Goal: Task Accomplishment & Management: Manage account settings

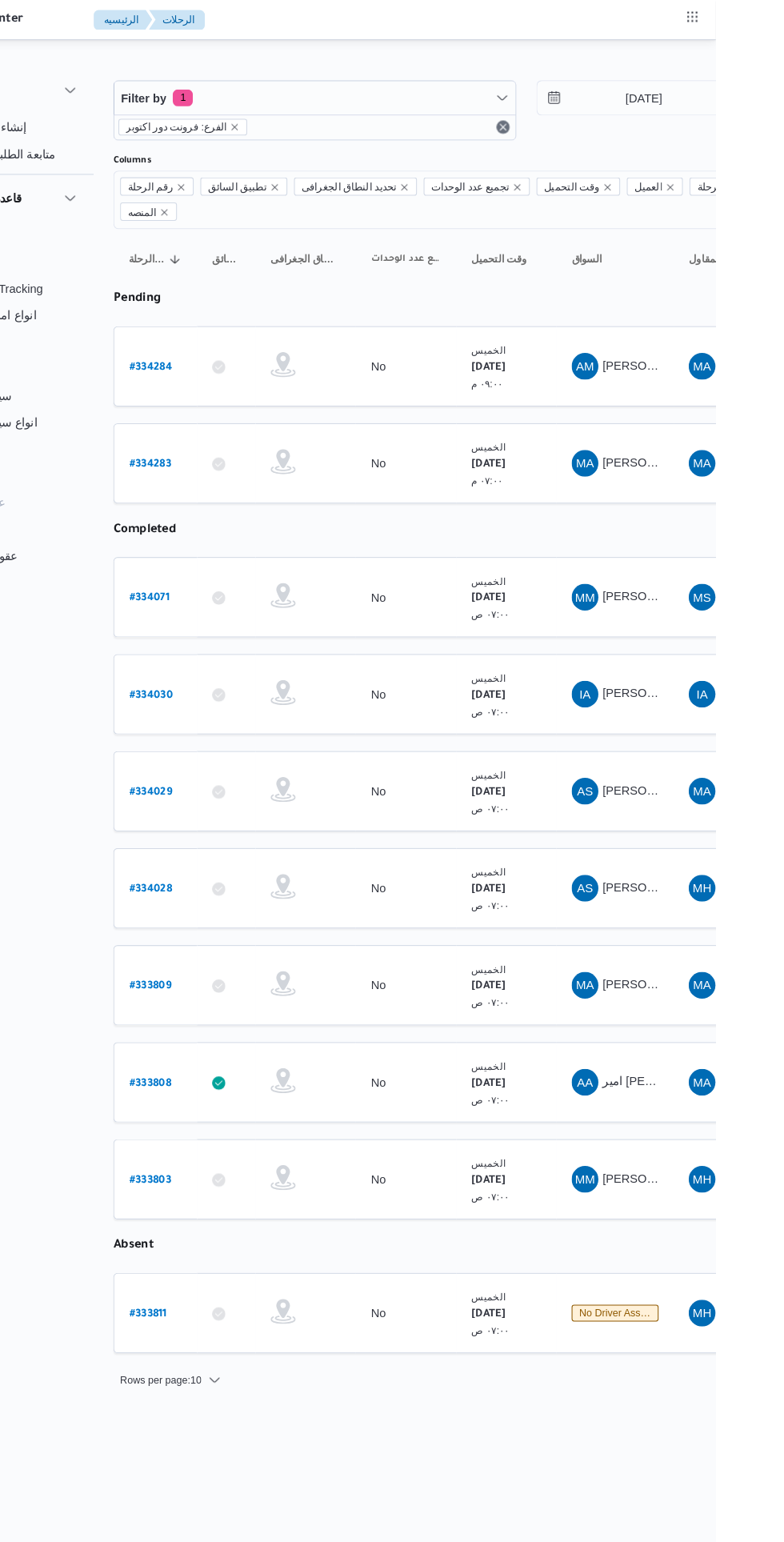
click at [253, 347] on b "# 334284" at bounding box center [243, 352] width 40 height 12
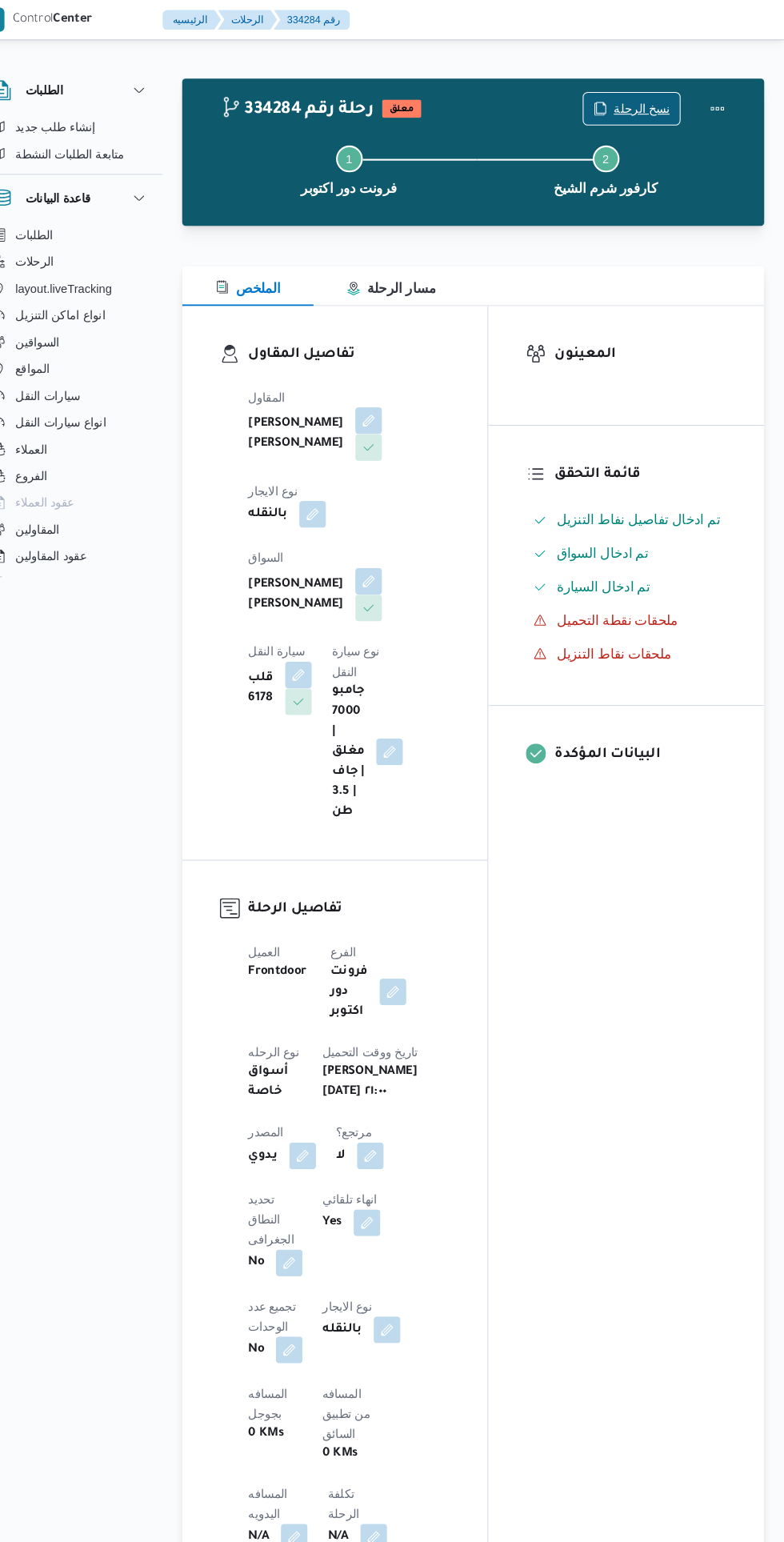
click at [631, 96] on span "نسخ الرحلة" at bounding box center [647, 104] width 54 height 19
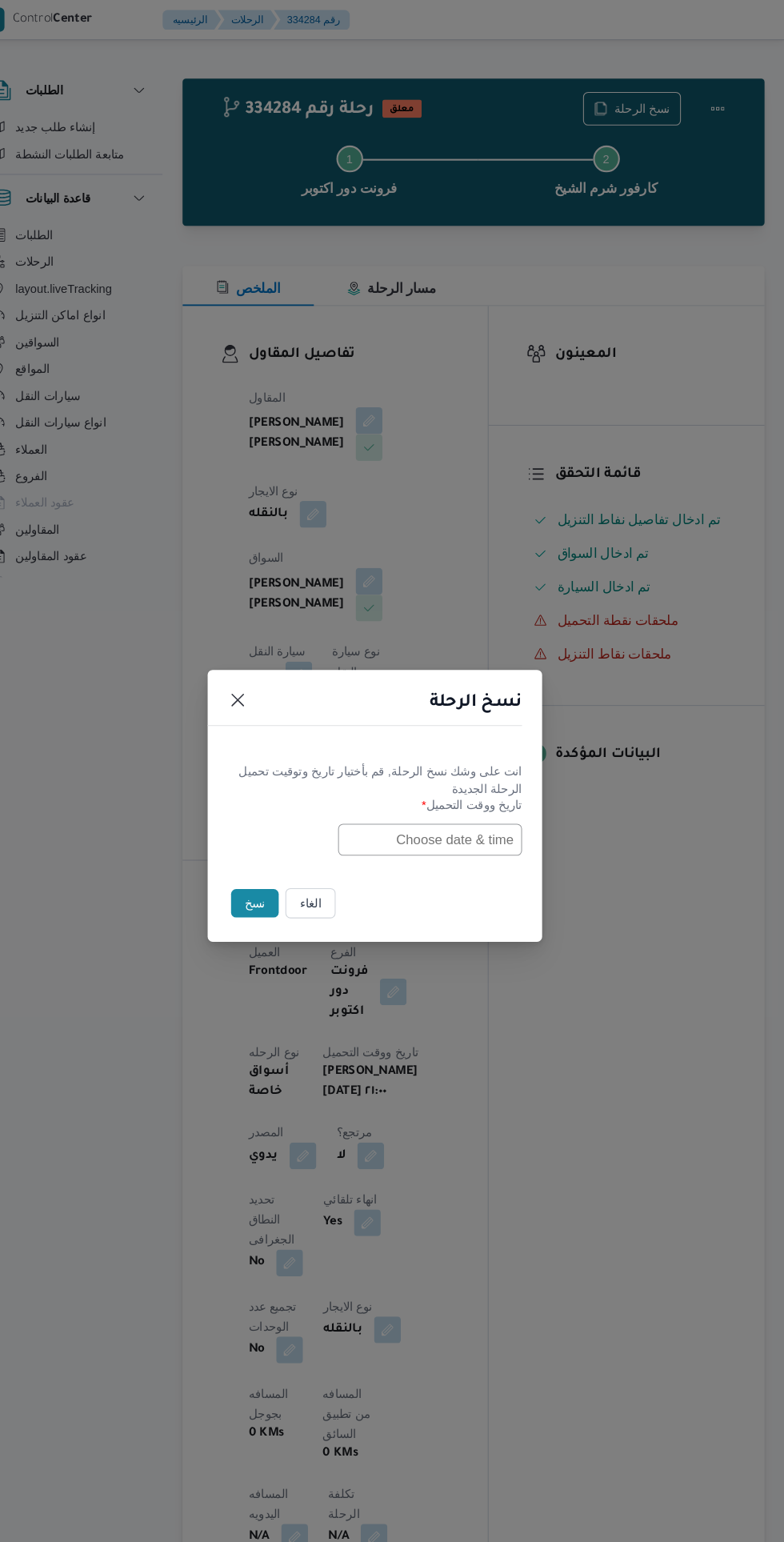
click at [481, 799] on input "text" at bounding box center [444, 804] width 176 height 31
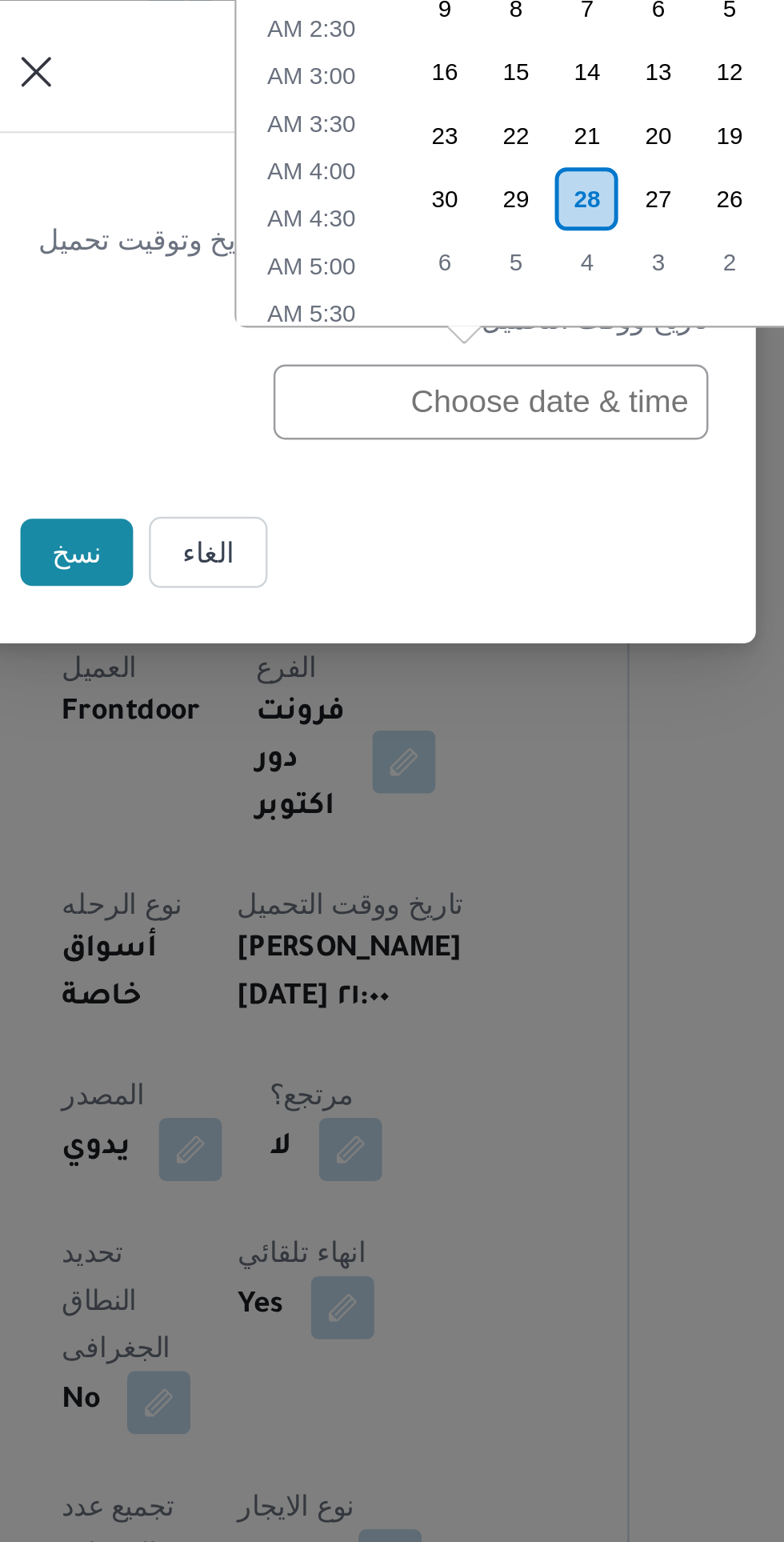
scroll to position [698, 0]
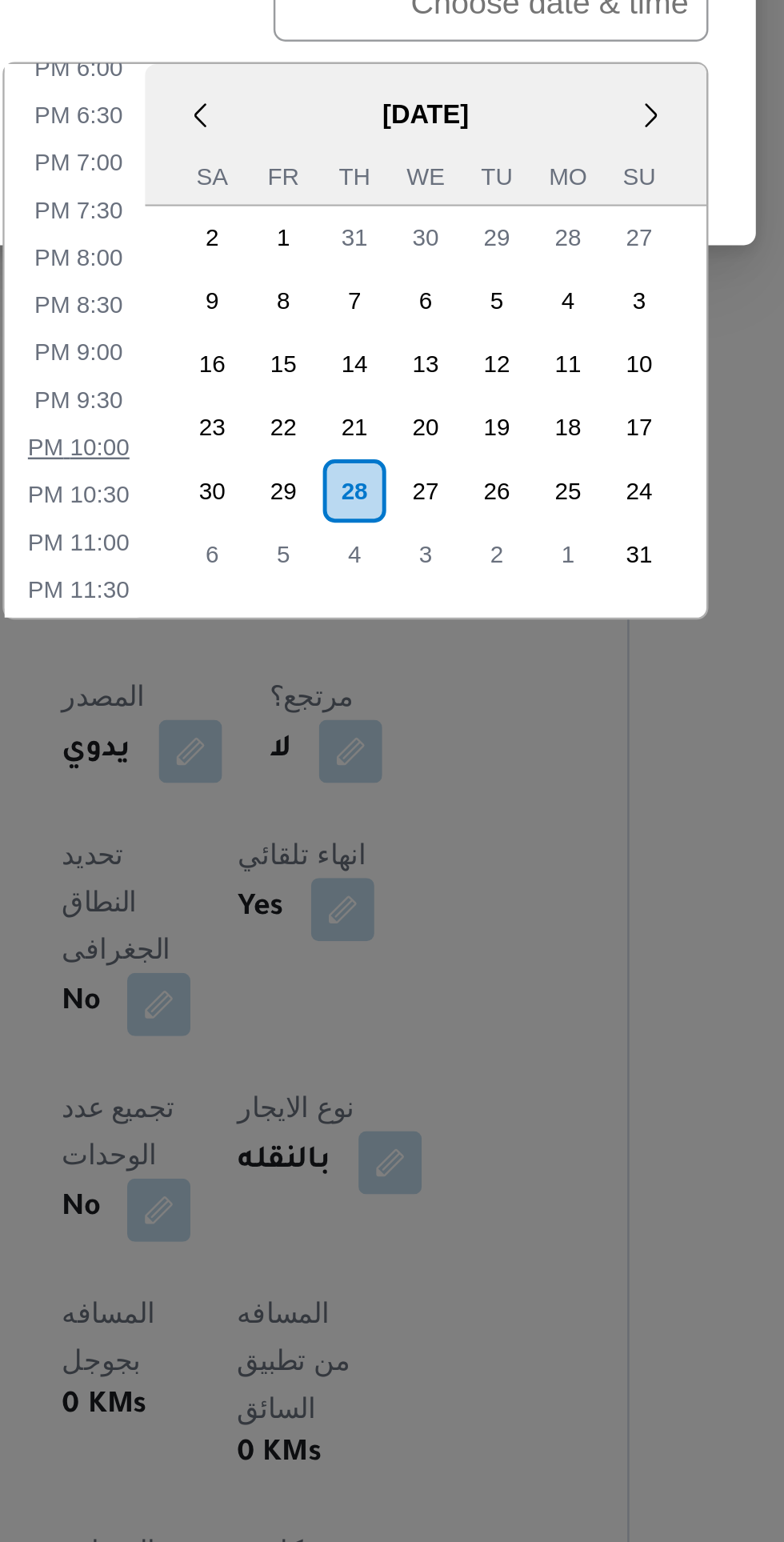
click at [291, 979] on li "10:00 PM" at bounding box center [278, 983] width 54 height 16
type input "28/08/2025 10:00PM"
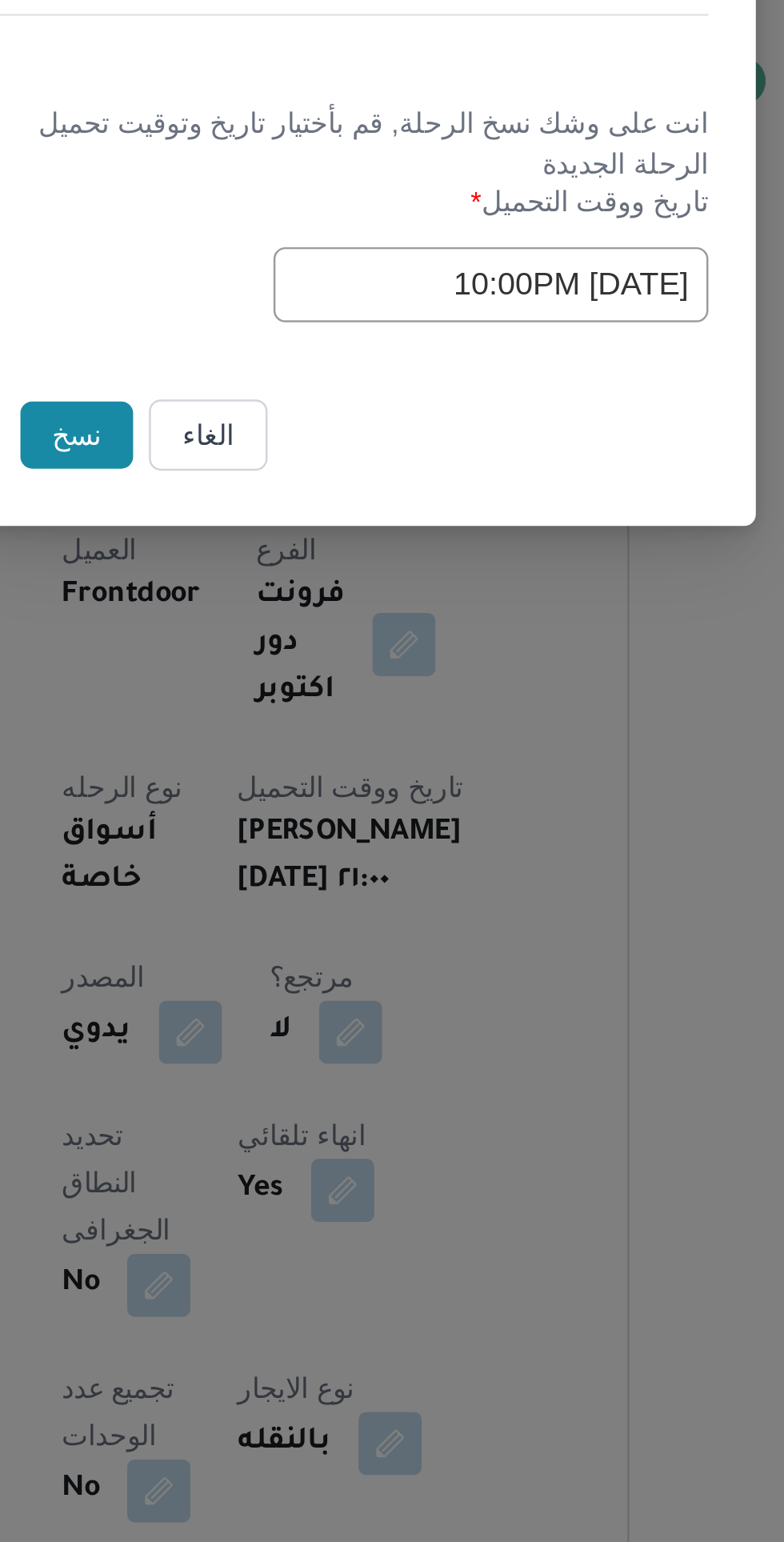
click at [277, 865] on button "نسخ" at bounding box center [276, 864] width 45 height 27
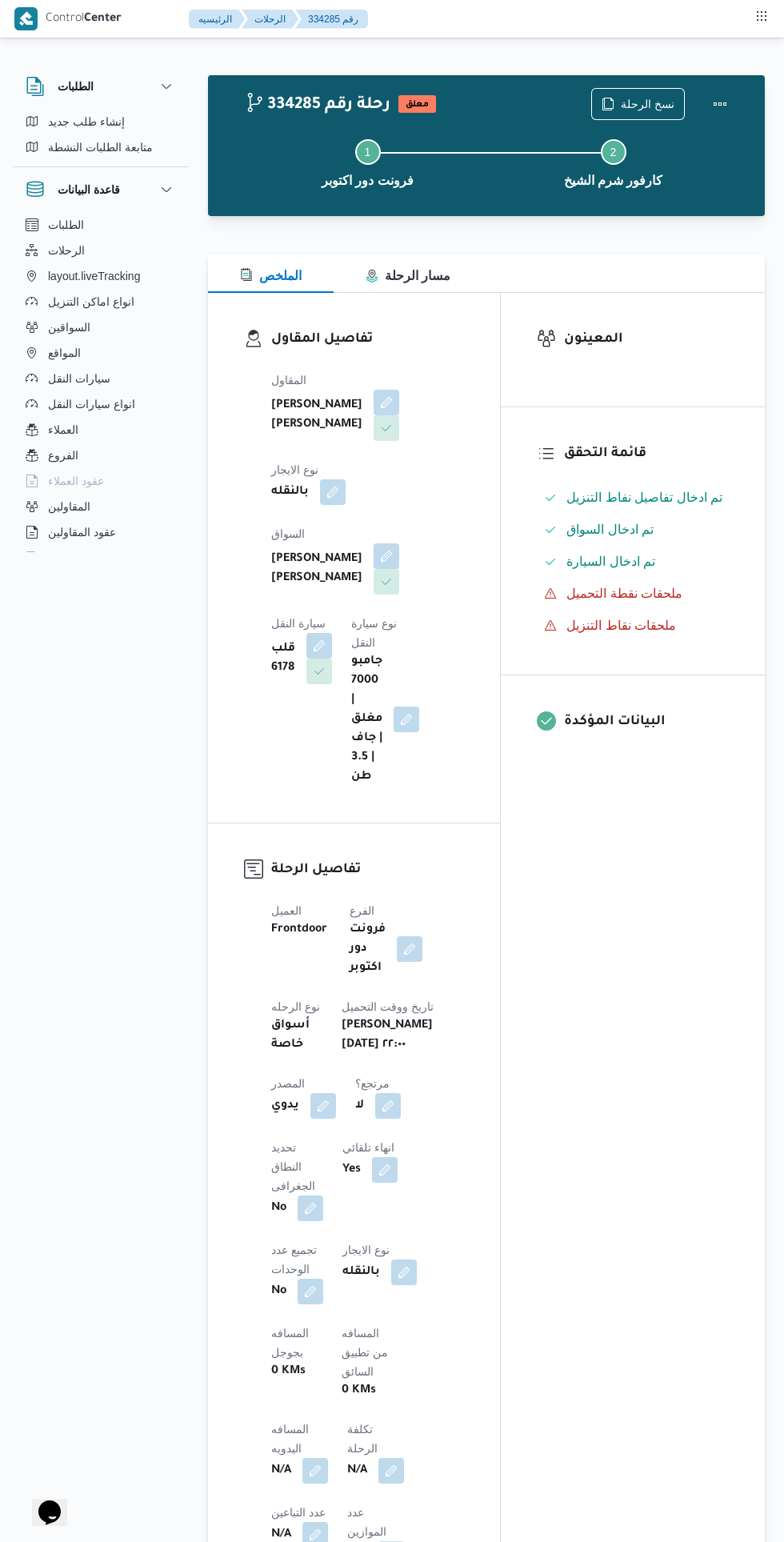
click at [373, 415] on button "button" at bounding box center [386, 402] width 26 height 26
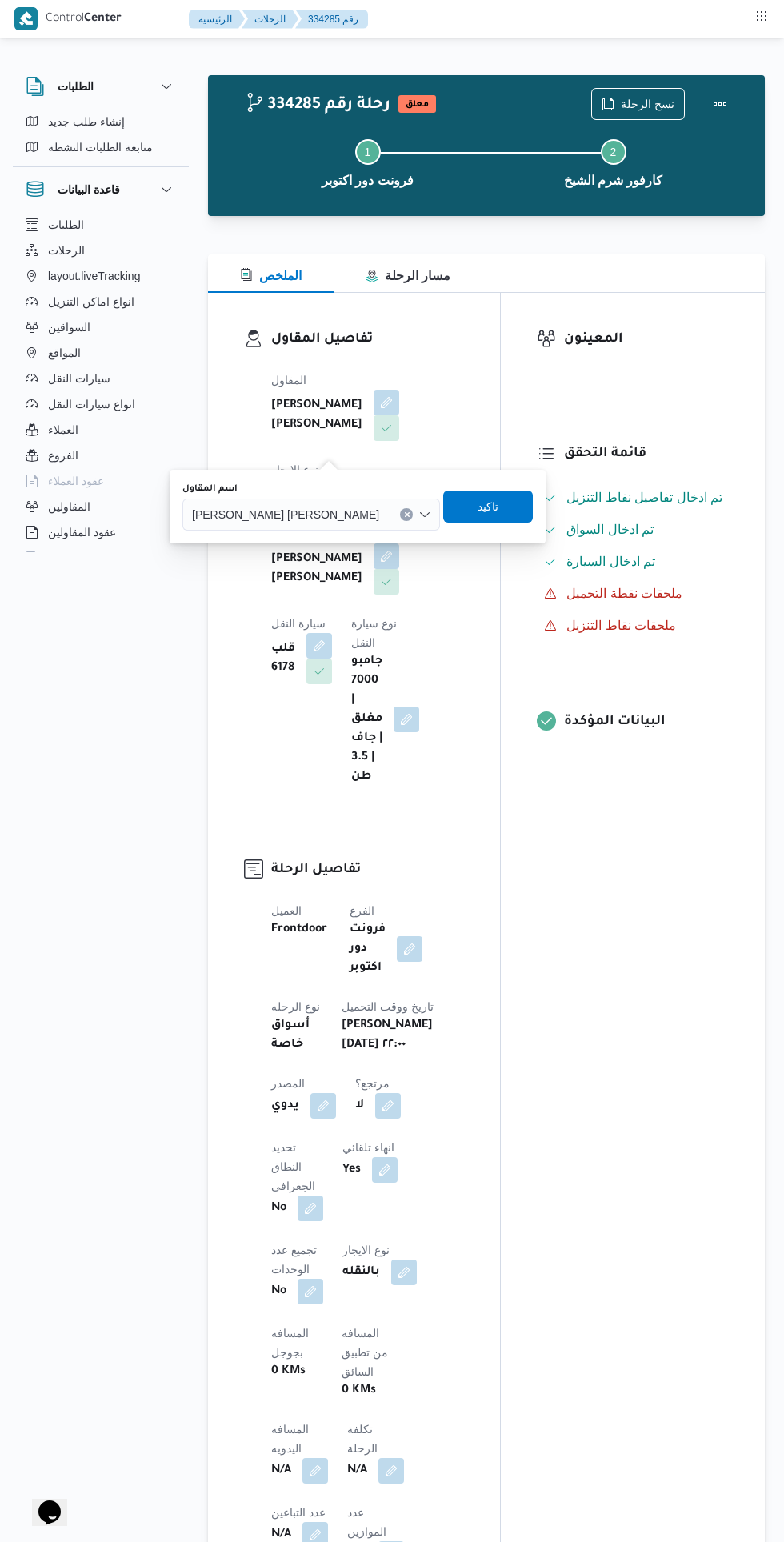
click at [405, 514] on icon "Clear input" at bounding box center [407, 514] width 4 height 4
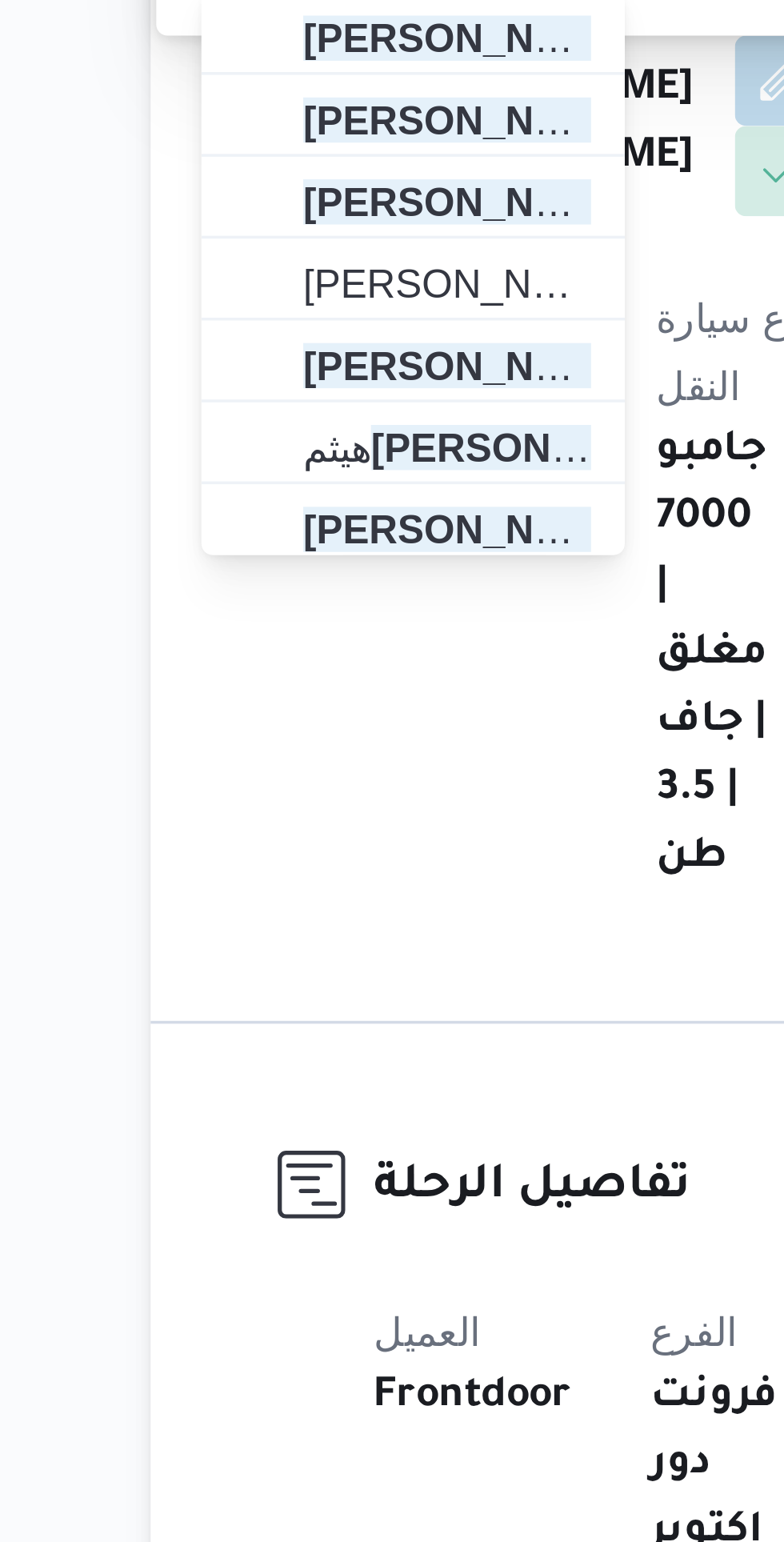
scroll to position [91, 0]
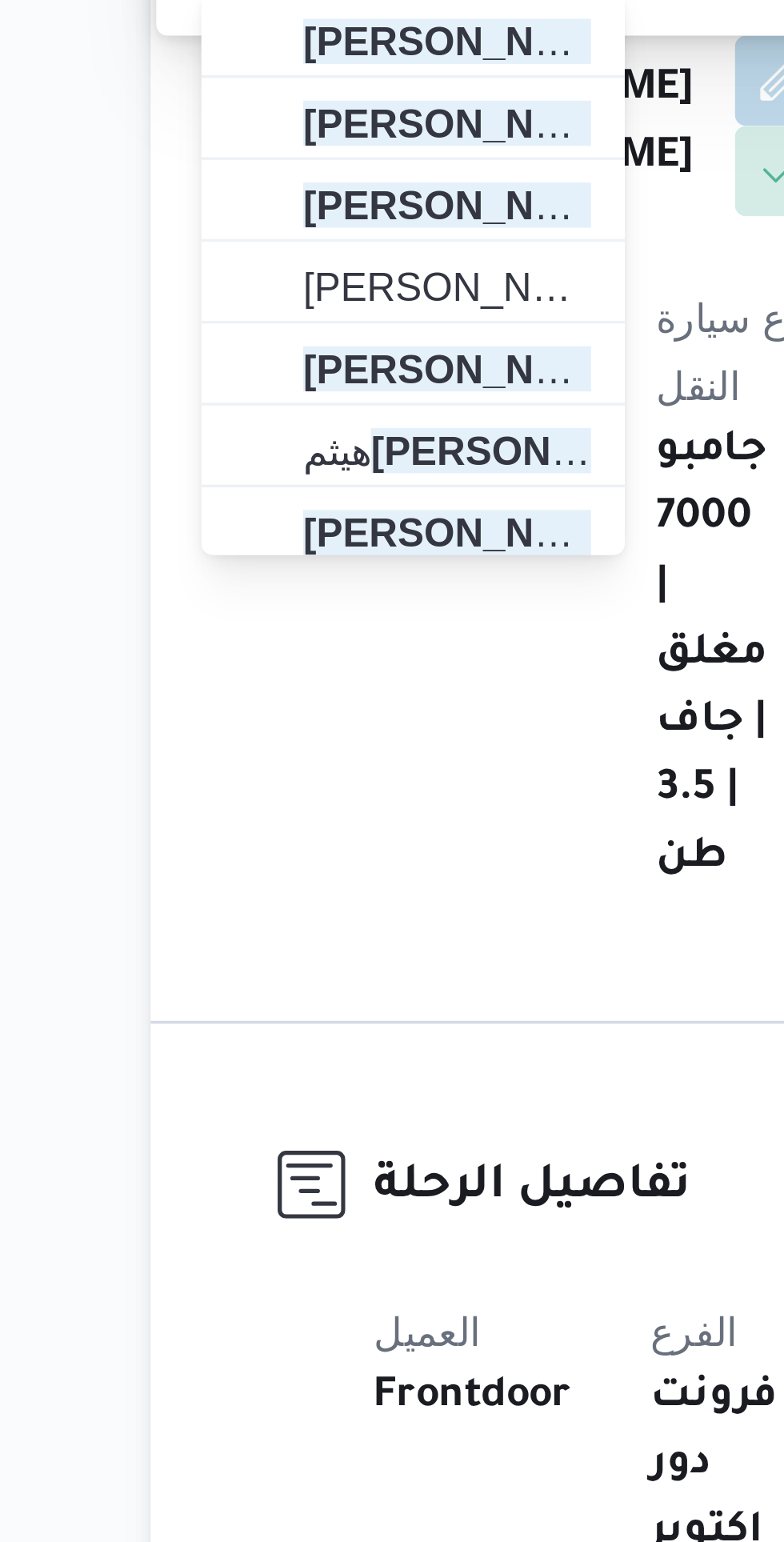
type input "محمد حسن"
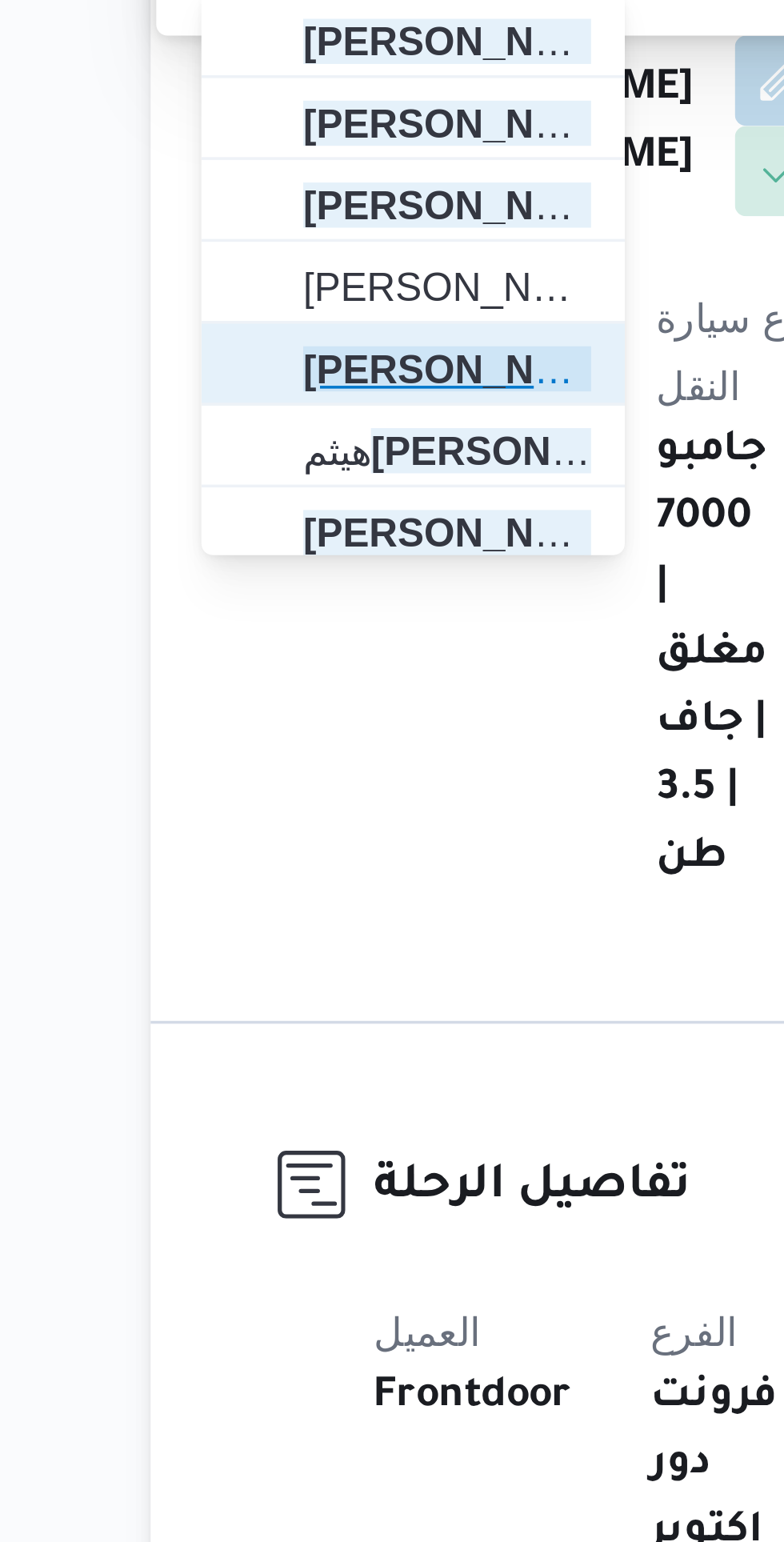
click at [311, 637] on span "محمد حسن ي محمد ابراهيم" at bounding box center [291, 638] width 82 height 19
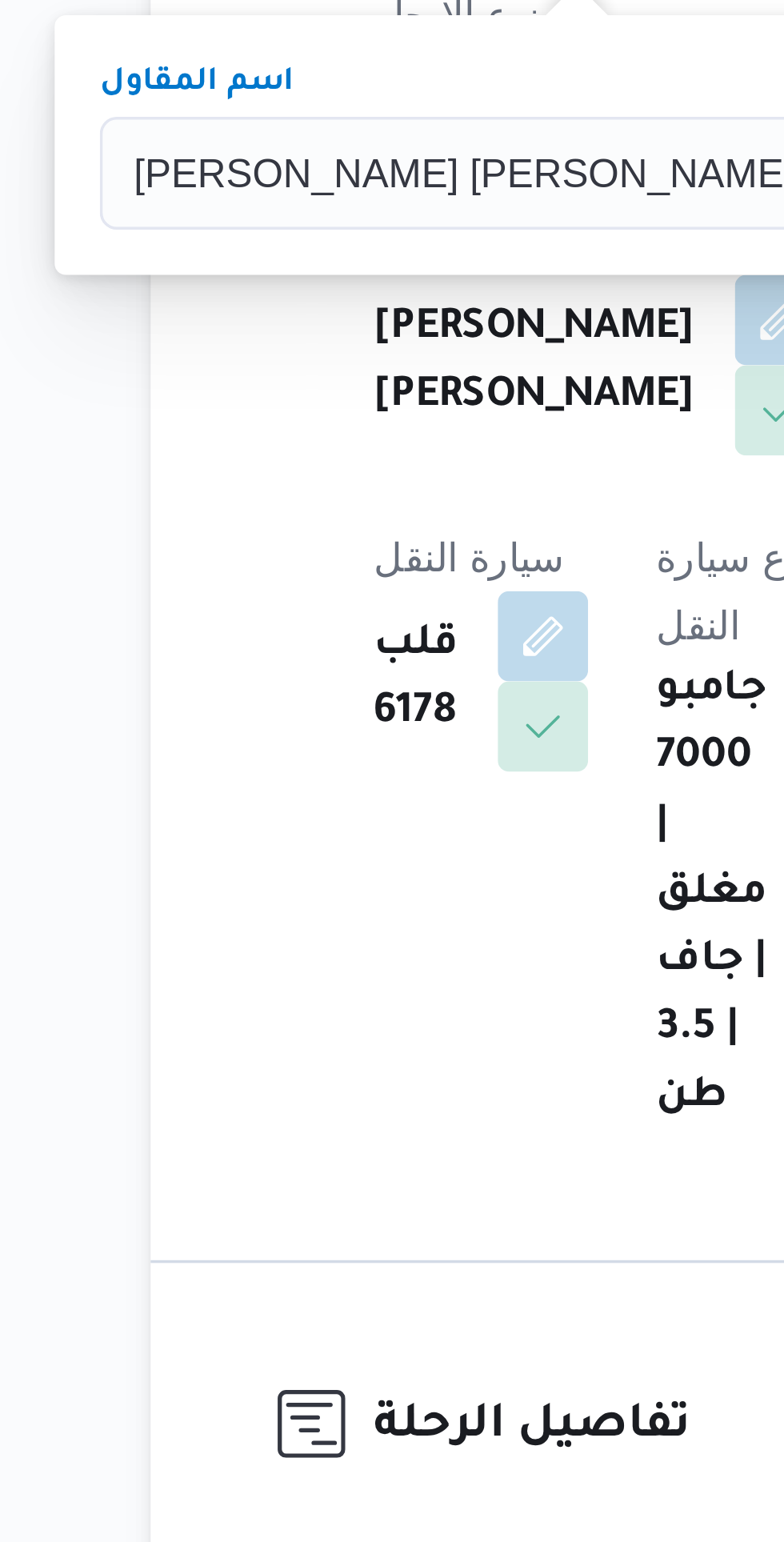
click at [454, 497] on span "تاكيد" at bounding box center [498, 506] width 89 height 32
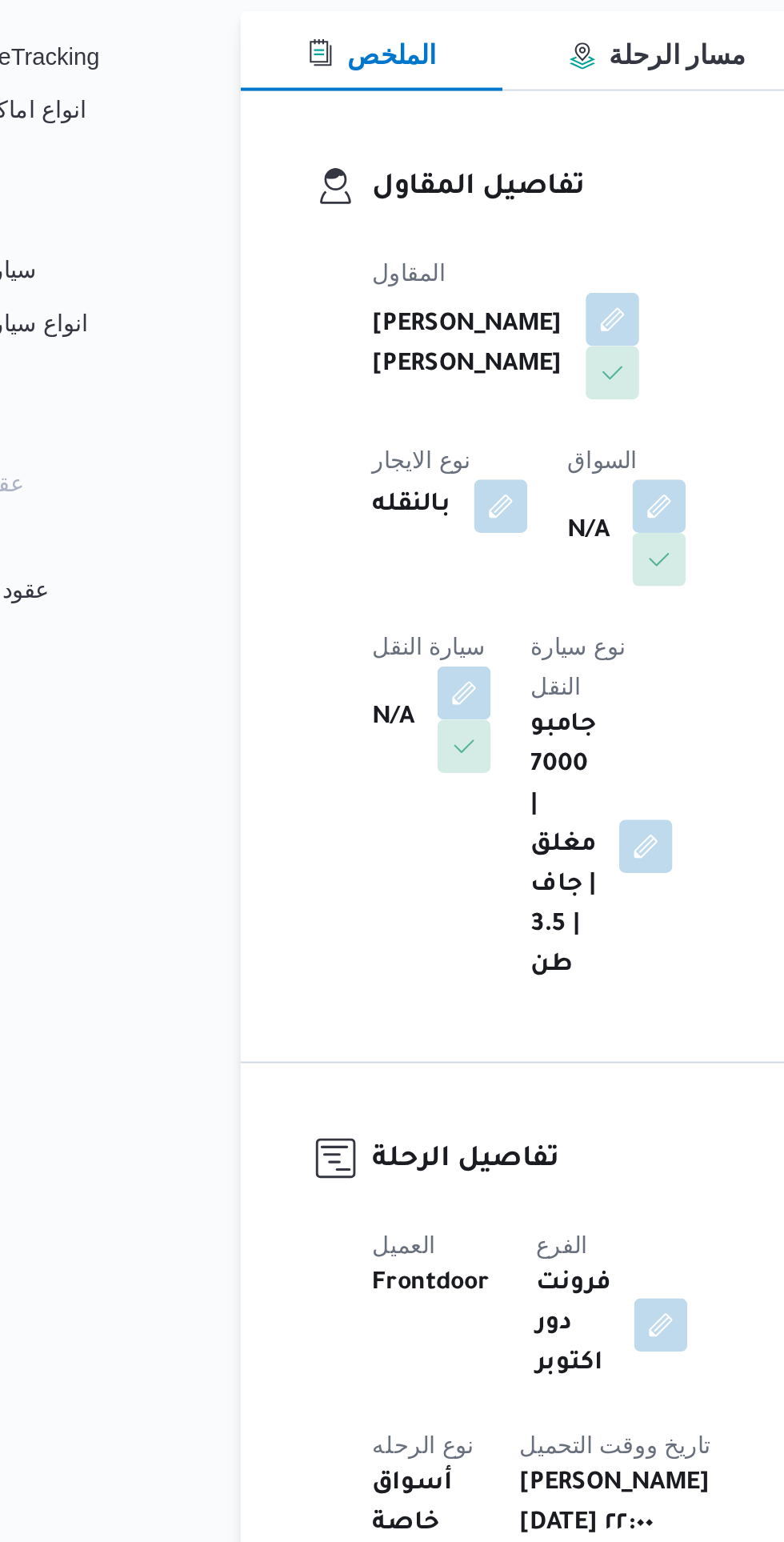
click at [395, 504] on button "button" at bounding box center [408, 492] width 26 height 26
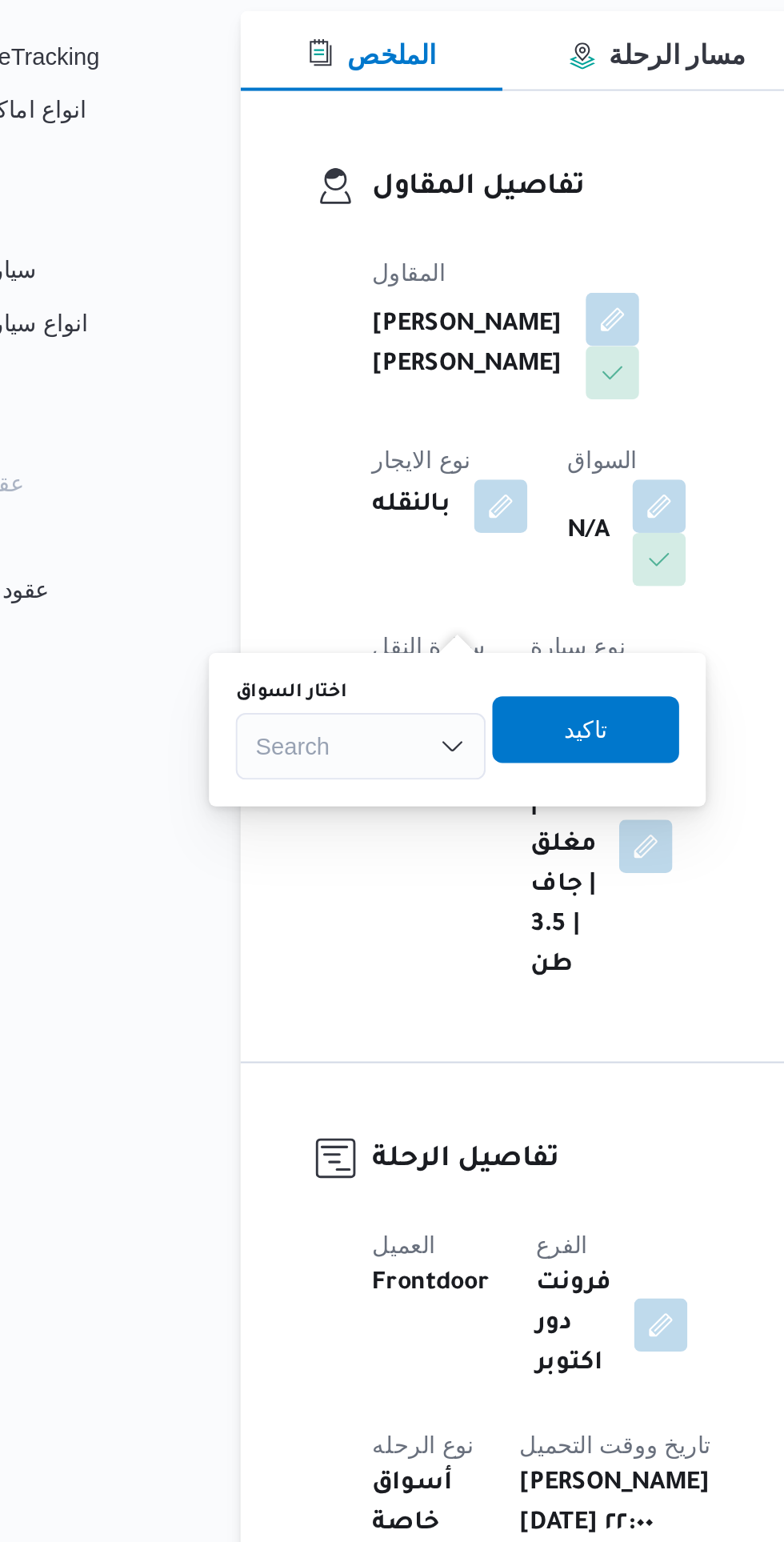
click at [284, 598] on div "Search" at bounding box center [266, 606] width 120 height 32
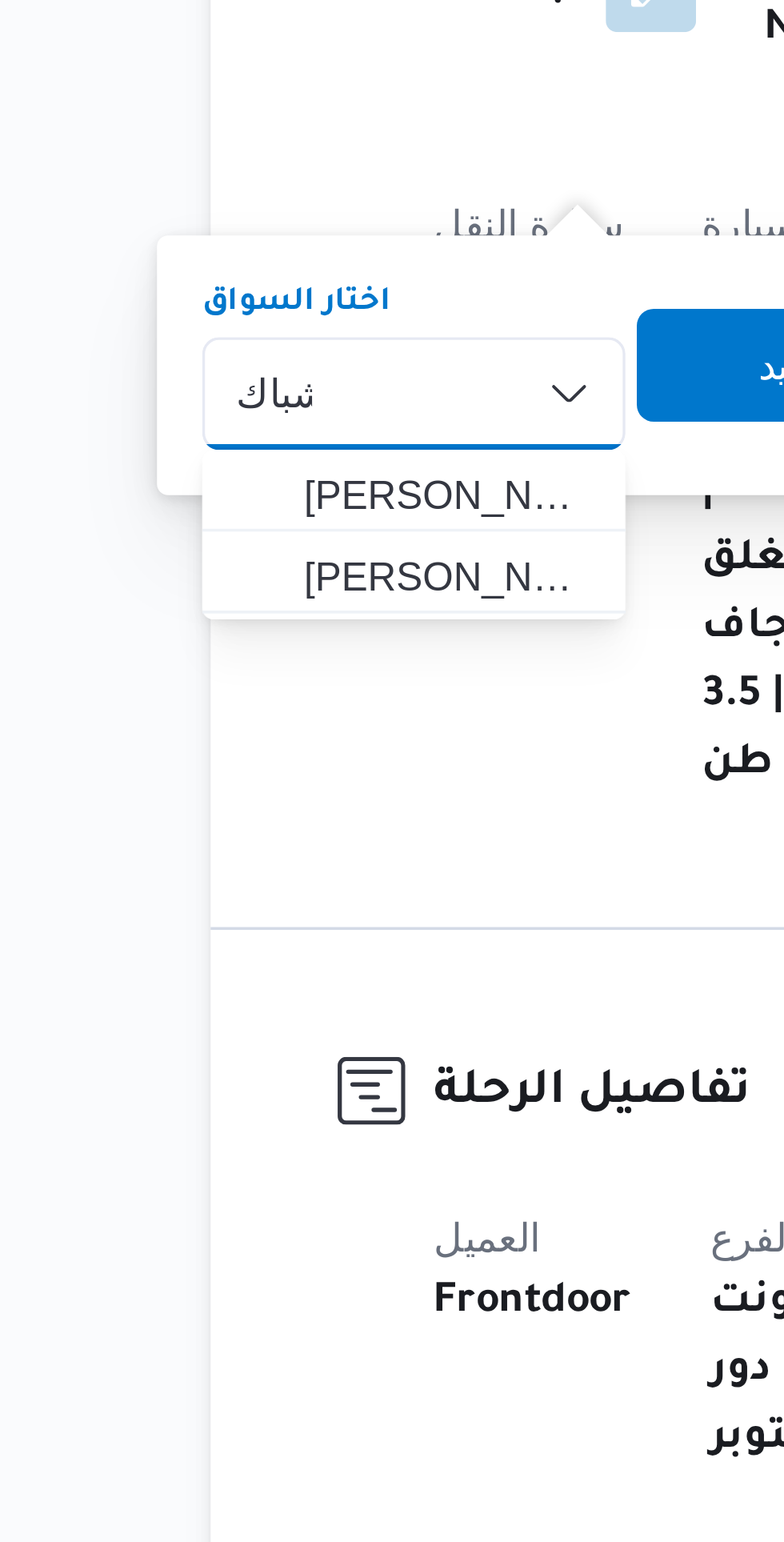
type input "شباك"
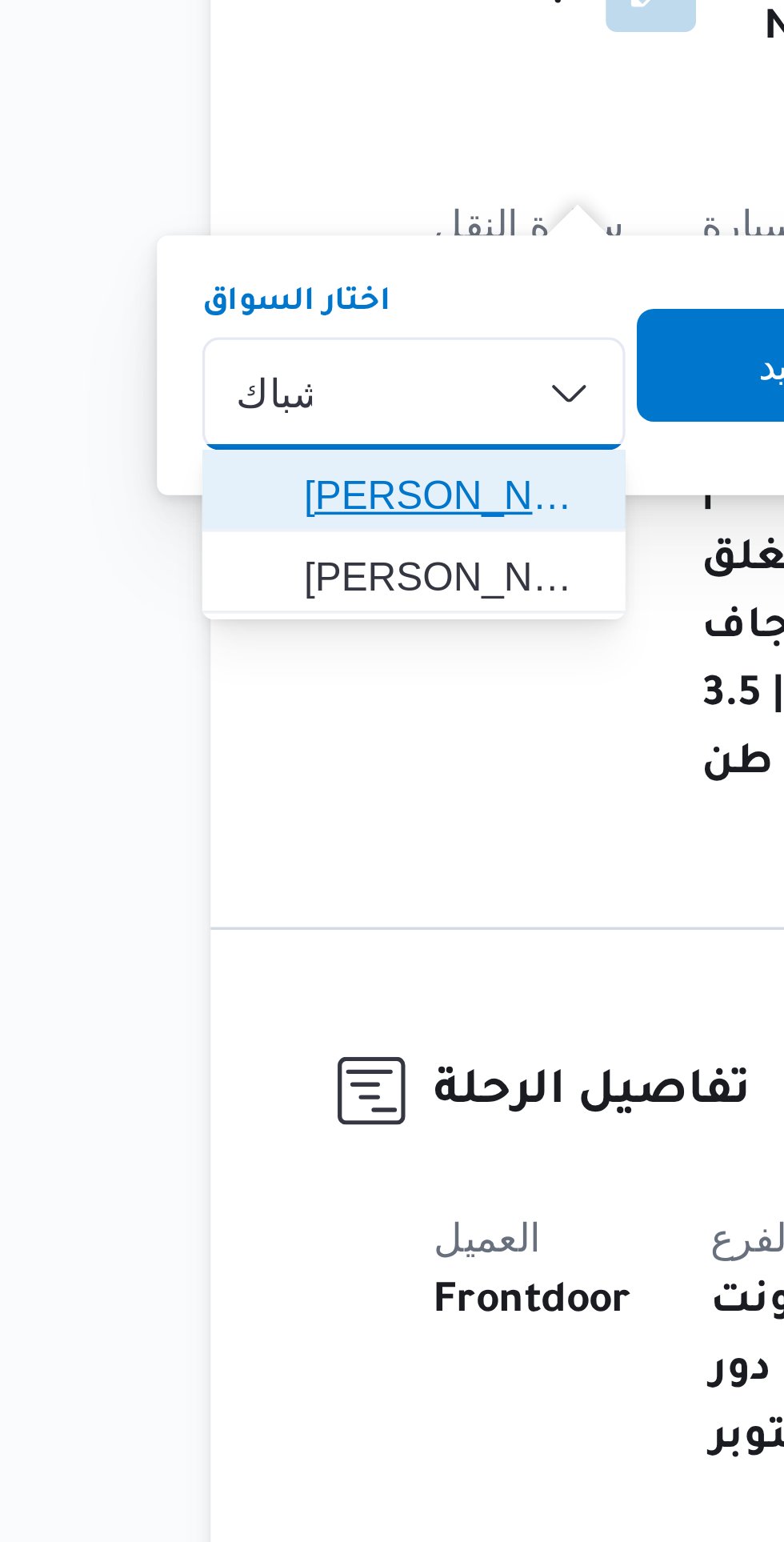
click at [309, 640] on span "احمد سعد محمد سيد شباك" at bounding box center [275, 636] width 82 height 19
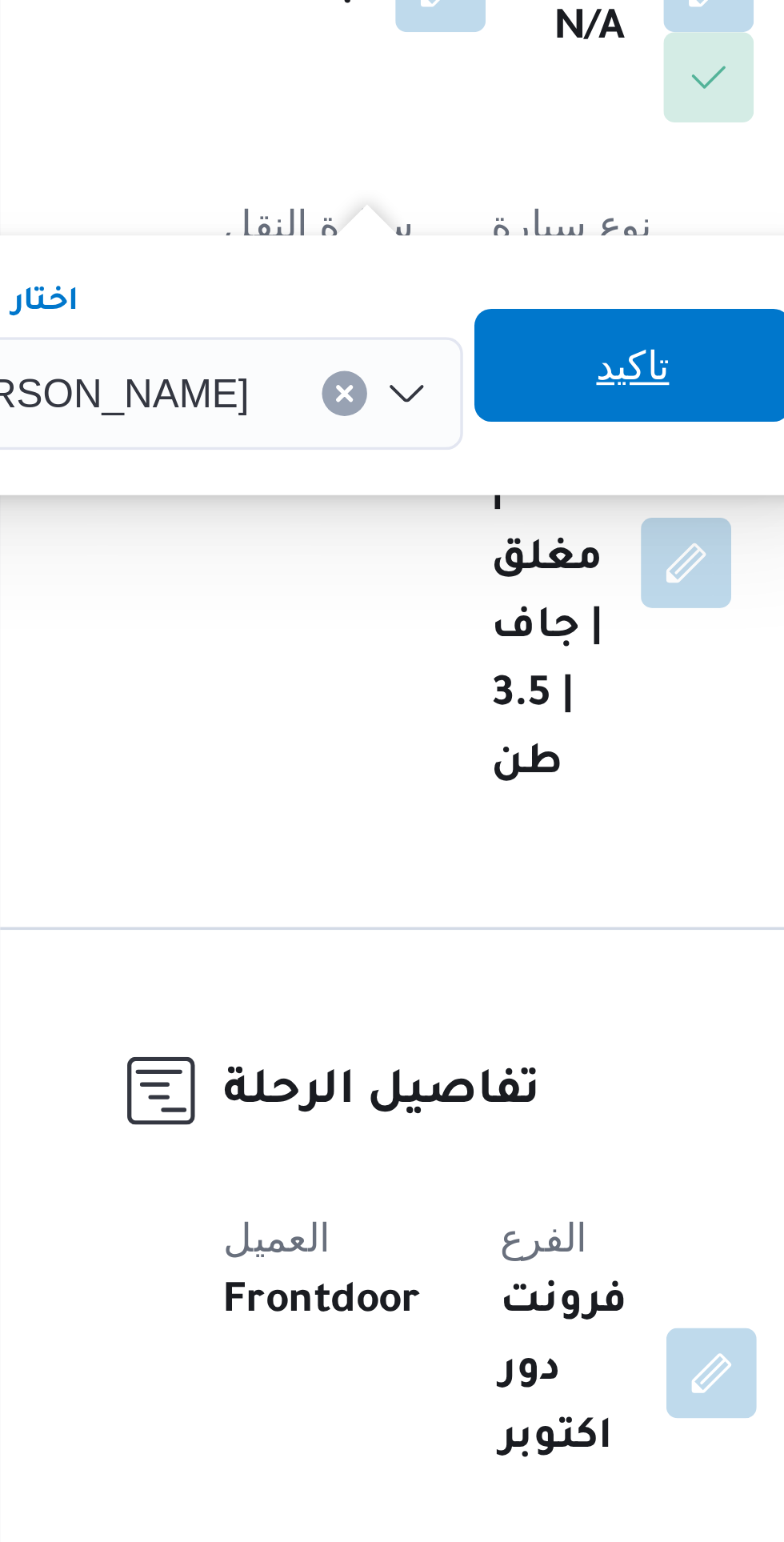
click at [397, 598] on span "تاكيد" at bounding box center [388, 600] width 21 height 19
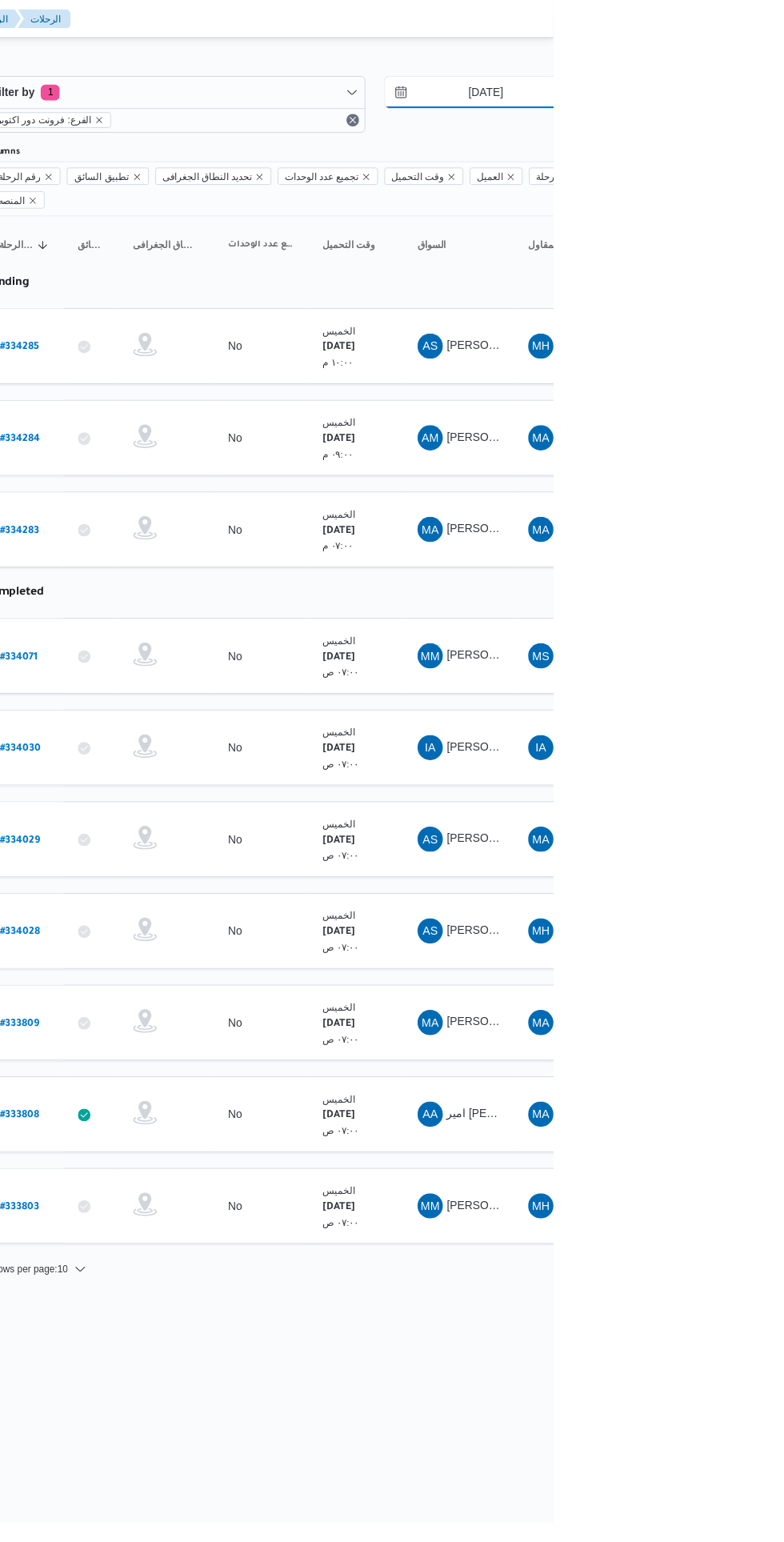
click at [760, 93] on input "[DATE]" at bounding box center [704, 93] width 182 height 32
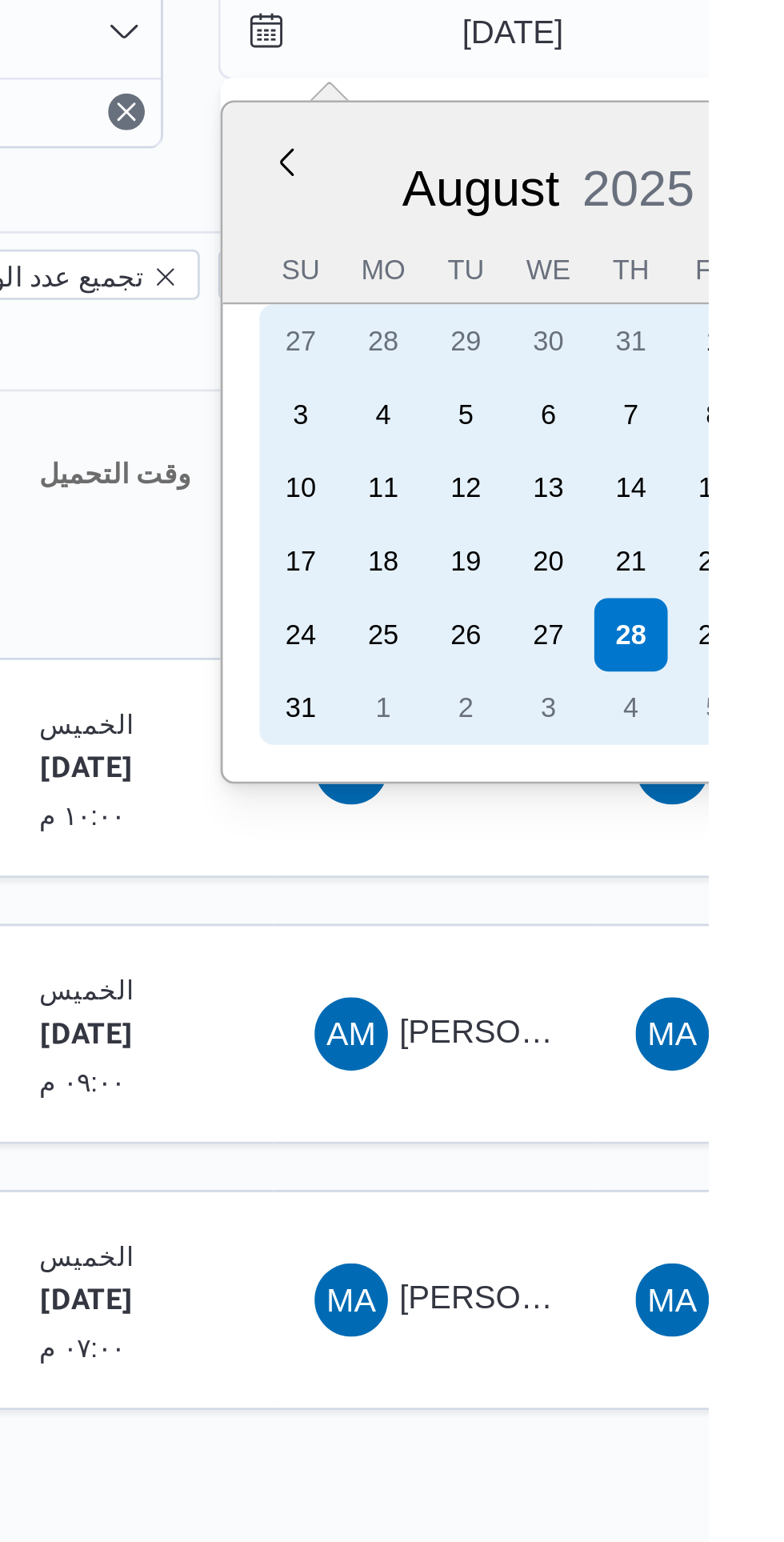
click at [674, 301] on div "25" at bounding box center [670, 304] width 26 height 26
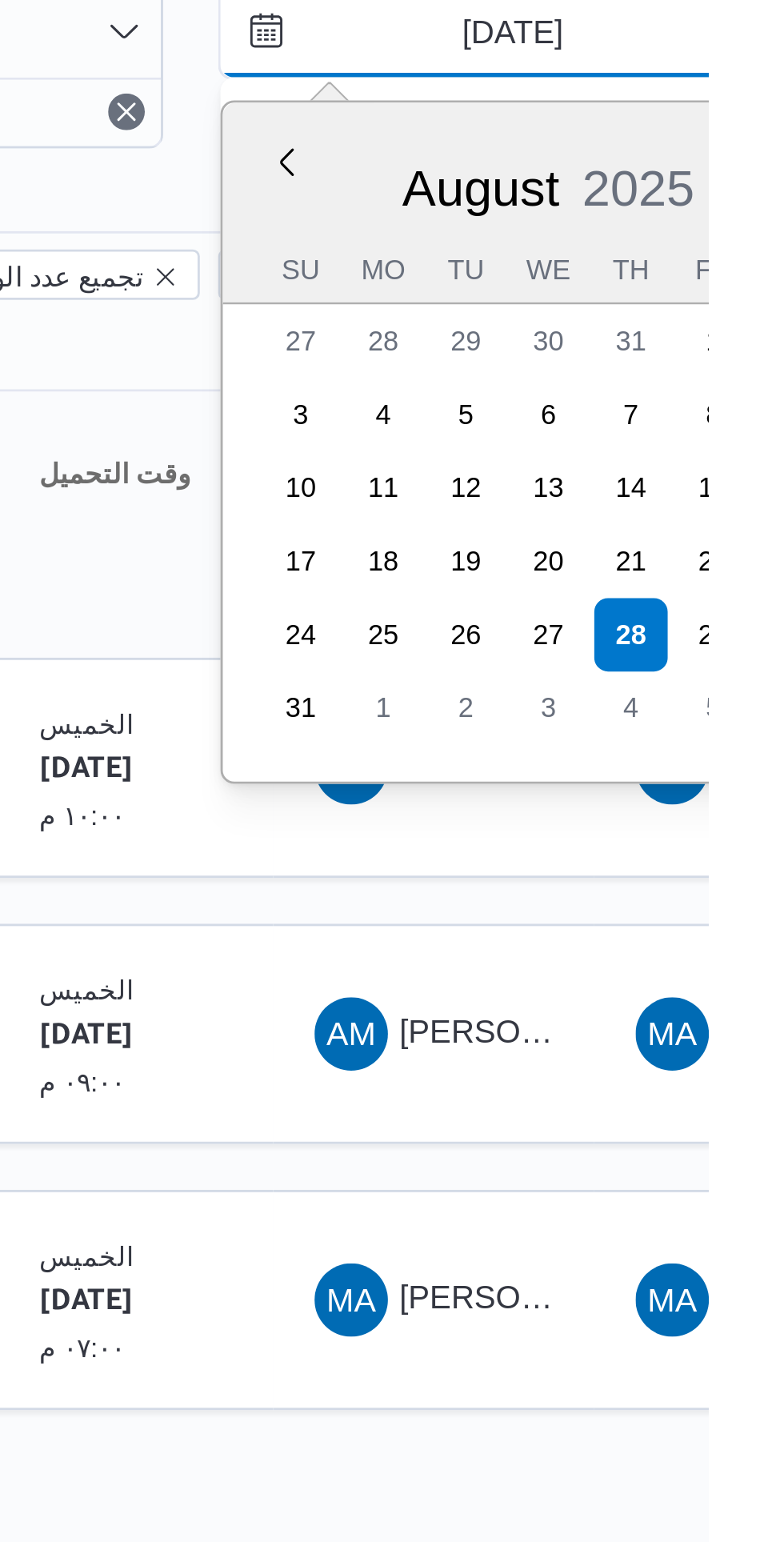
type input "25/8/2025"
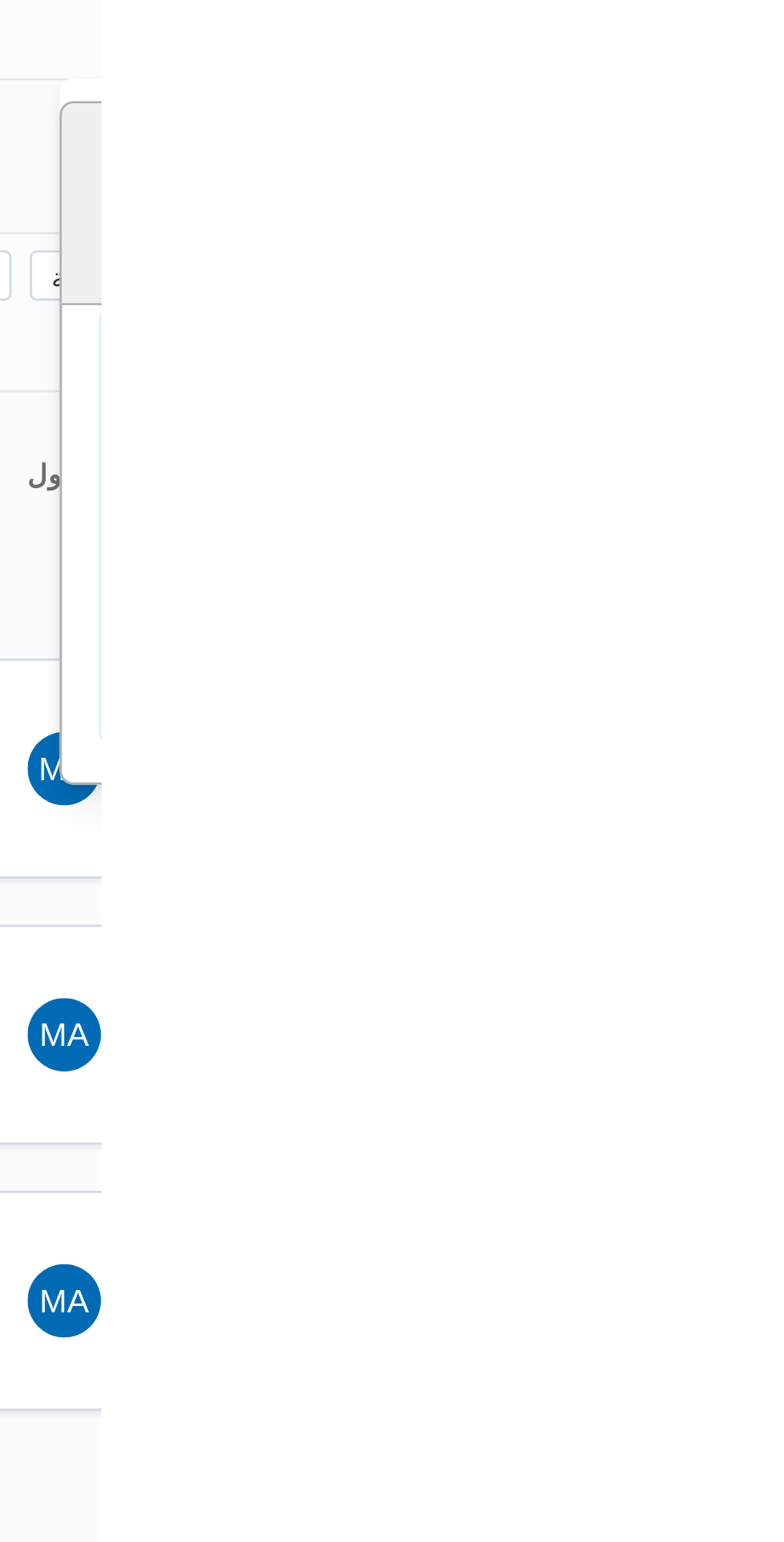
type input "25/8/2025"
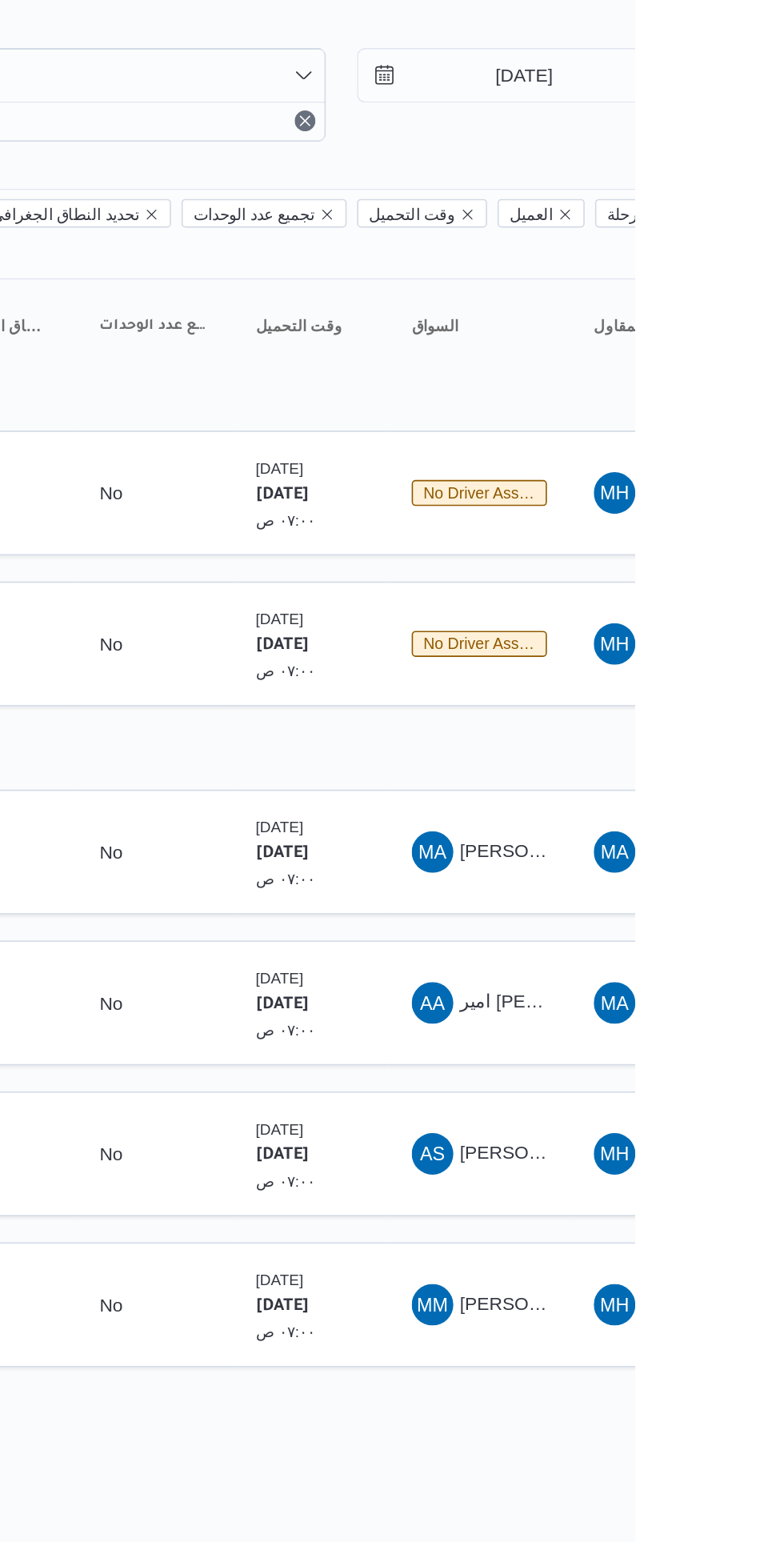
click at [726, 564] on span "[PERSON_NAME] [PERSON_NAME]" at bounding box center [769, 570] width 188 height 13
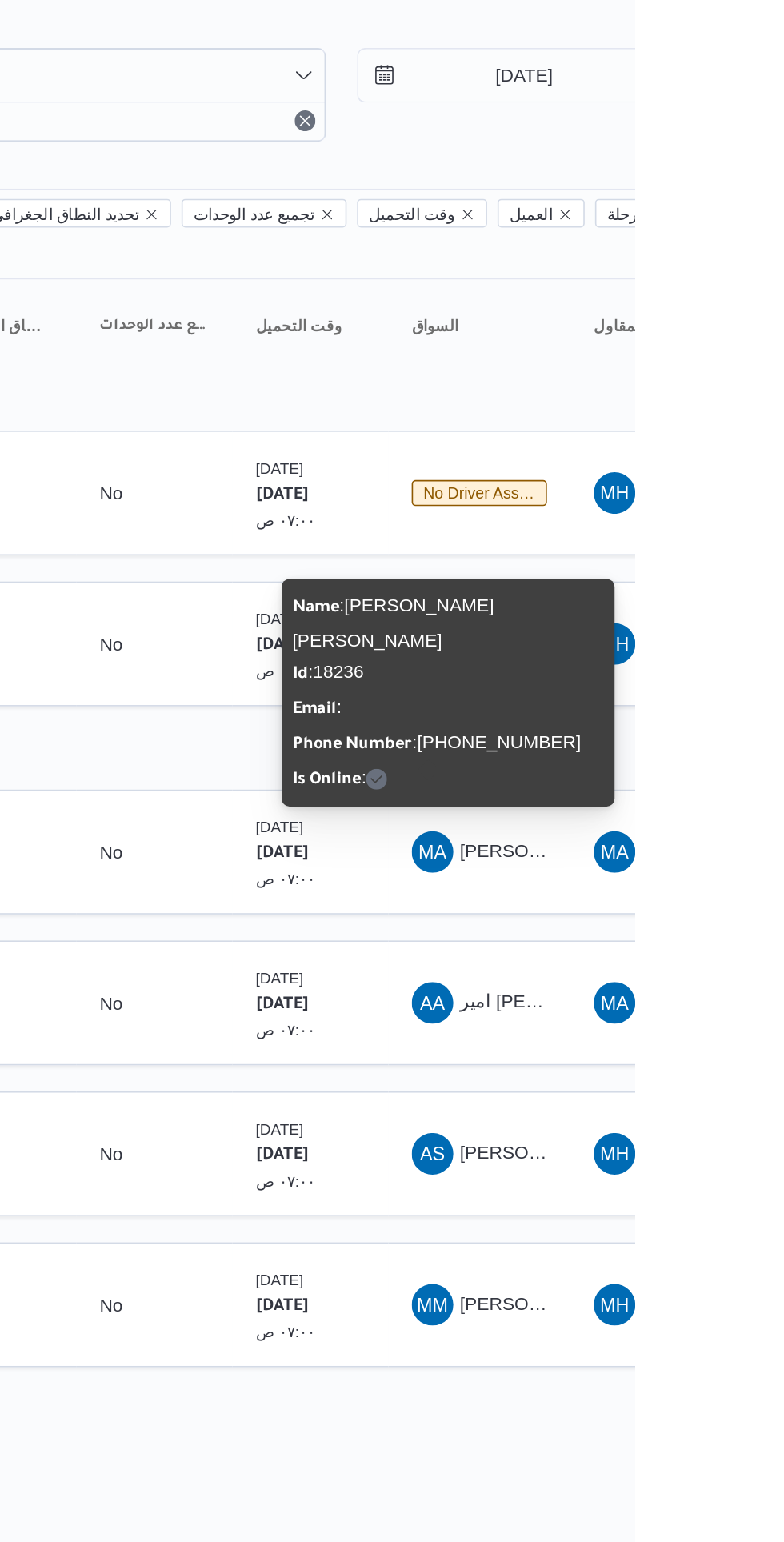
click at [710, 750] on span "[PERSON_NAME]" at bounding box center [721, 756] width 92 height 13
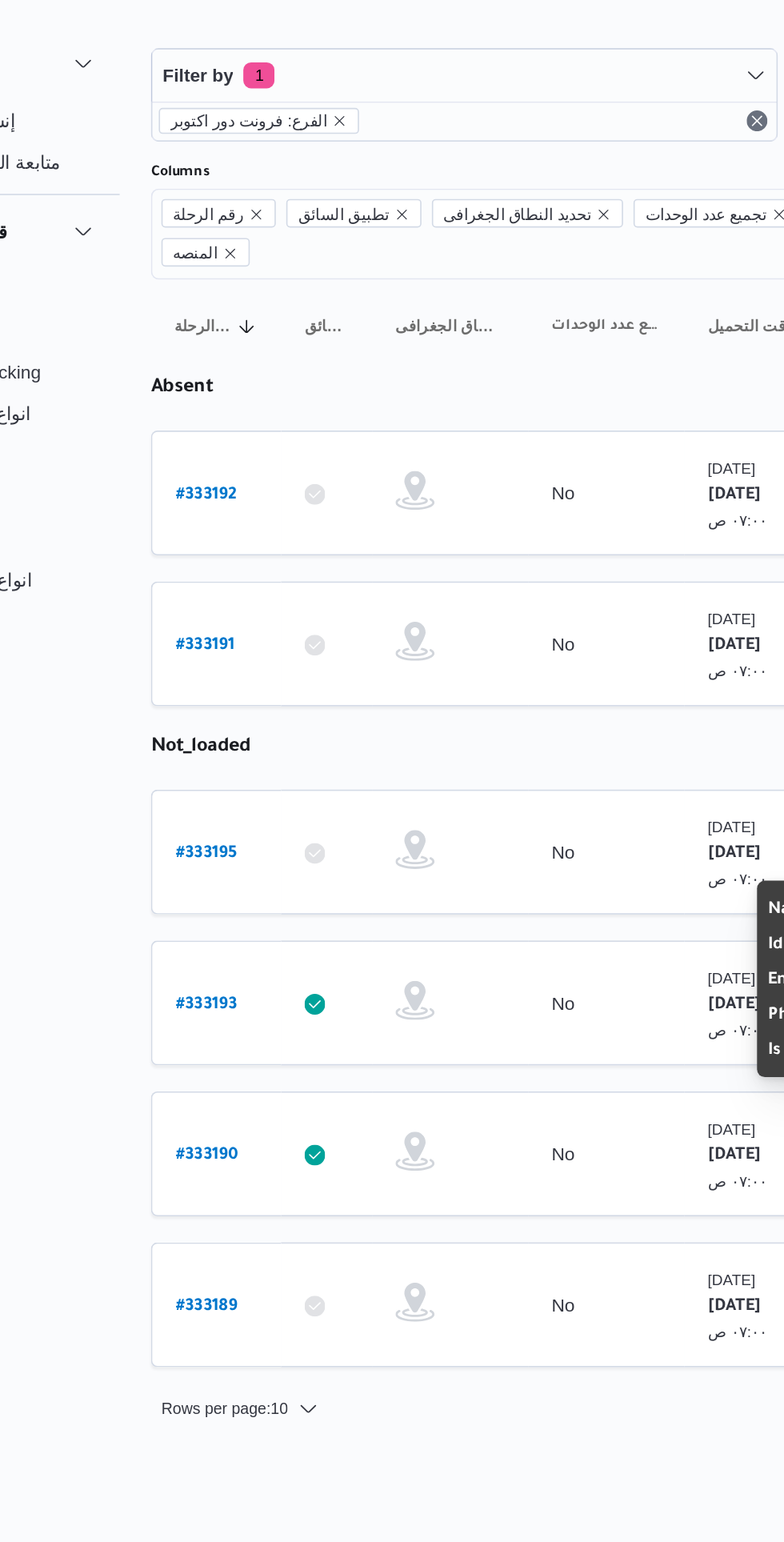
click at [240, 753] on b "# 333190" at bounding box center [242, 758] width 38 height 12
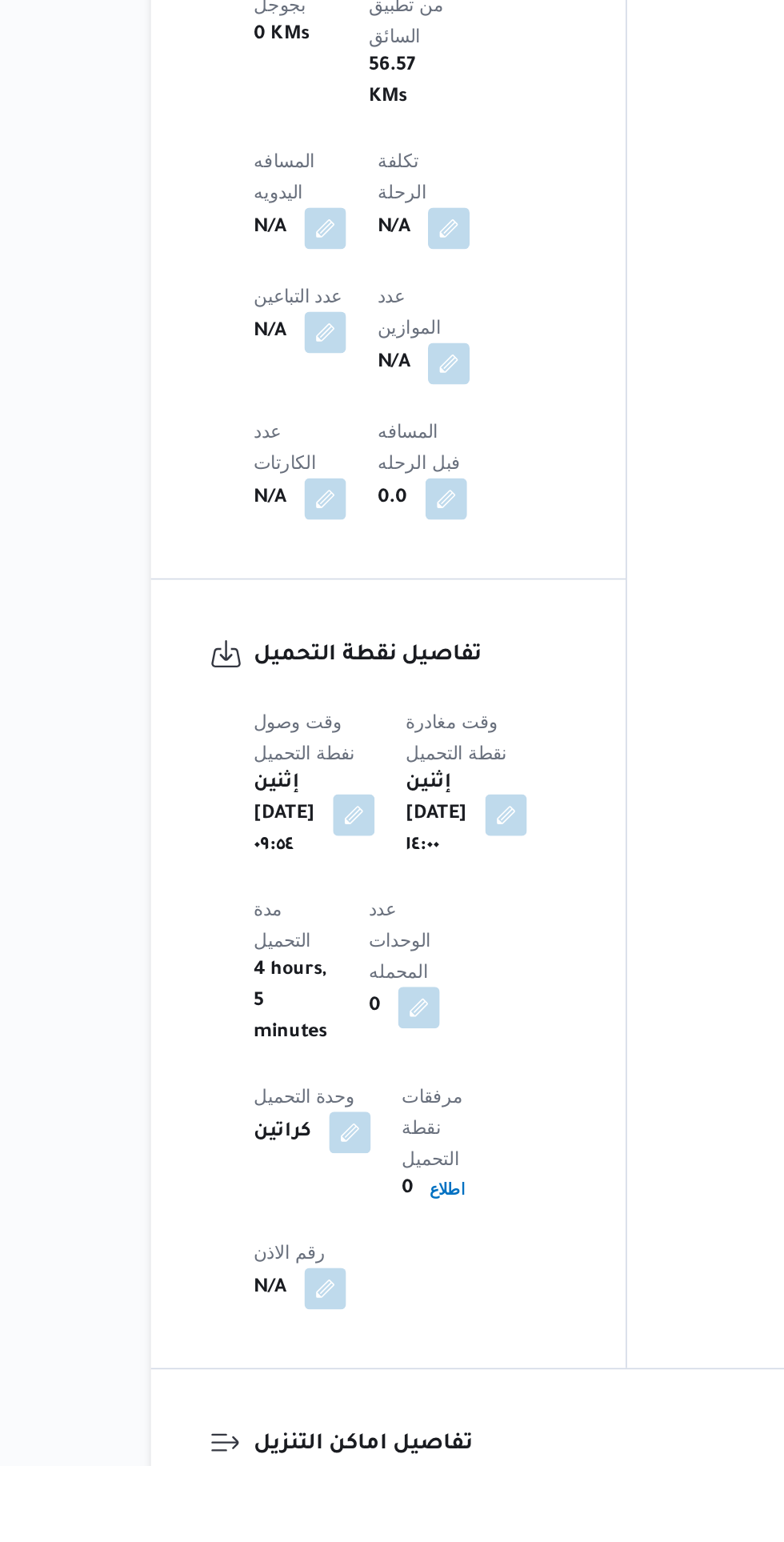
scroll to position [953, 0]
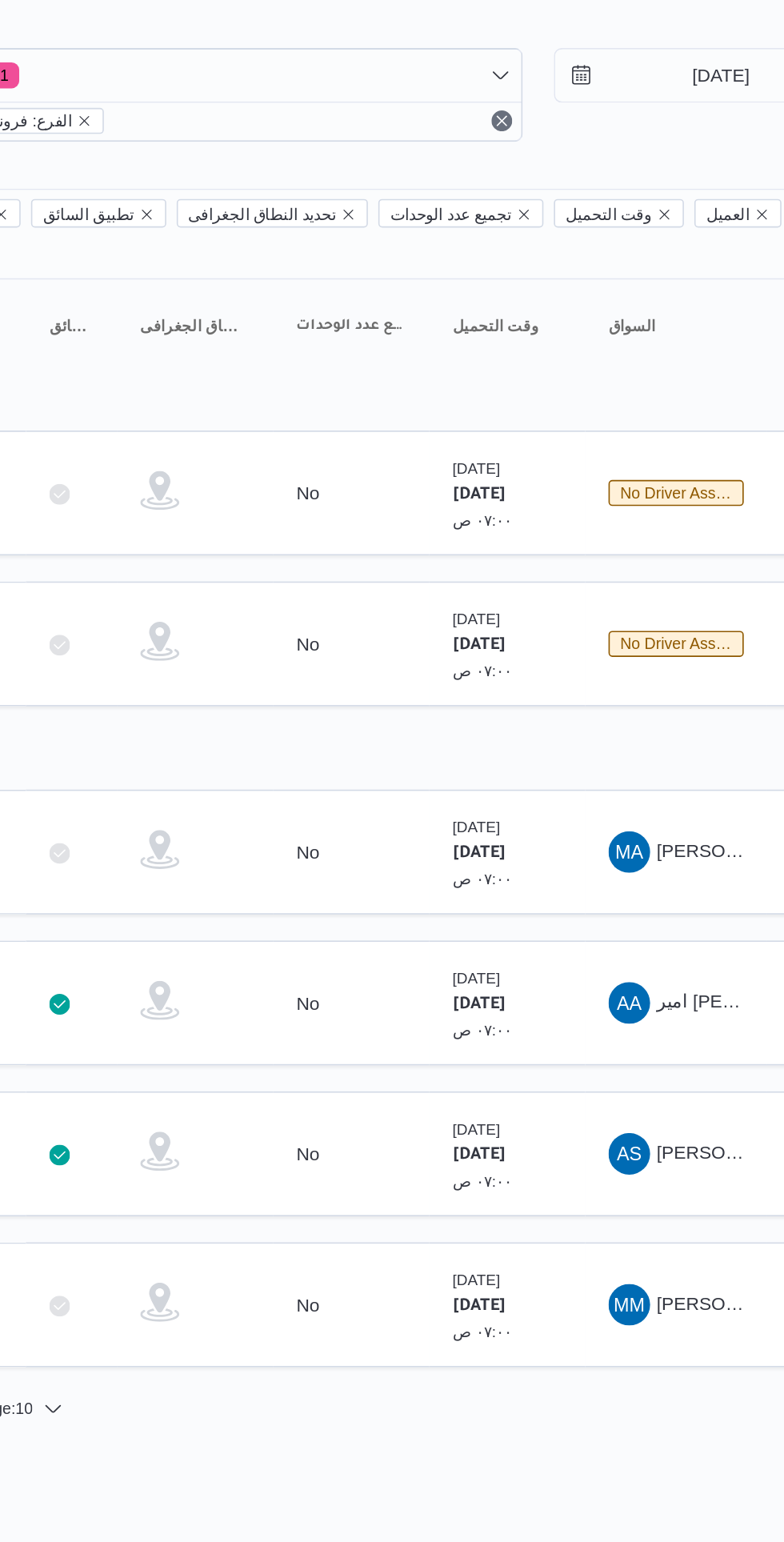
click at [677, 750] on span "[PERSON_NAME]" at bounding box center [721, 756] width 92 height 13
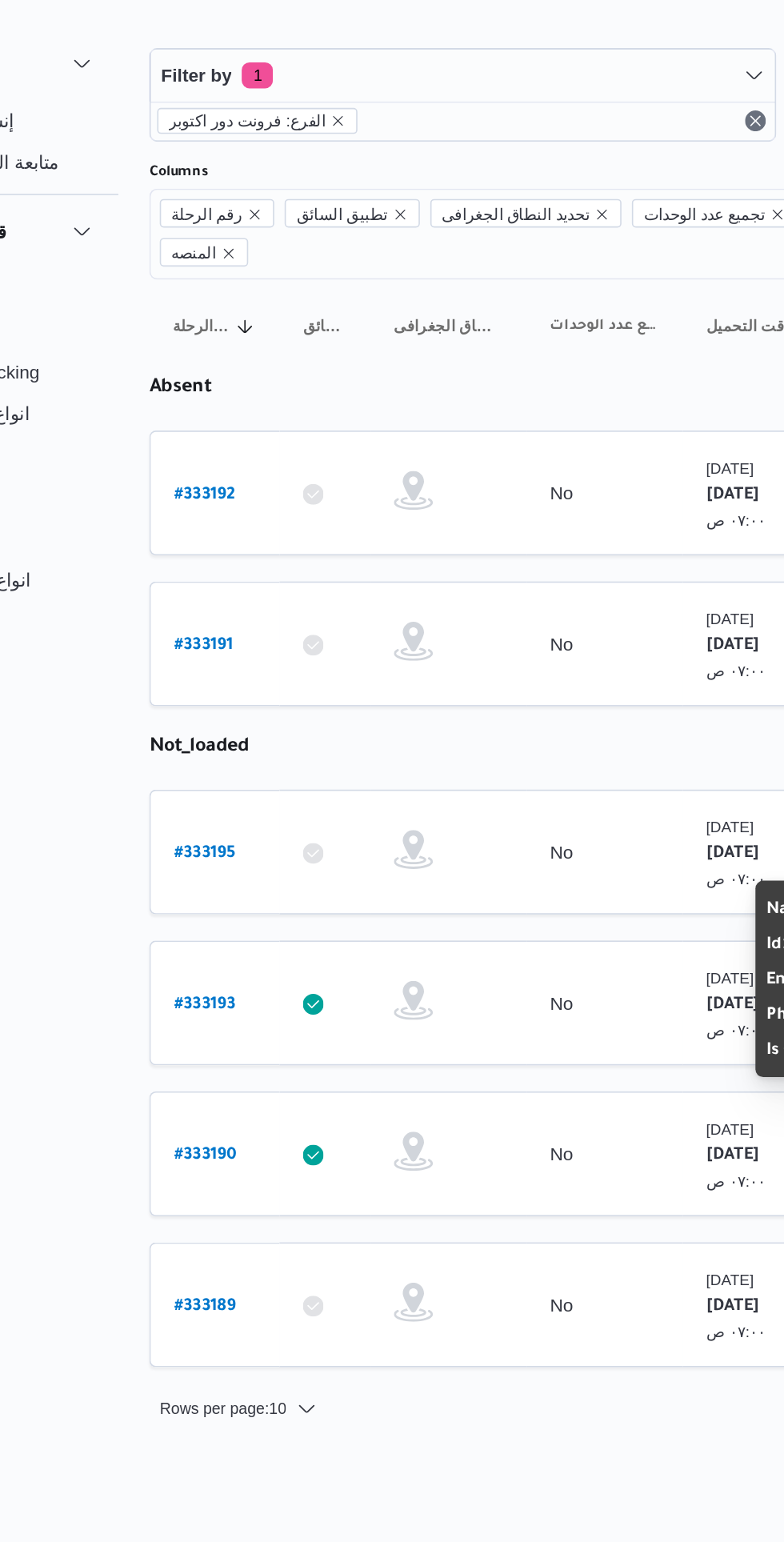
click at [249, 753] on b "# 333190" at bounding box center [242, 758] width 38 height 12
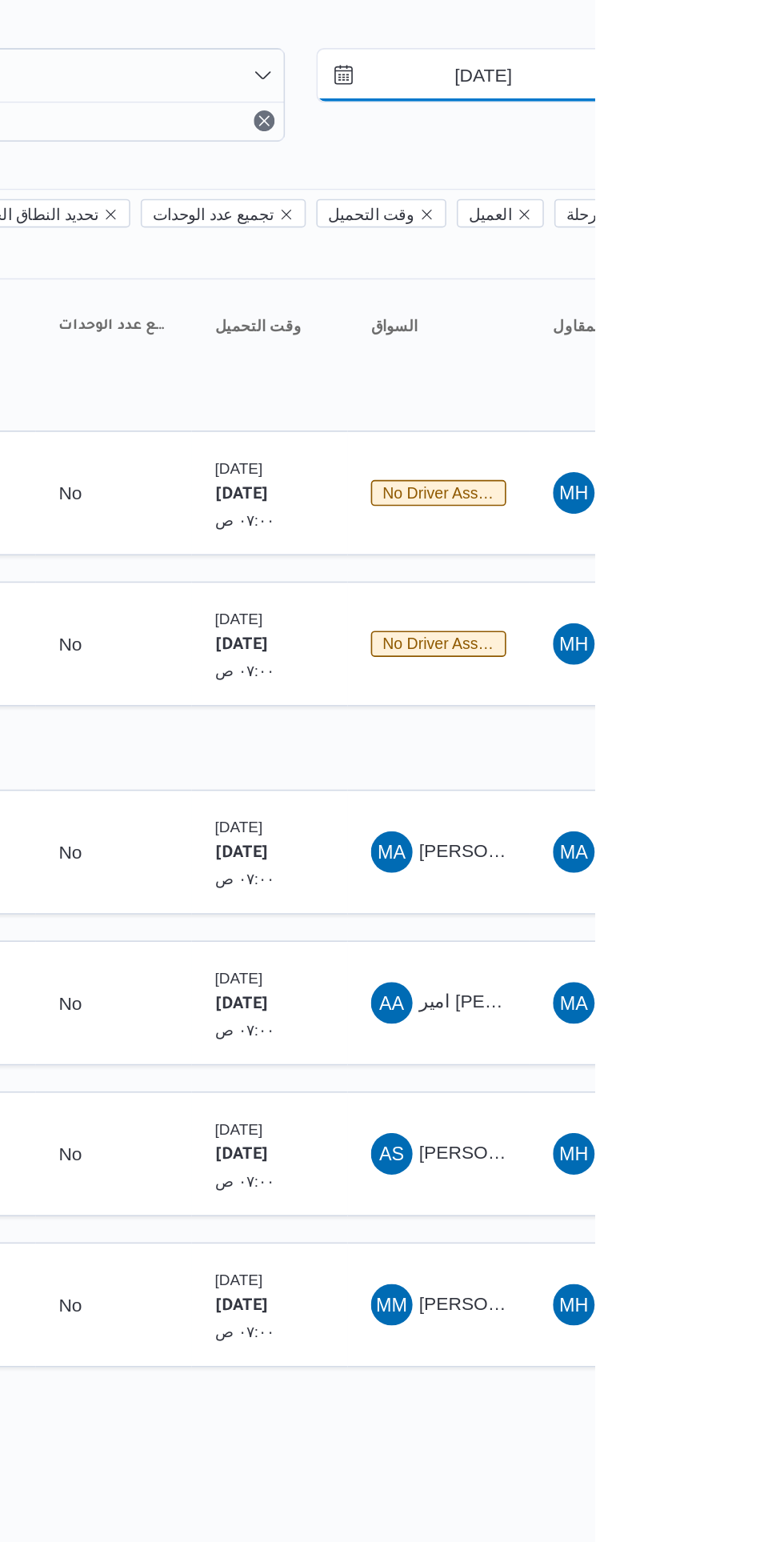
click at [750, 98] on input "25/8/2025" at bounding box center [704, 93] width 182 height 32
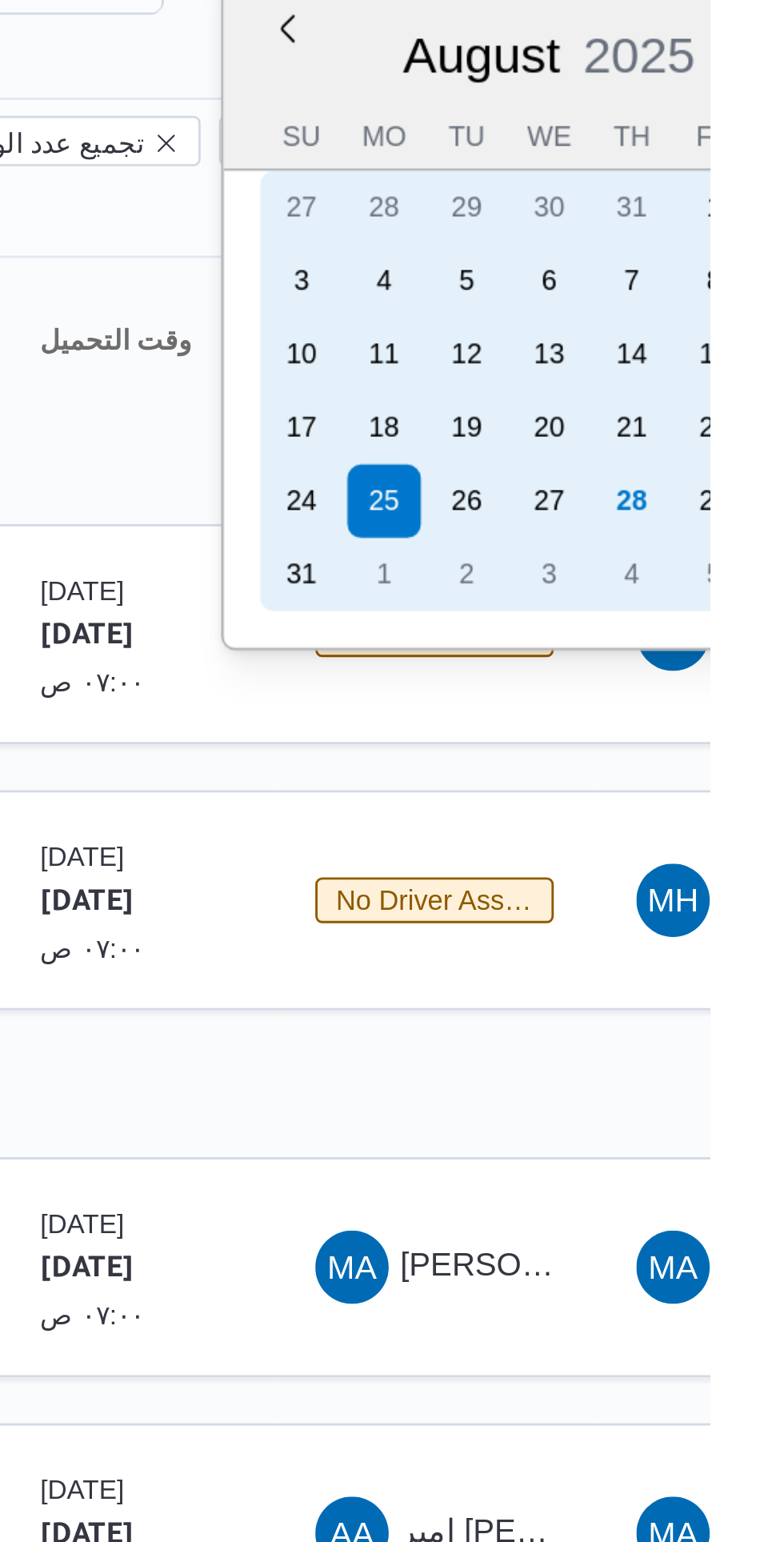
click at [763, 301] on div "28" at bounding box center [756, 304] width 26 height 26
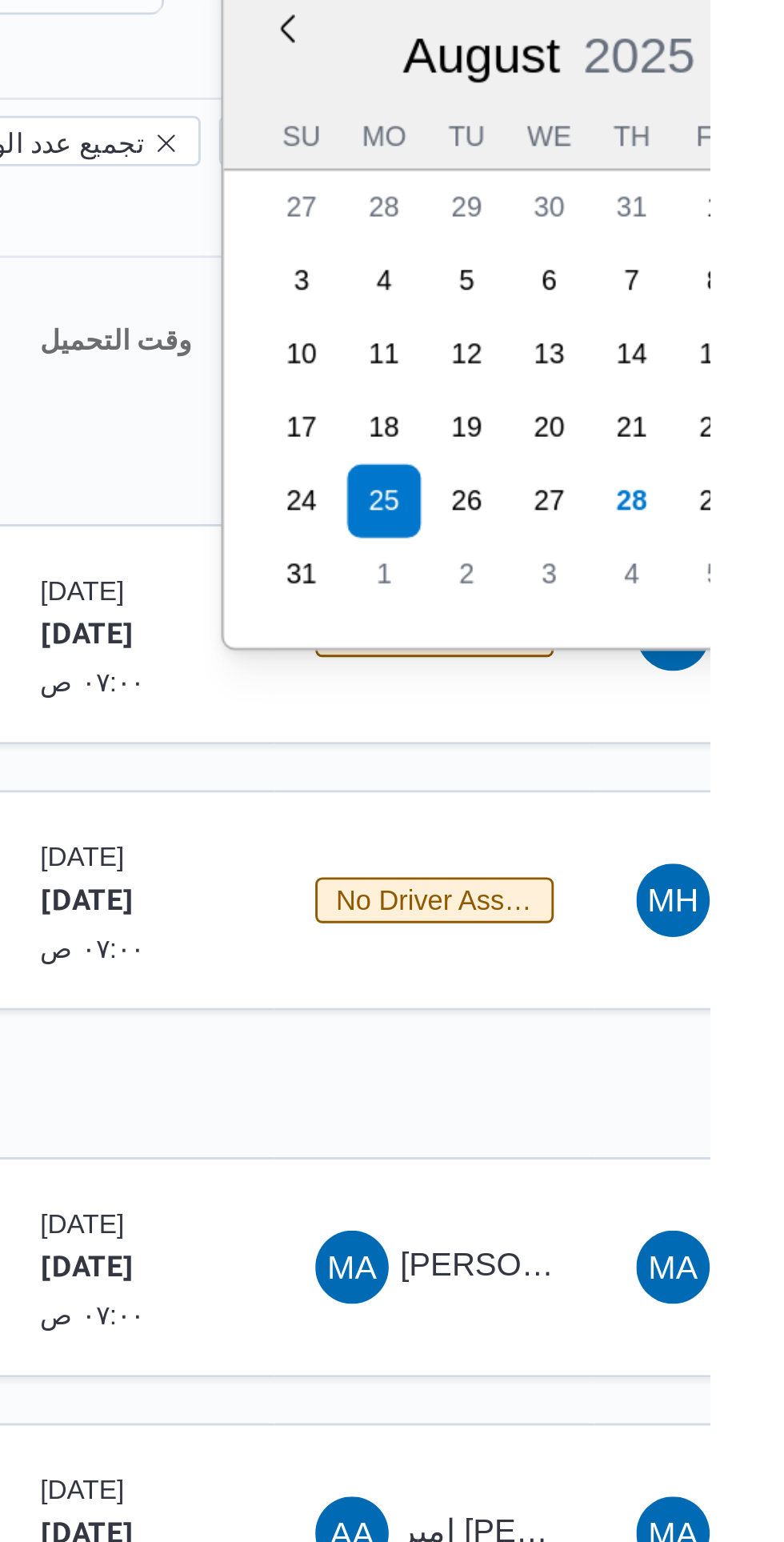
type input "[DATE]"
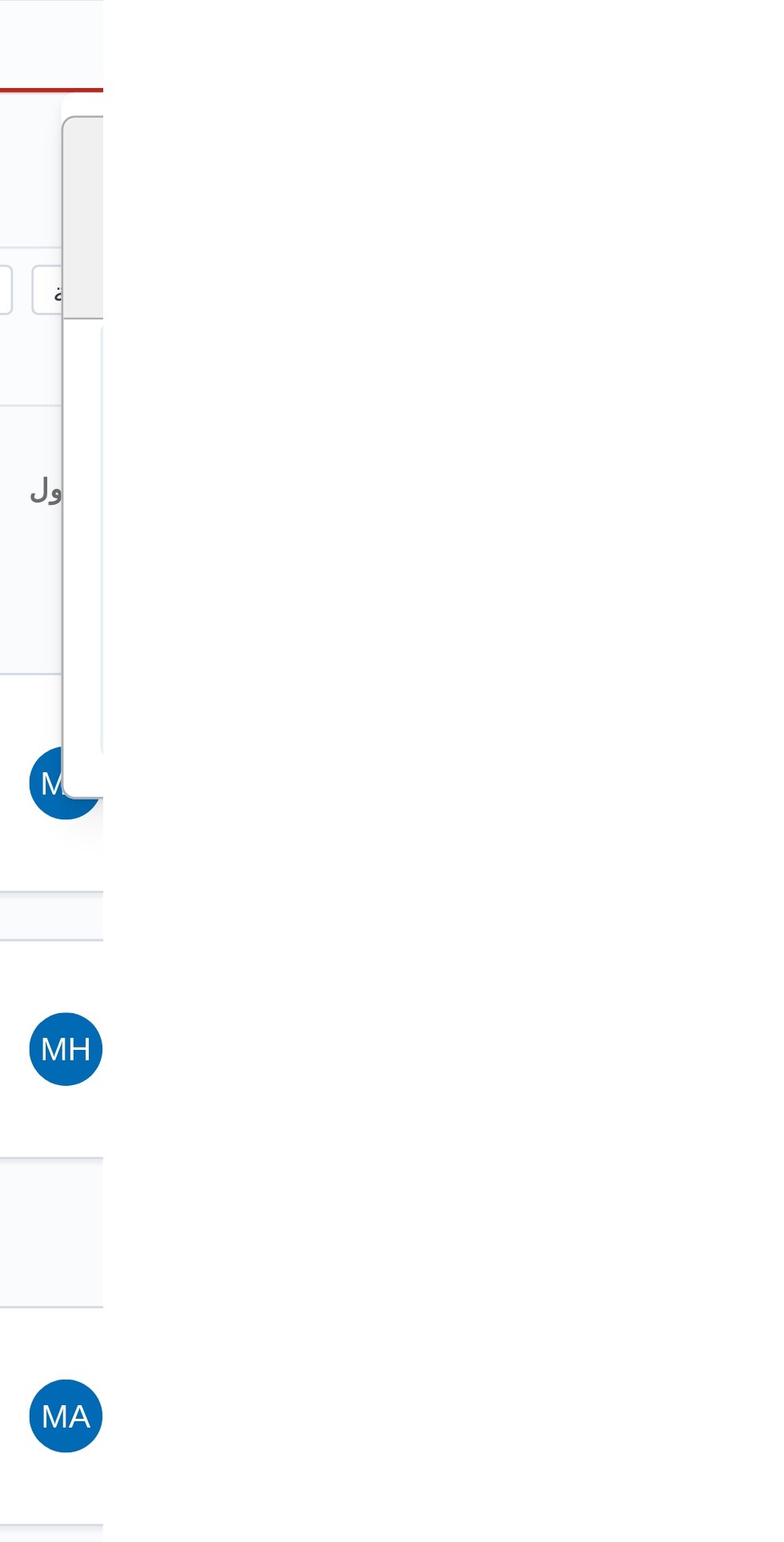
type input "[DATE]"
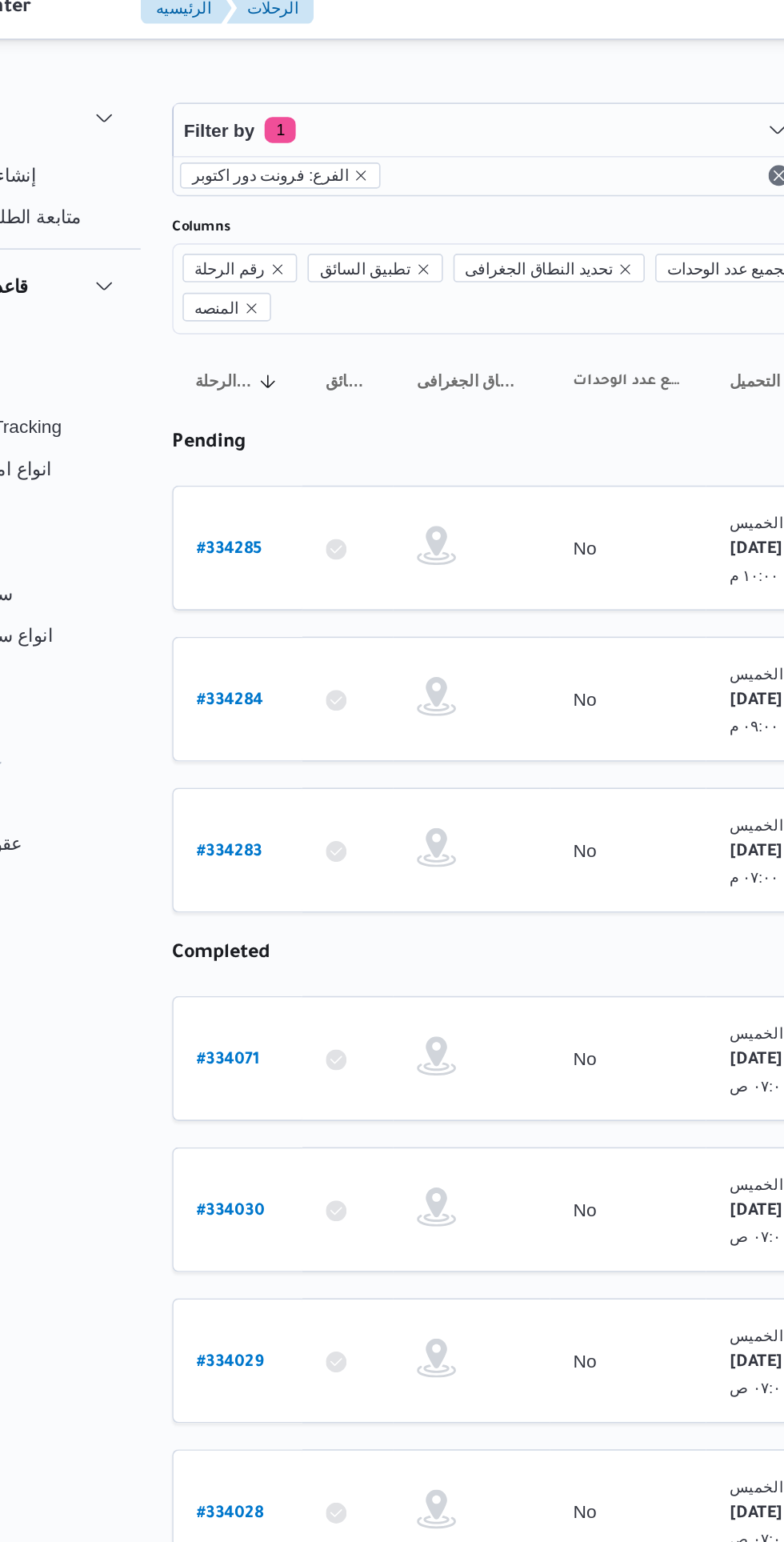
click at [241, 347] on b "# 334285" at bounding box center [243, 352] width 40 height 12
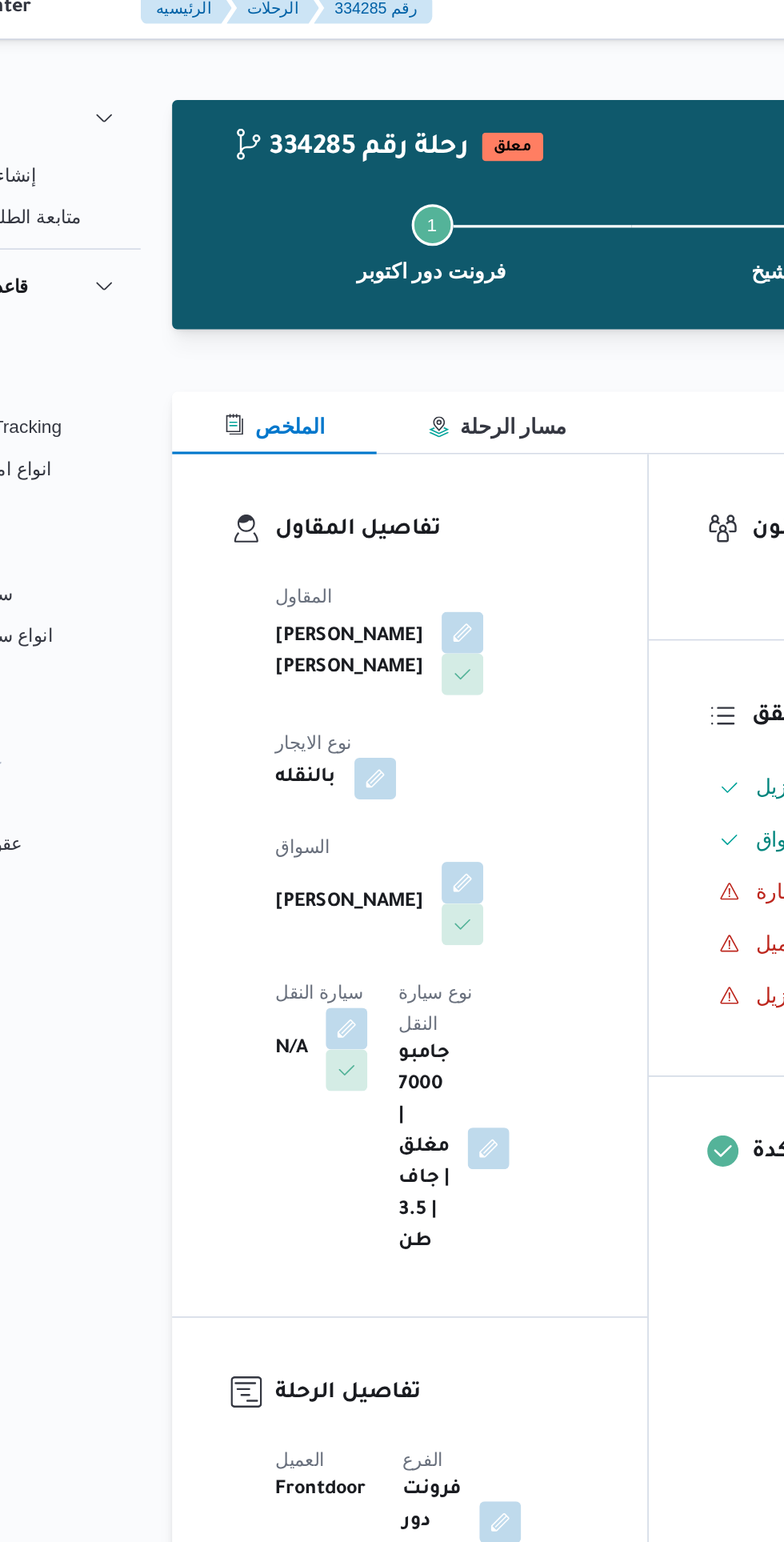
click at [328, 632] on button "button" at bounding box center [315, 645] width 26 height 26
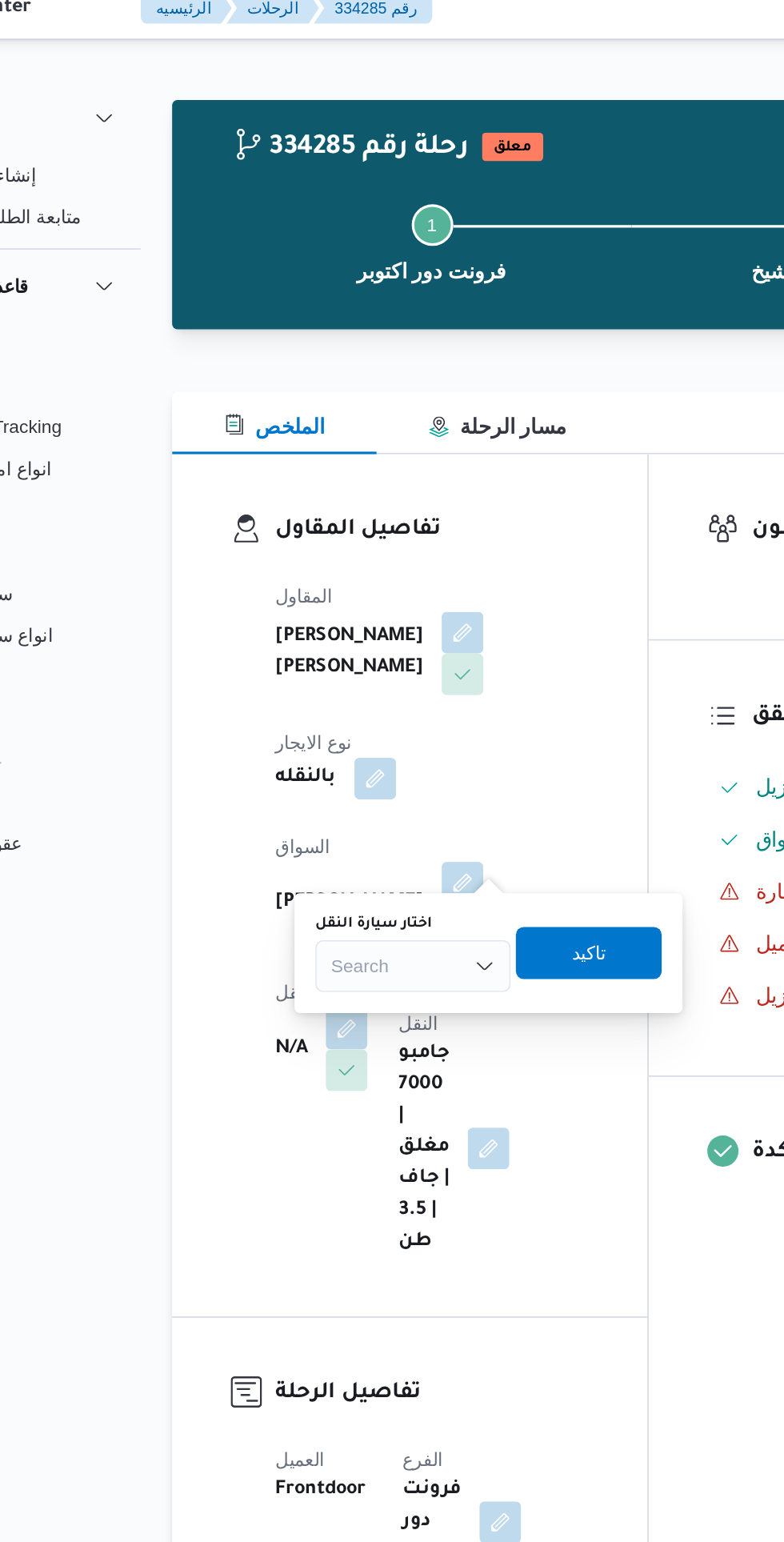
click at [334, 596] on div "Search" at bounding box center [356, 606] width 120 height 32
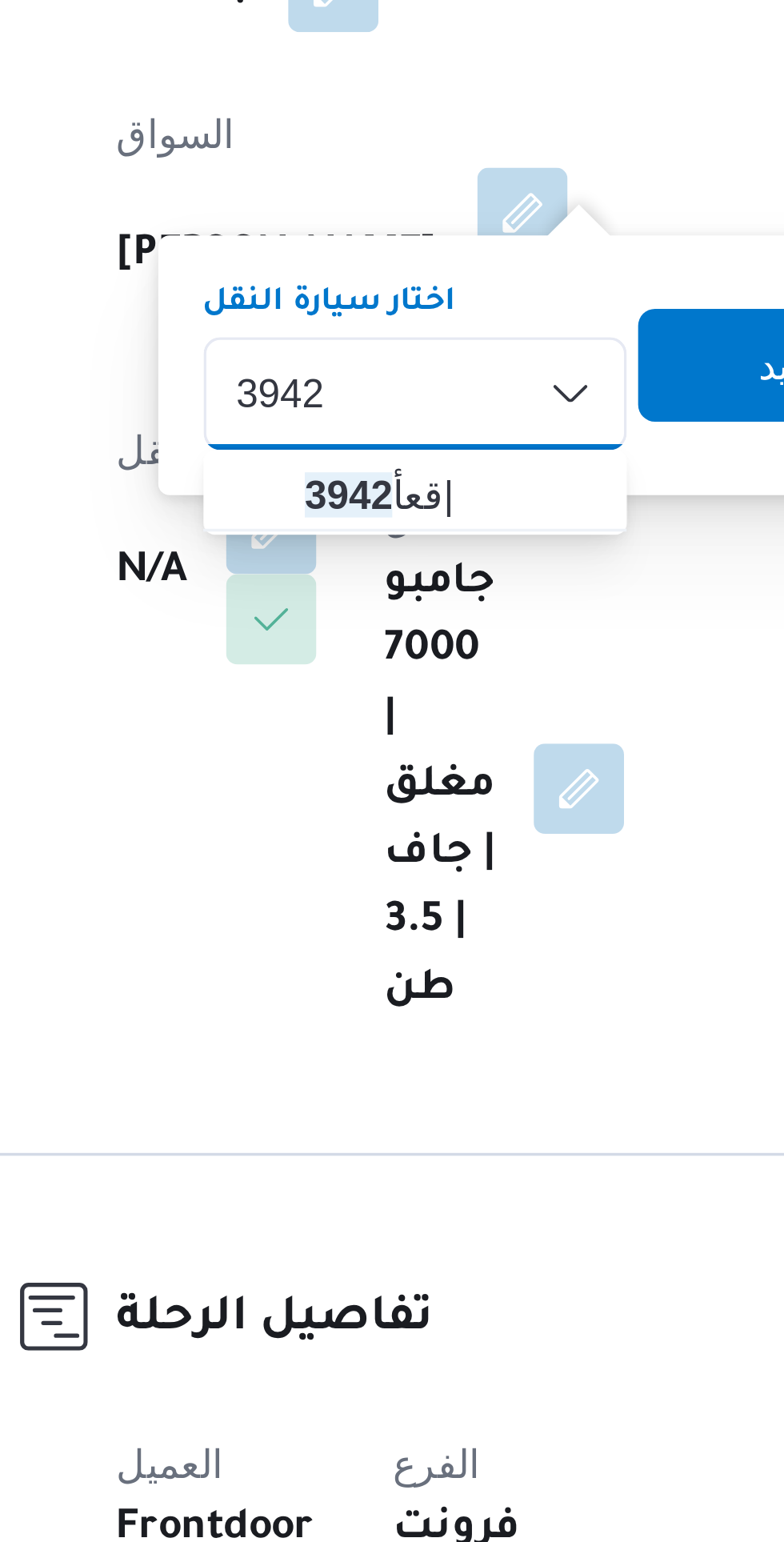
type input "3942"
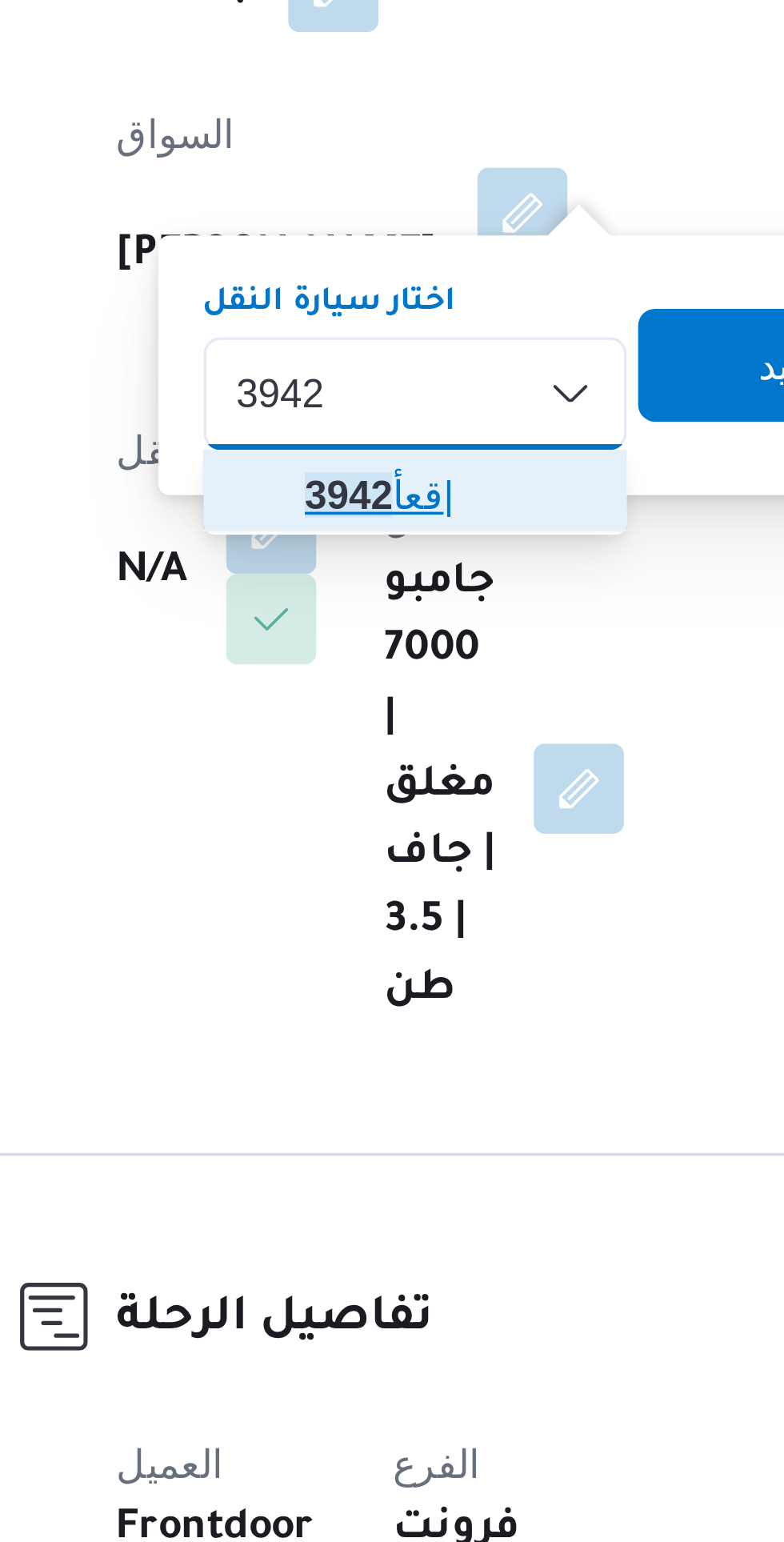
click at [342, 637] on mark "3942" at bounding box center [337, 635] width 25 height 13
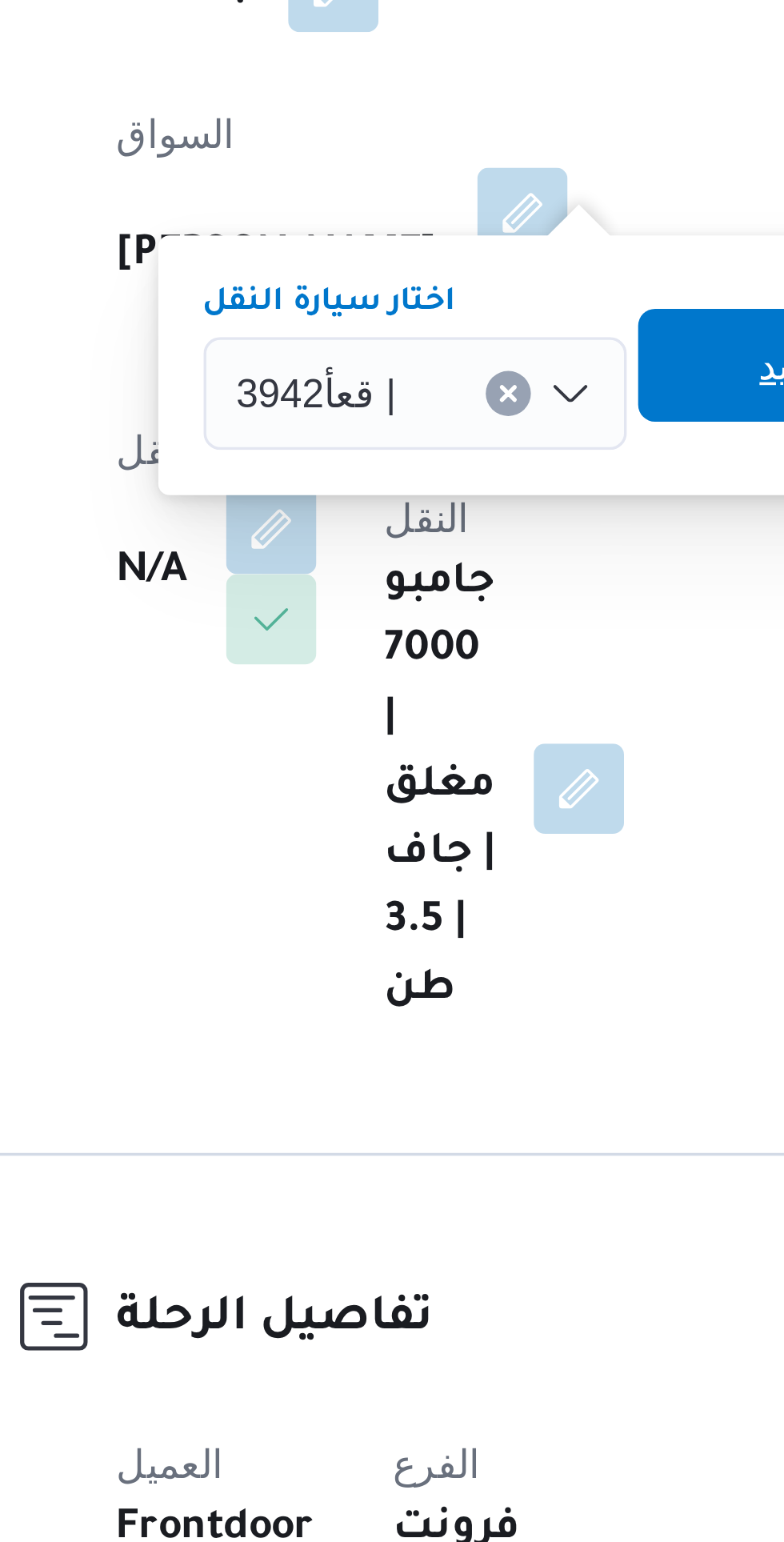
click at [439, 602] on span "تاكيد" at bounding box center [464, 599] width 89 height 32
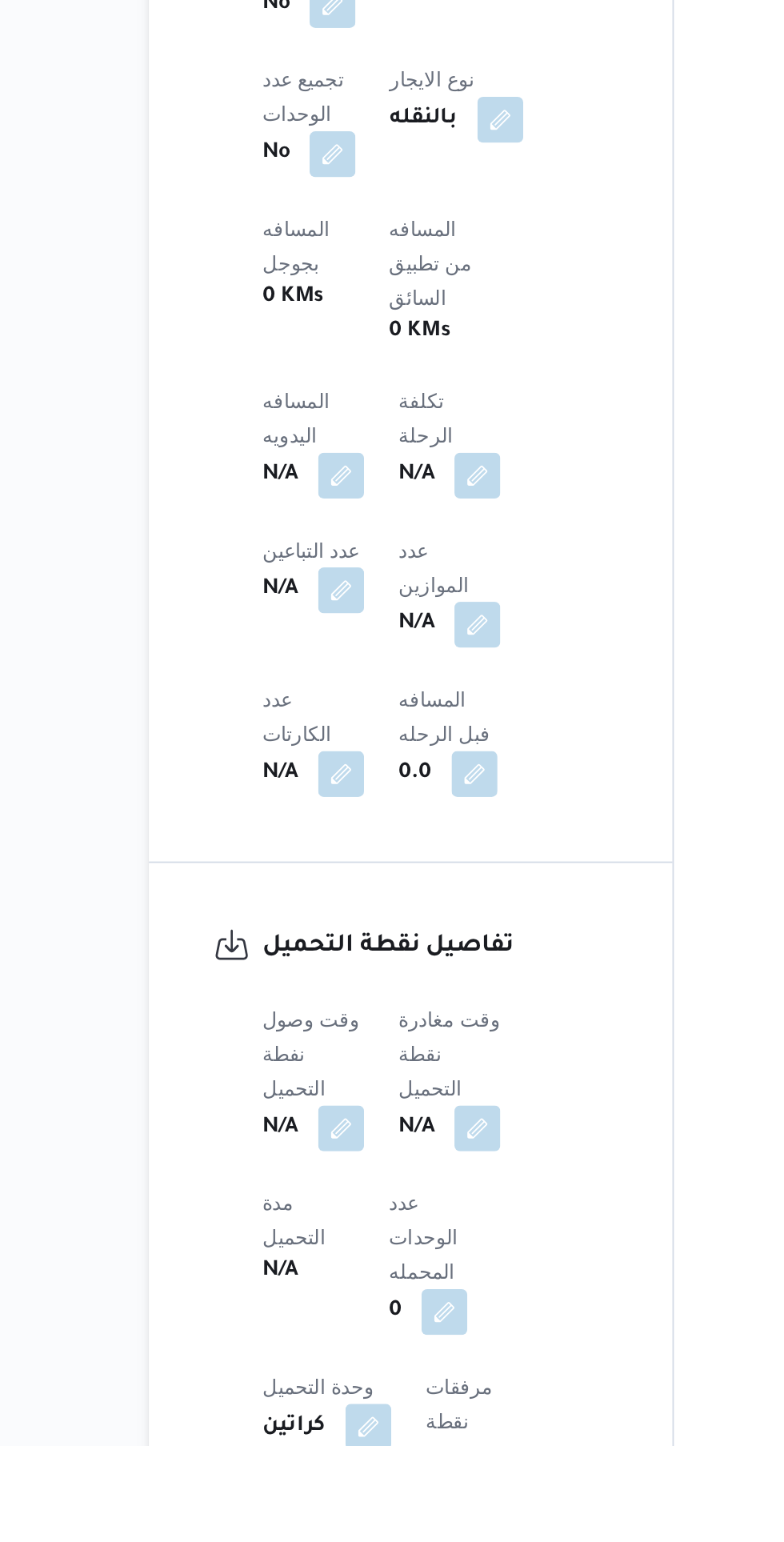
scroll to position [471, 0]
click at [317, 1351] on button "button" at bounding box center [315, 1364] width 26 height 26
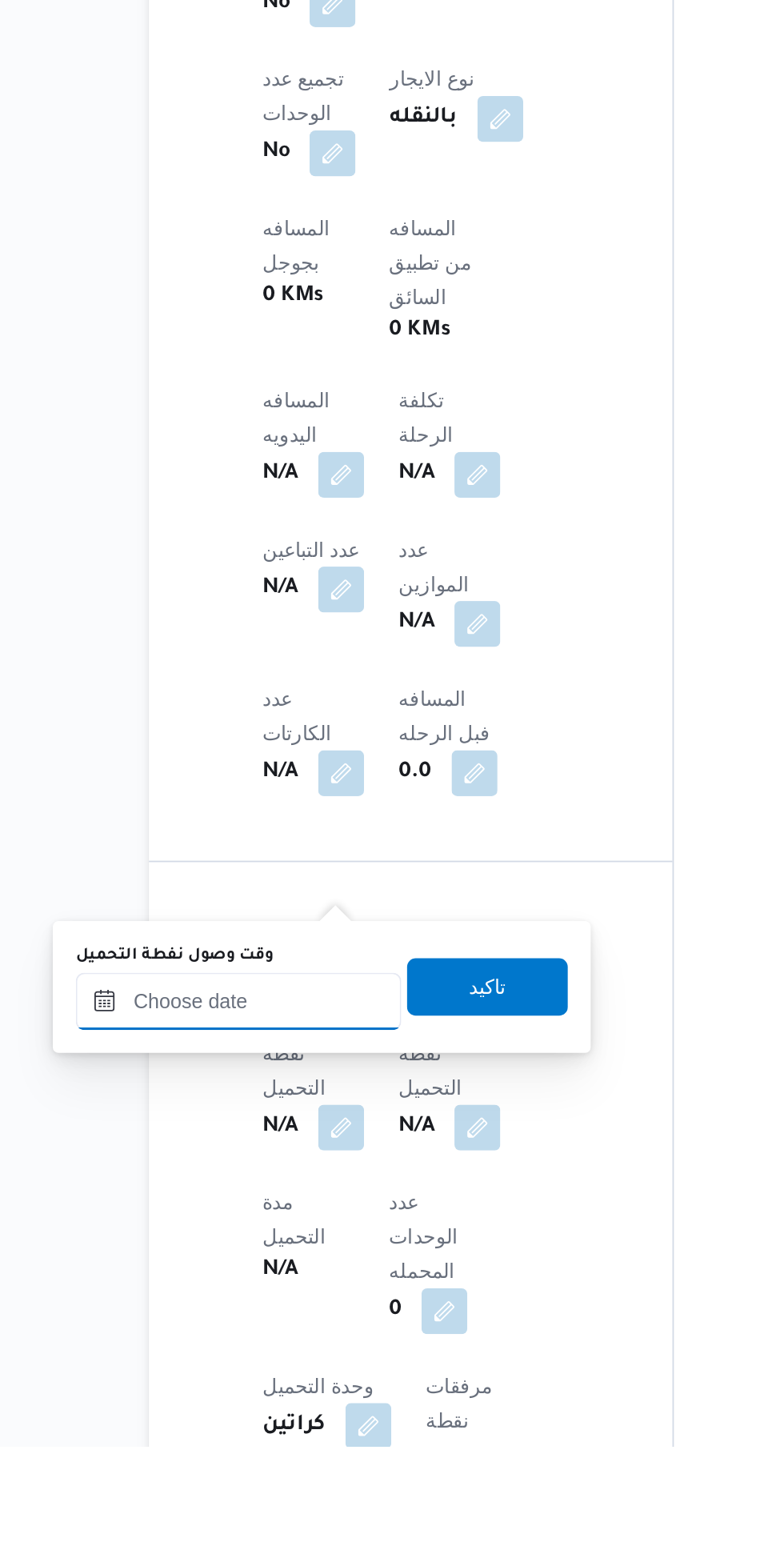
click at [280, 1292] on input "وقت وصول نفطة التحميل" at bounding box center [258, 1293] width 182 height 32
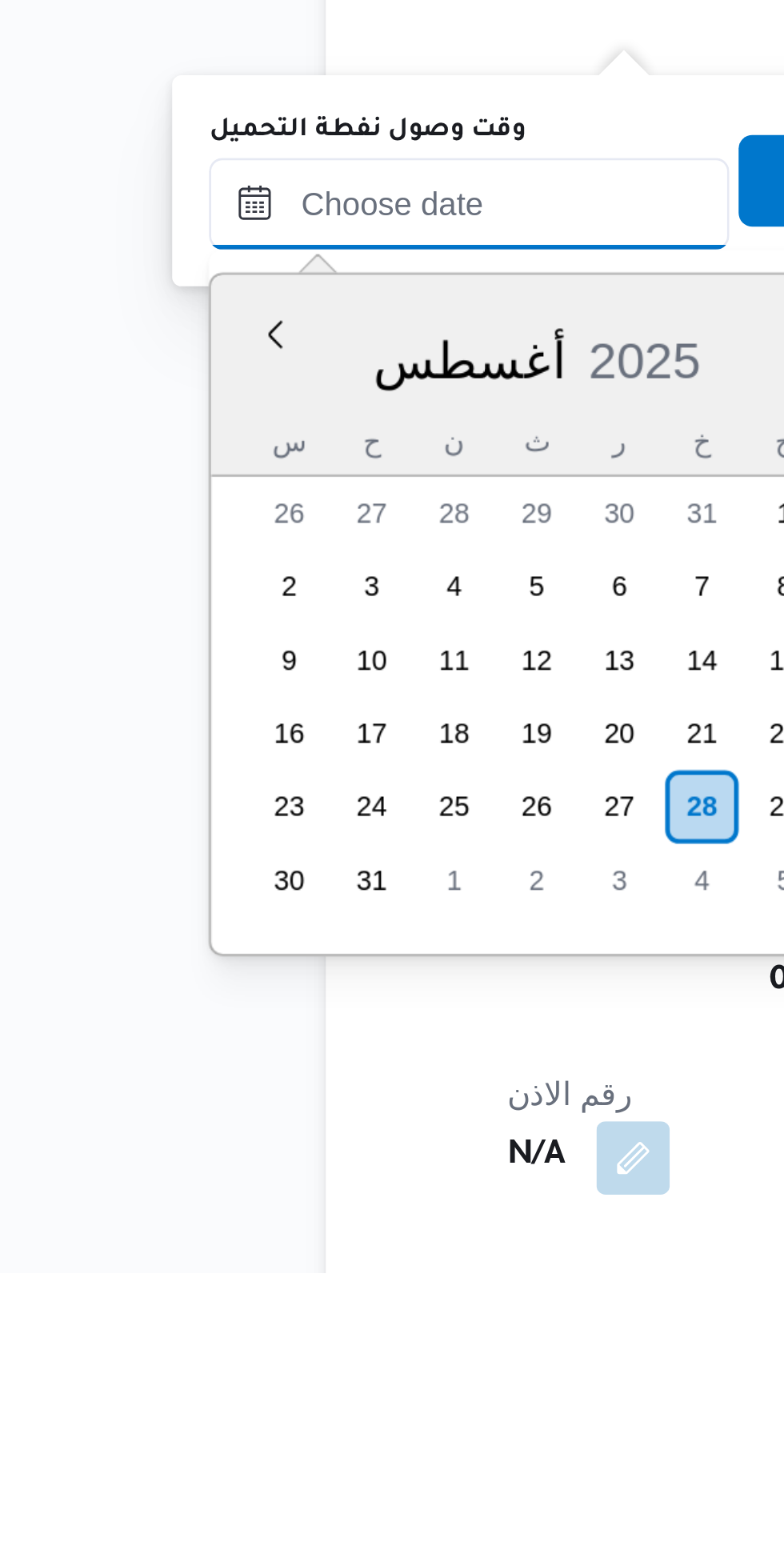
scroll to position [595, 0]
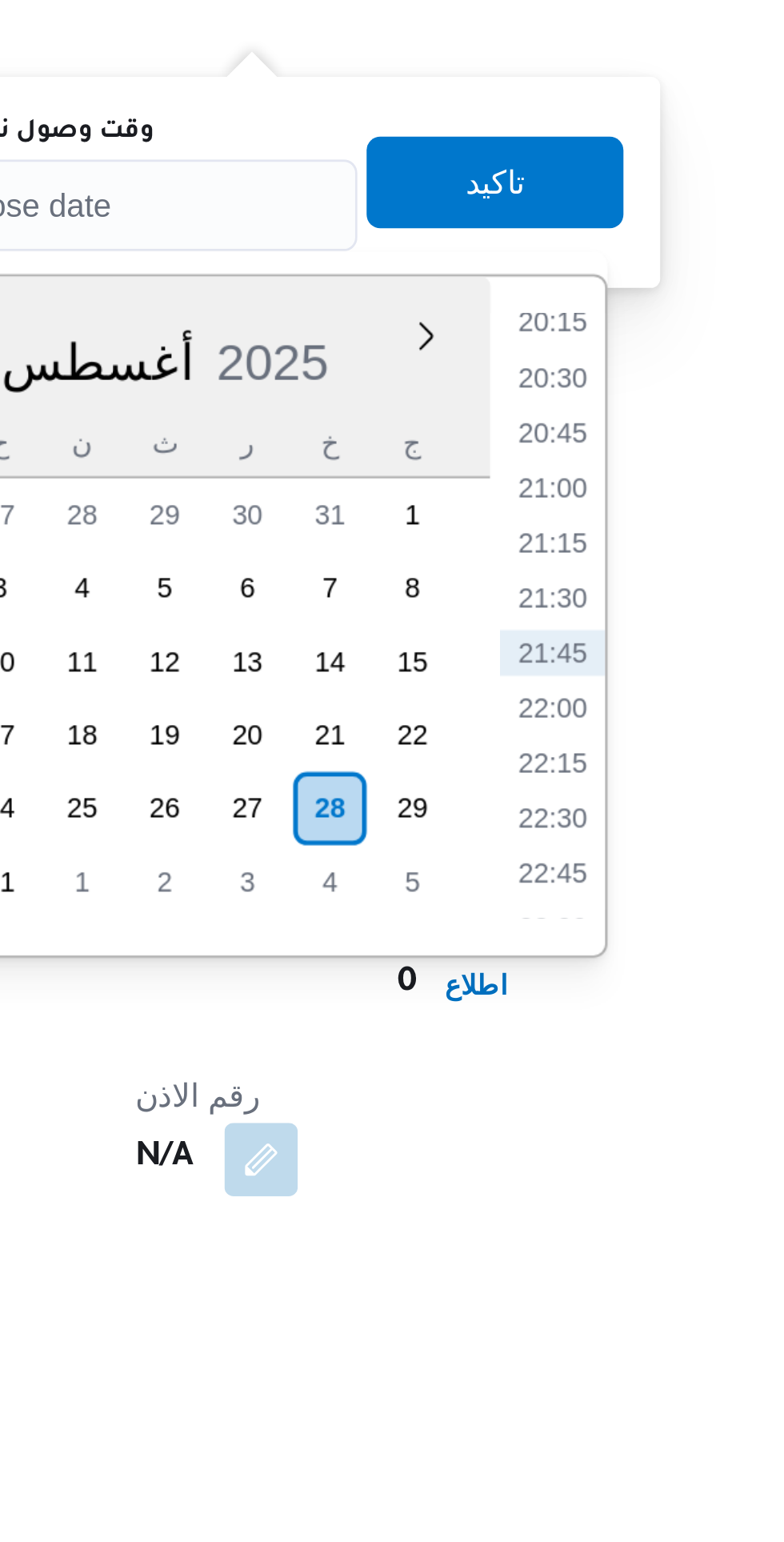
click at [421, 1303] on li "21:30" at bounding box center [417, 1306] width 37 height 16
type input "٢٨/٠٨/٢٠٢٥ ٢١:٣٠"
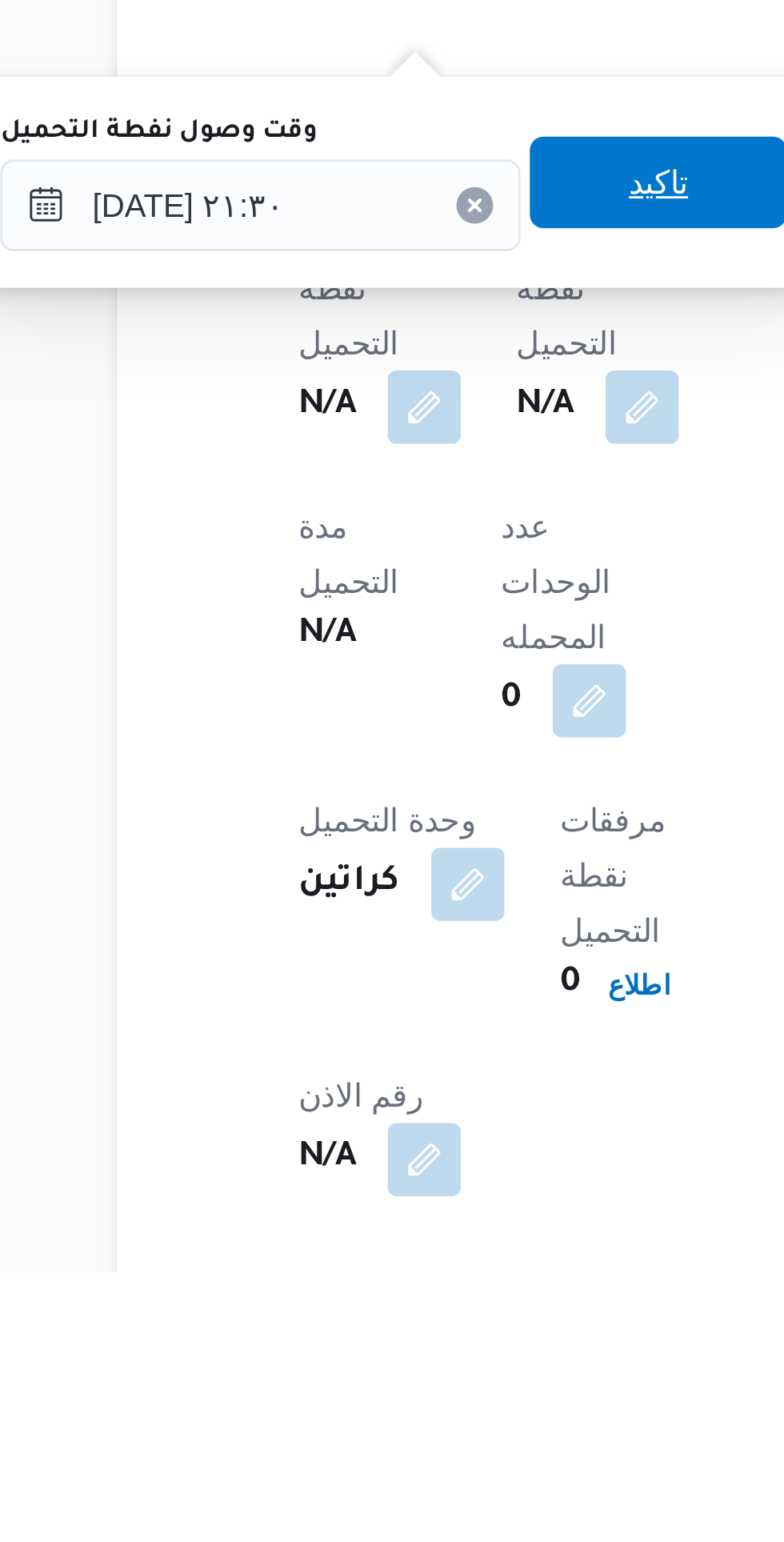
click at [407, 1159] on span "تاكيد" at bounding box center [396, 1162] width 21 height 19
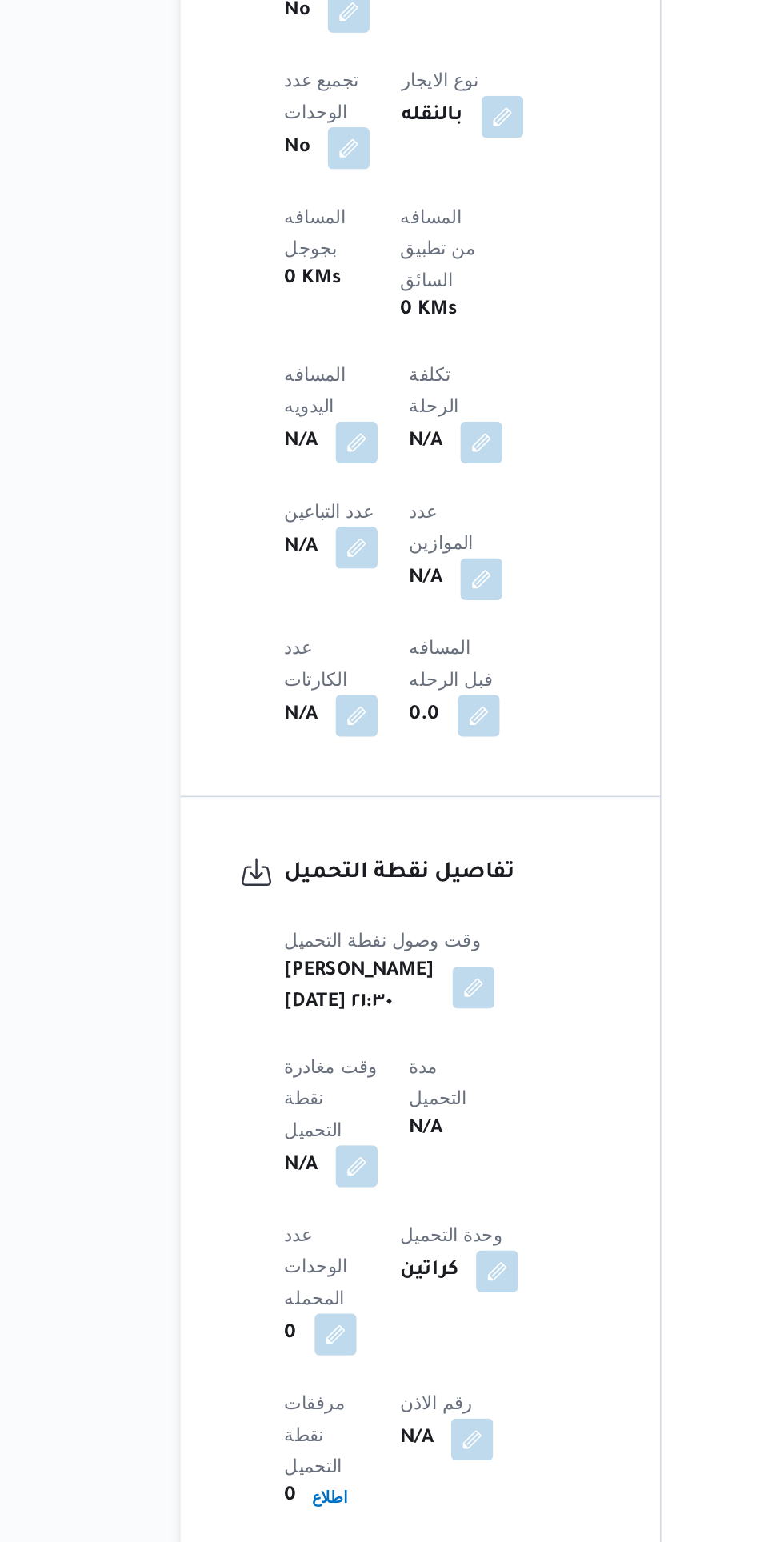
scroll to position [604, 0]
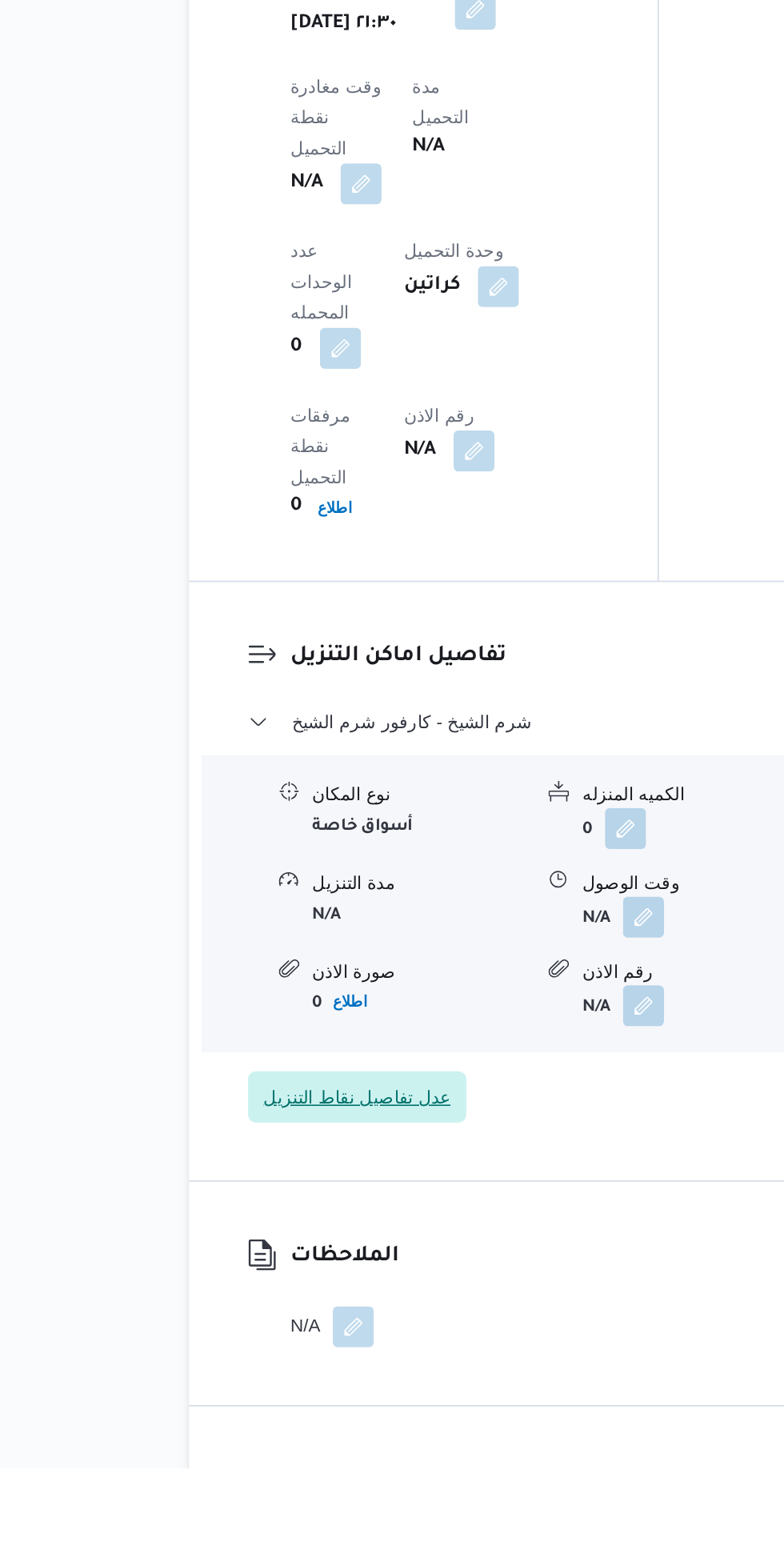
click at [337, 1295] on span "عدل تفاصيل نقاط التنزيل" at bounding box center [312, 1310] width 136 height 32
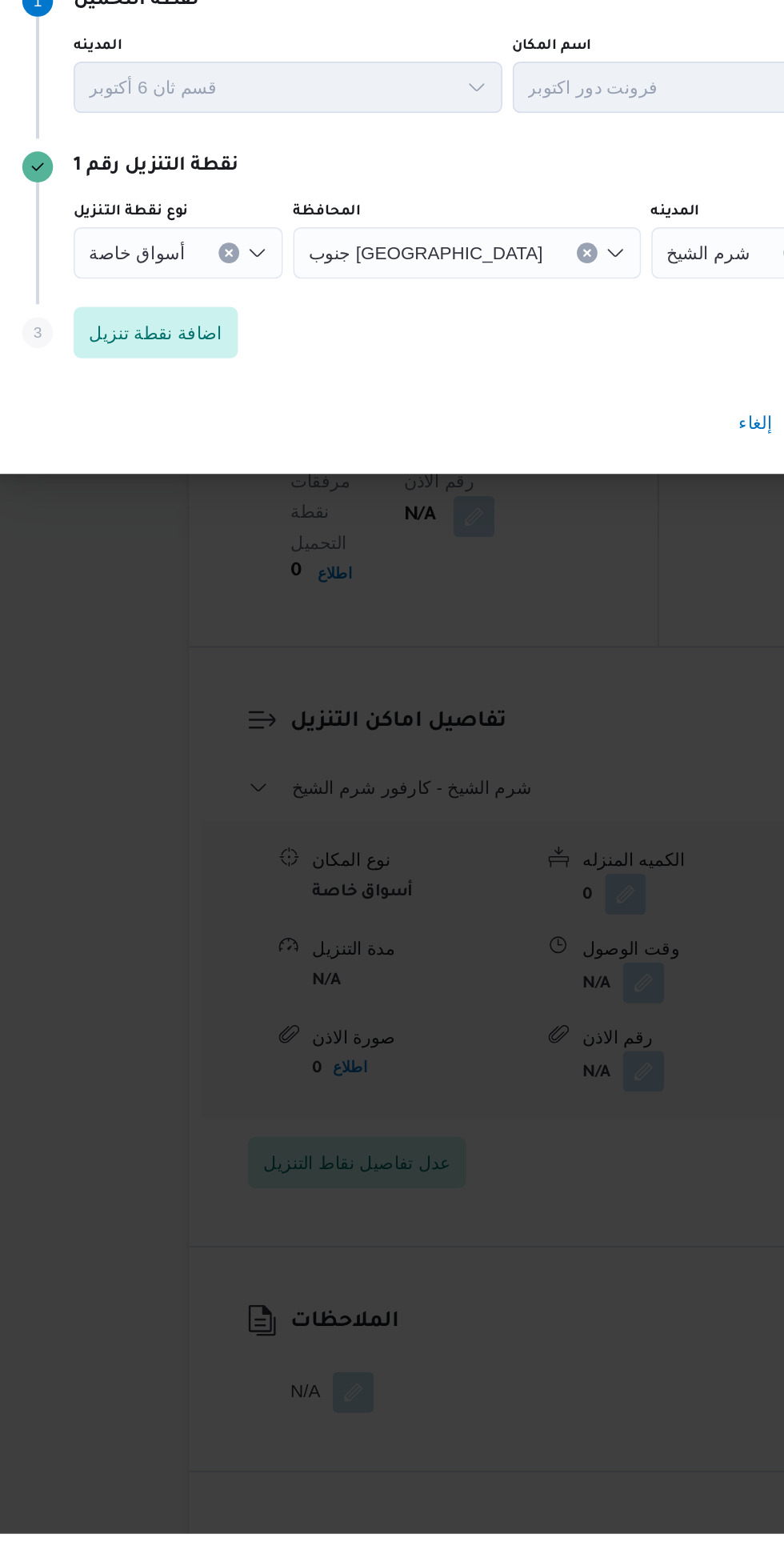
click at [230, 747] on icon "Clear input" at bounding box center [233, 744] width 7 height 7
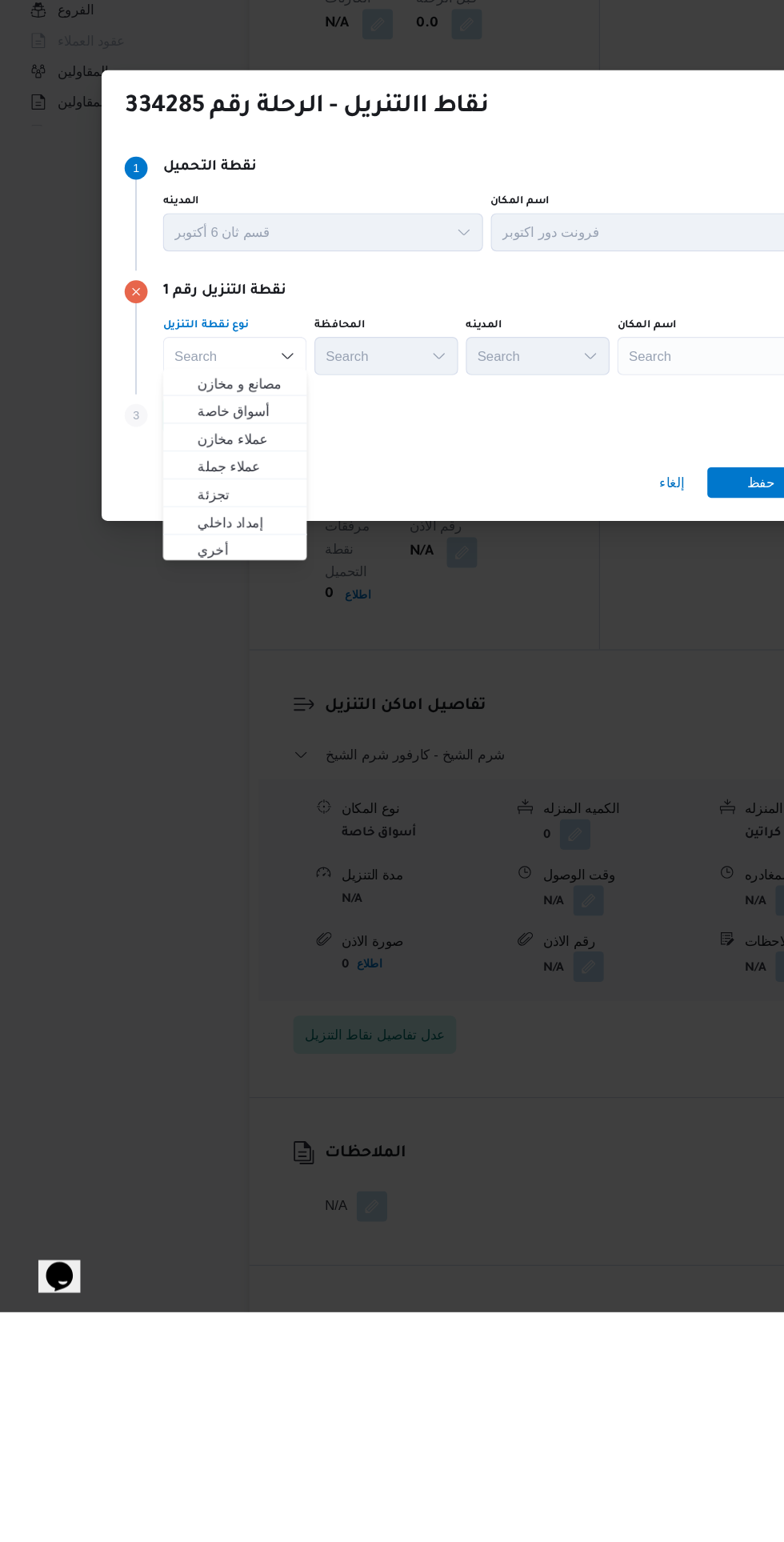
click at [589, 732] on div "Search" at bounding box center [615, 743] width 200 height 32
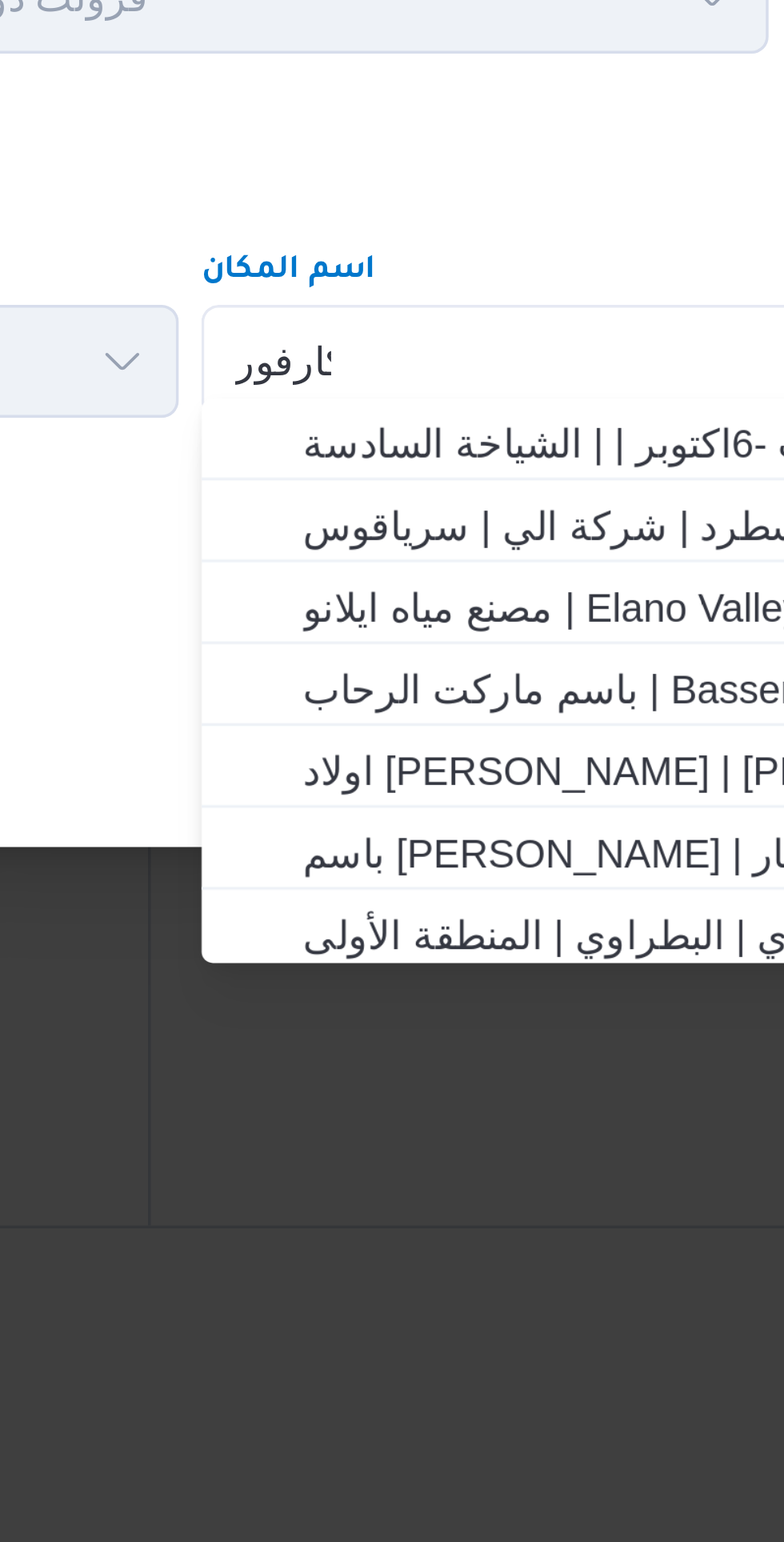
scroll to position [0, 0]
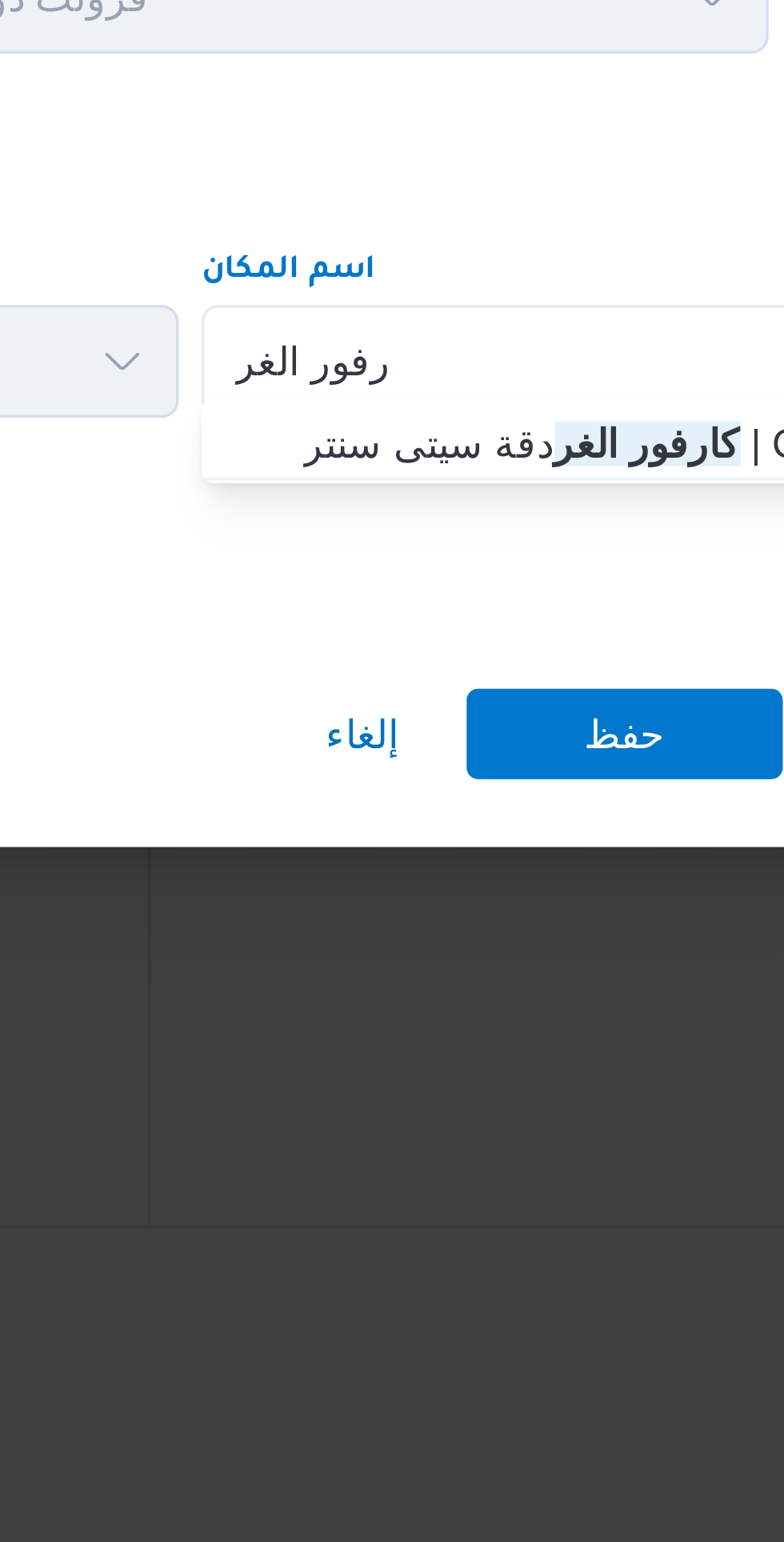
type input "كارفور الغر"
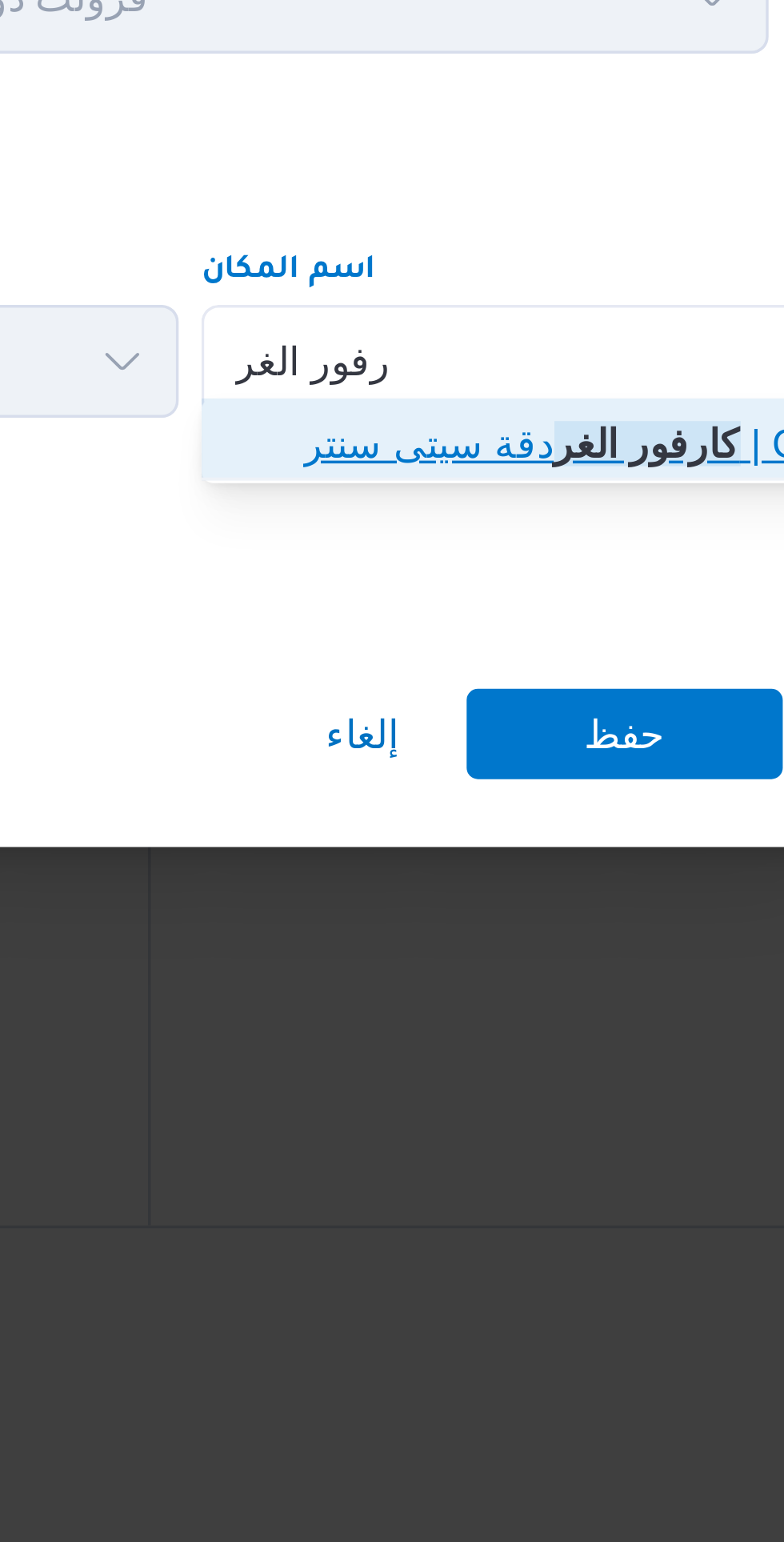
click at [632, 766] on mark "كارفور الغر" at bounding box center [641, 766] width 53 height 13
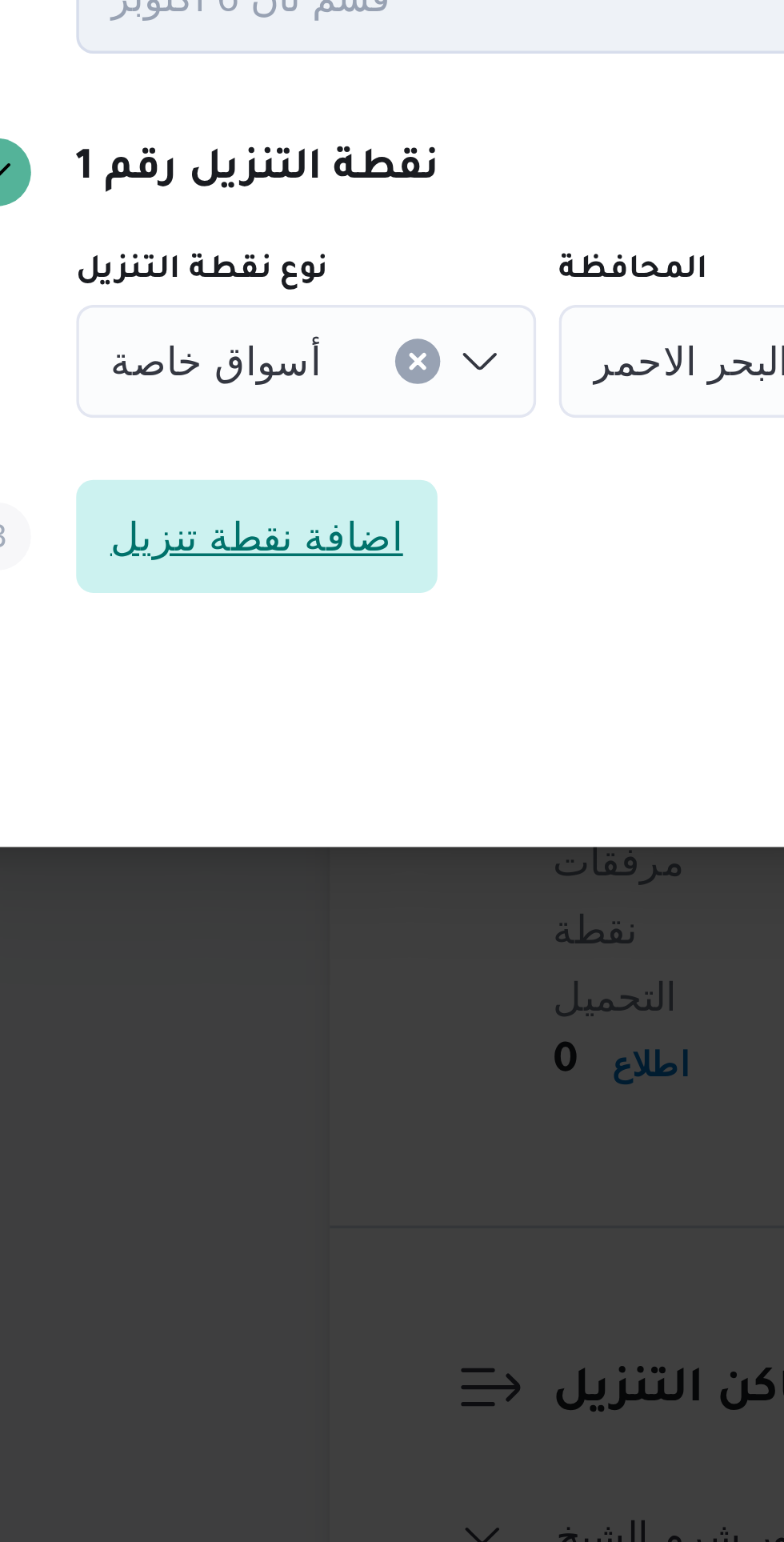
click at [201, 788] on span "اضافة نقطة تنزيل" at bounding box center [187, 794] width 83 height 19
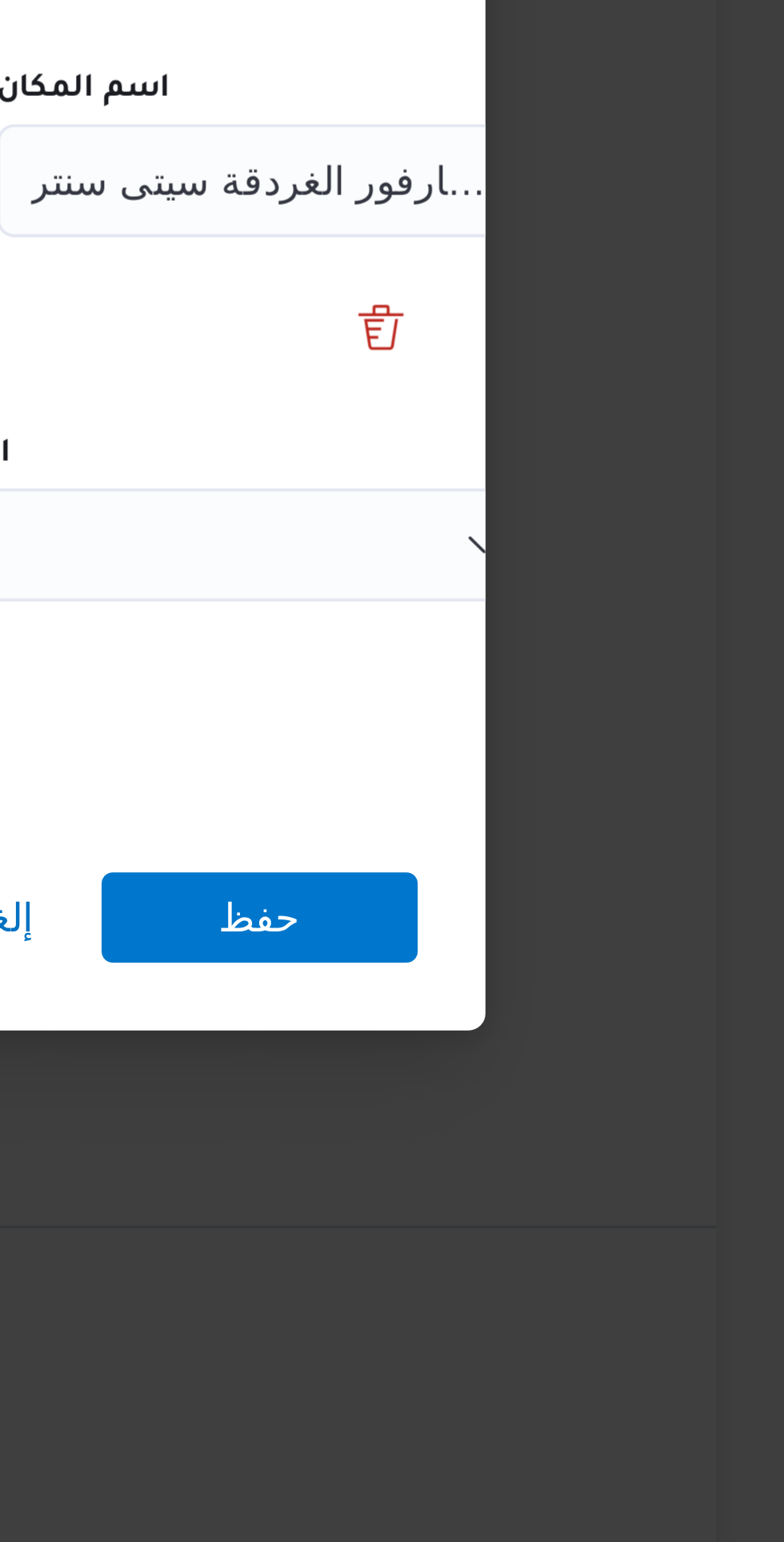
click at [648, 794] on div "Search" at bounding box center [615, 795] width 200 height 32
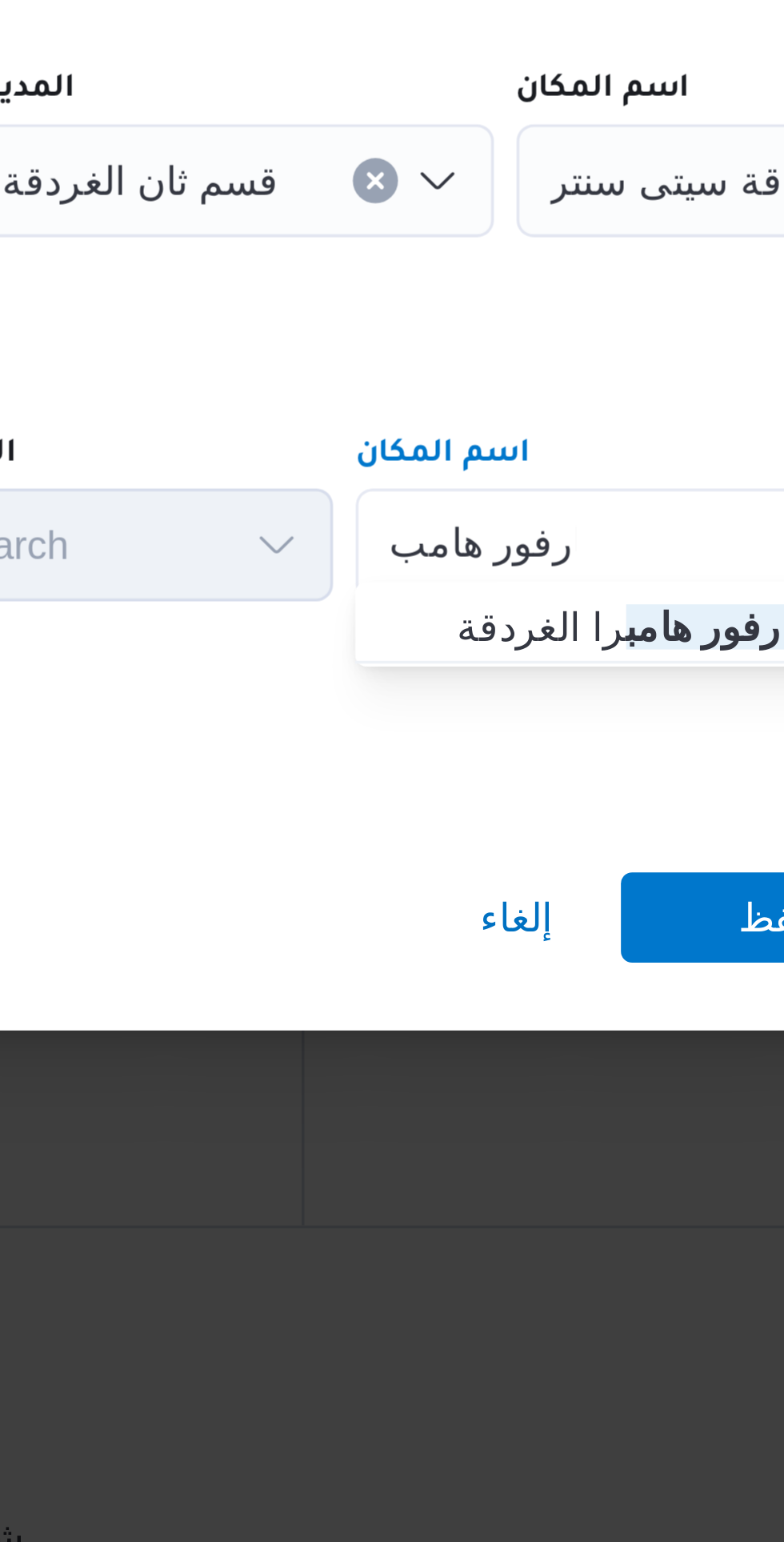
scroll to position [2, 0]
type input "كارفور هامب"
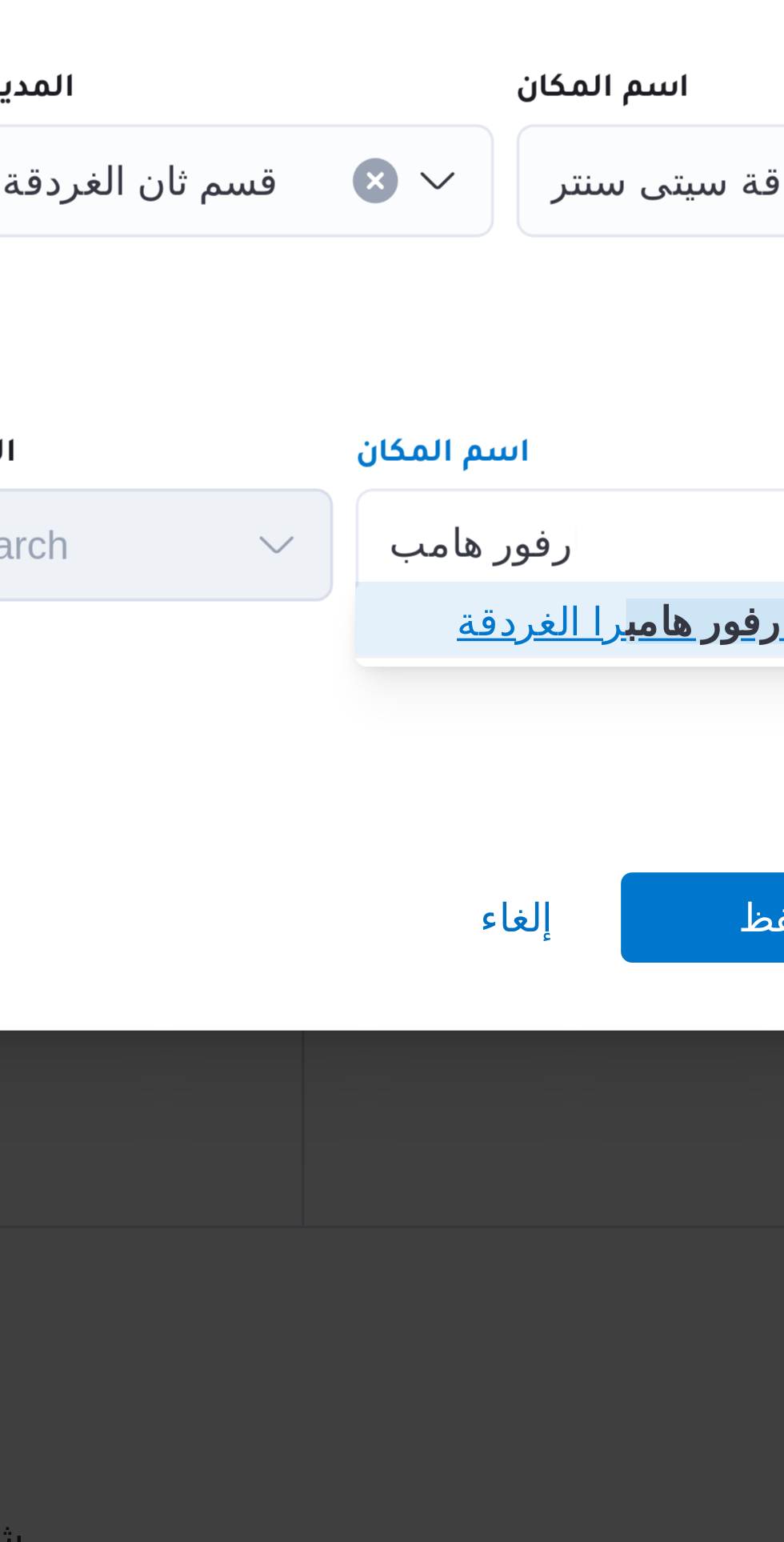
click at [593, 819] on mark "كارفور هامب" at bounding box center [618, 817] width 53 height 13
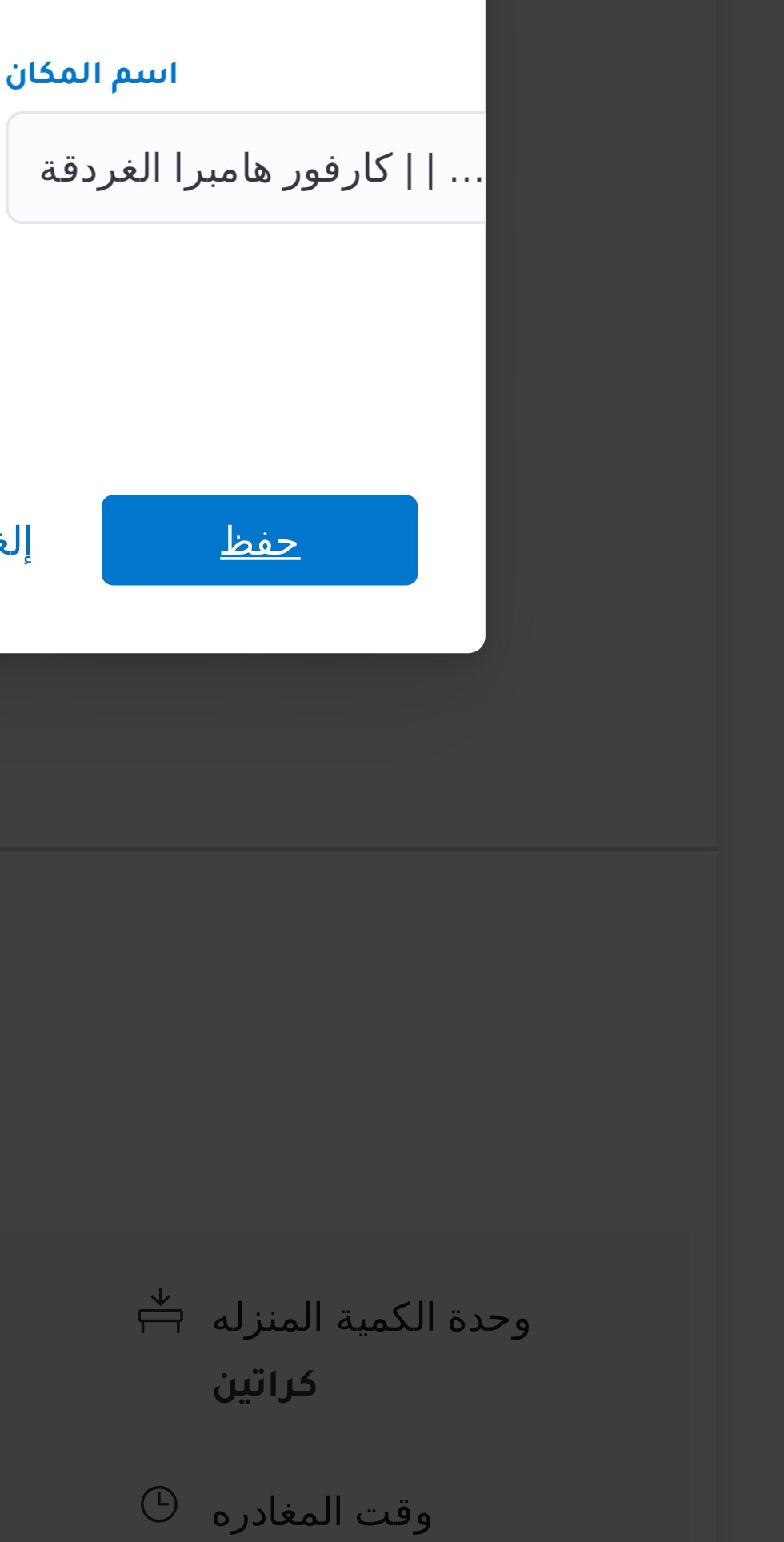
click at [664, 894] on span "حفظ" at bounding box center [634, 901] width 89 height 26
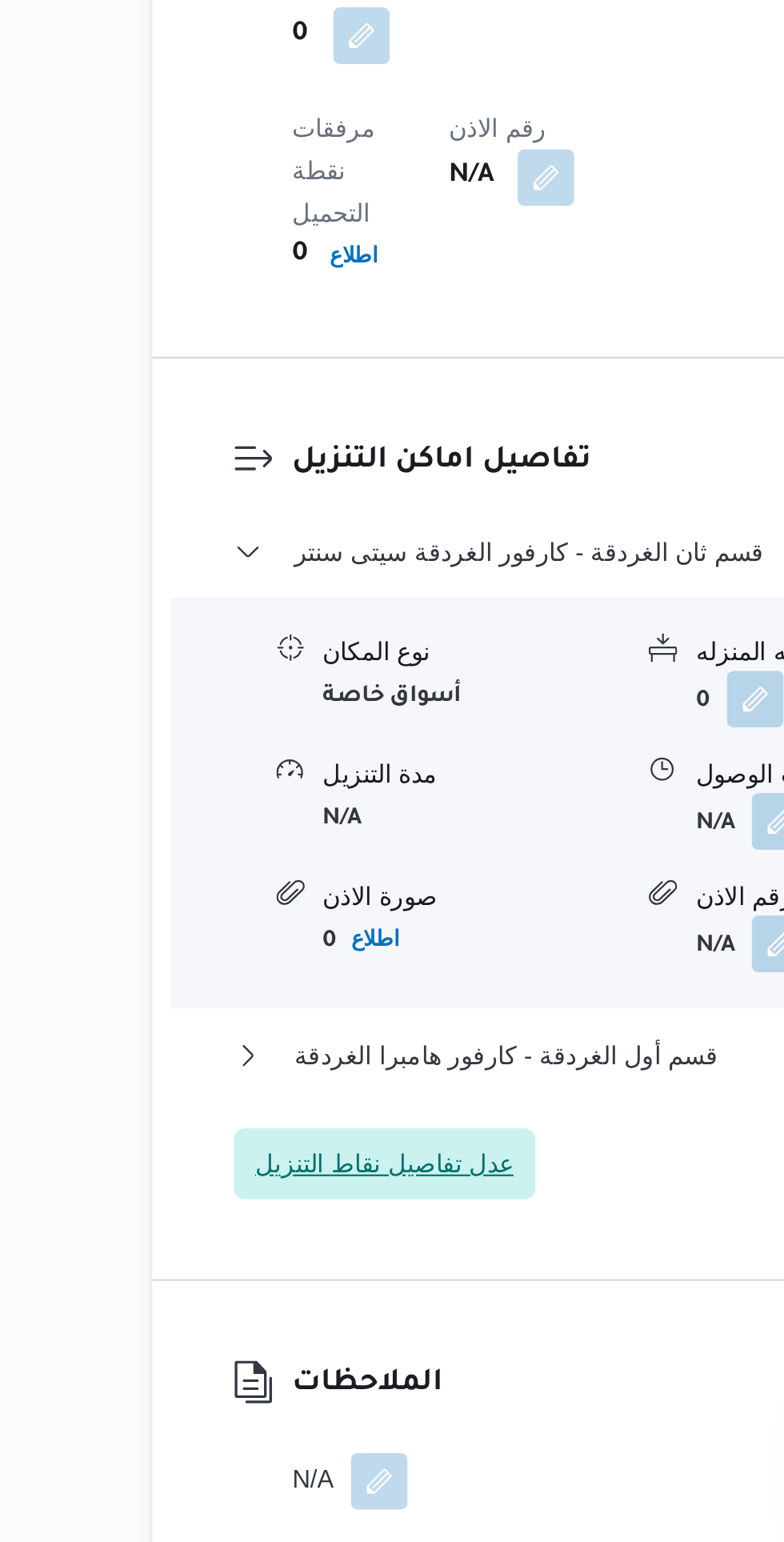
scroll to position [1171, 0]
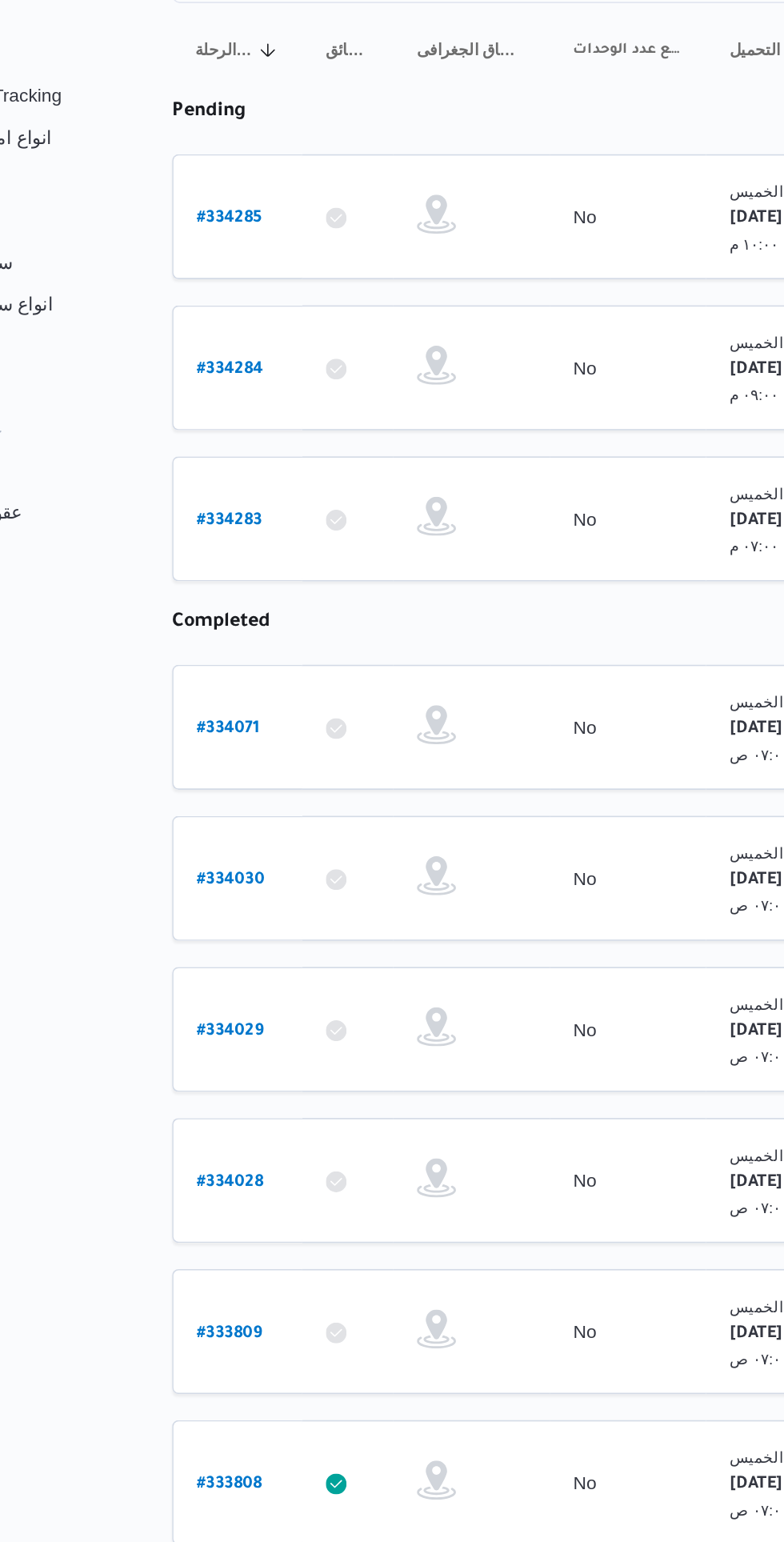
click at [241, 938] on b "# 334028" at bounding box center [243, 944] width 40 height 12
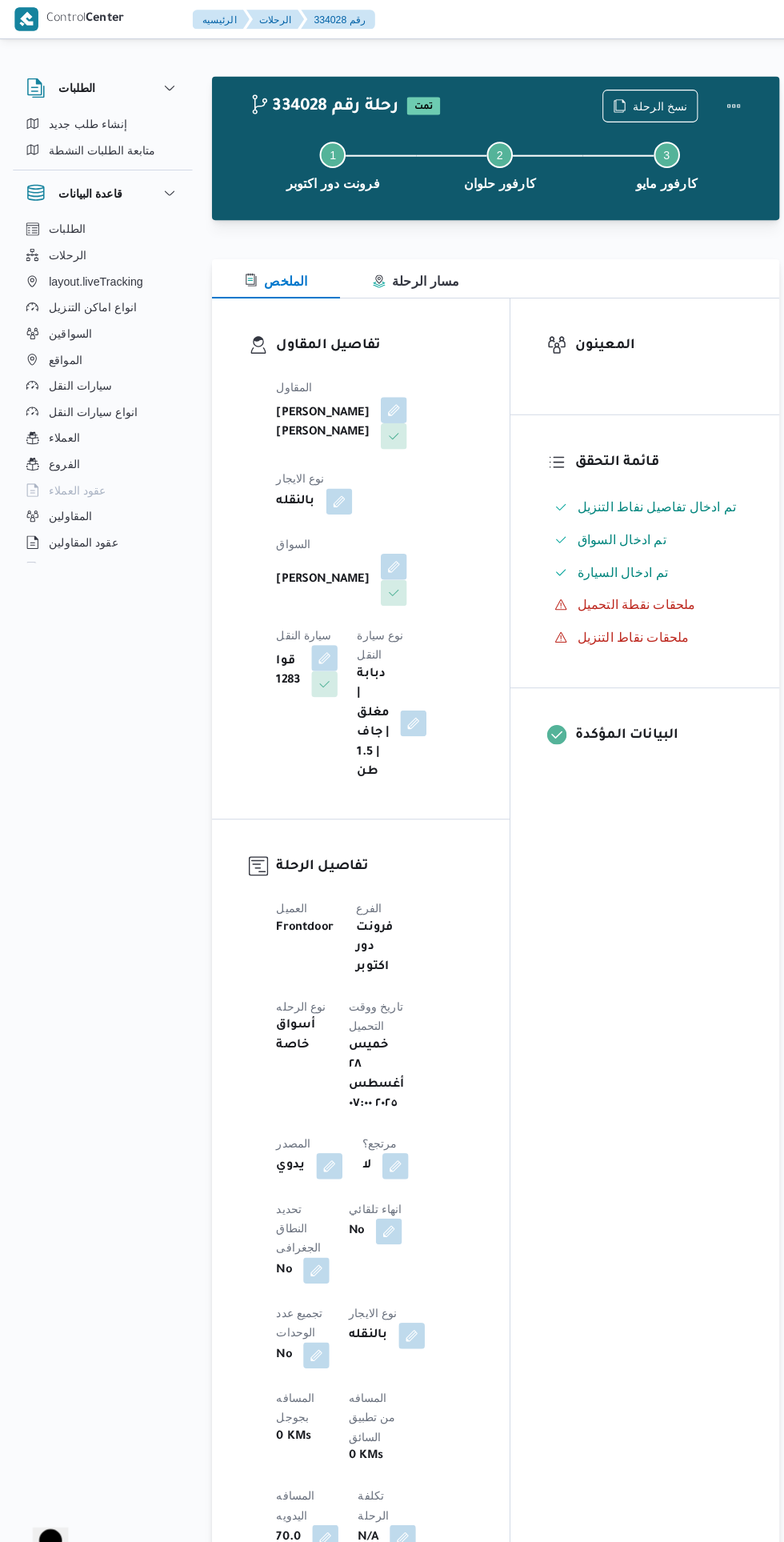
scroll to position [2, 0]
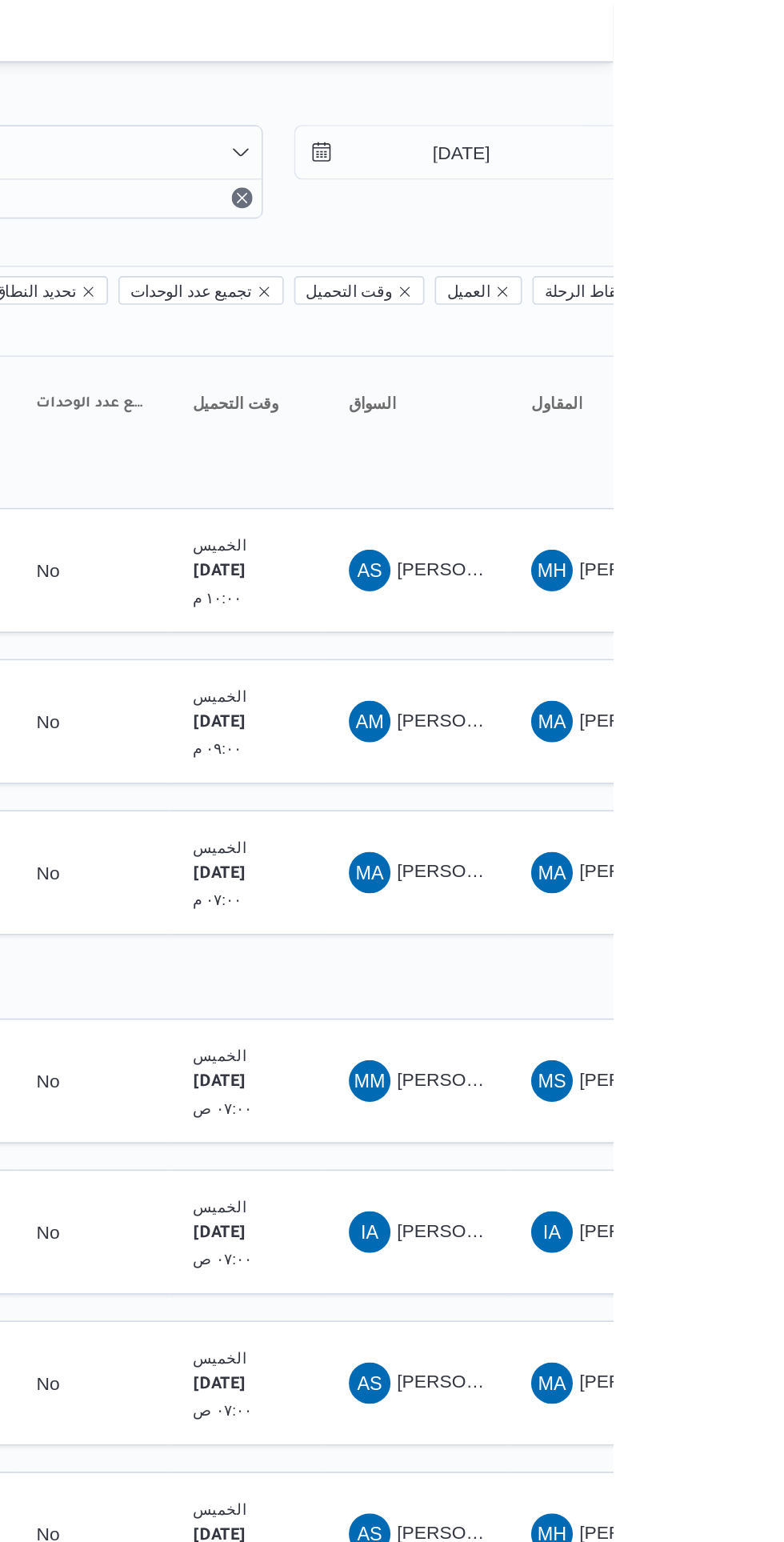
scroll to position [0, 26]
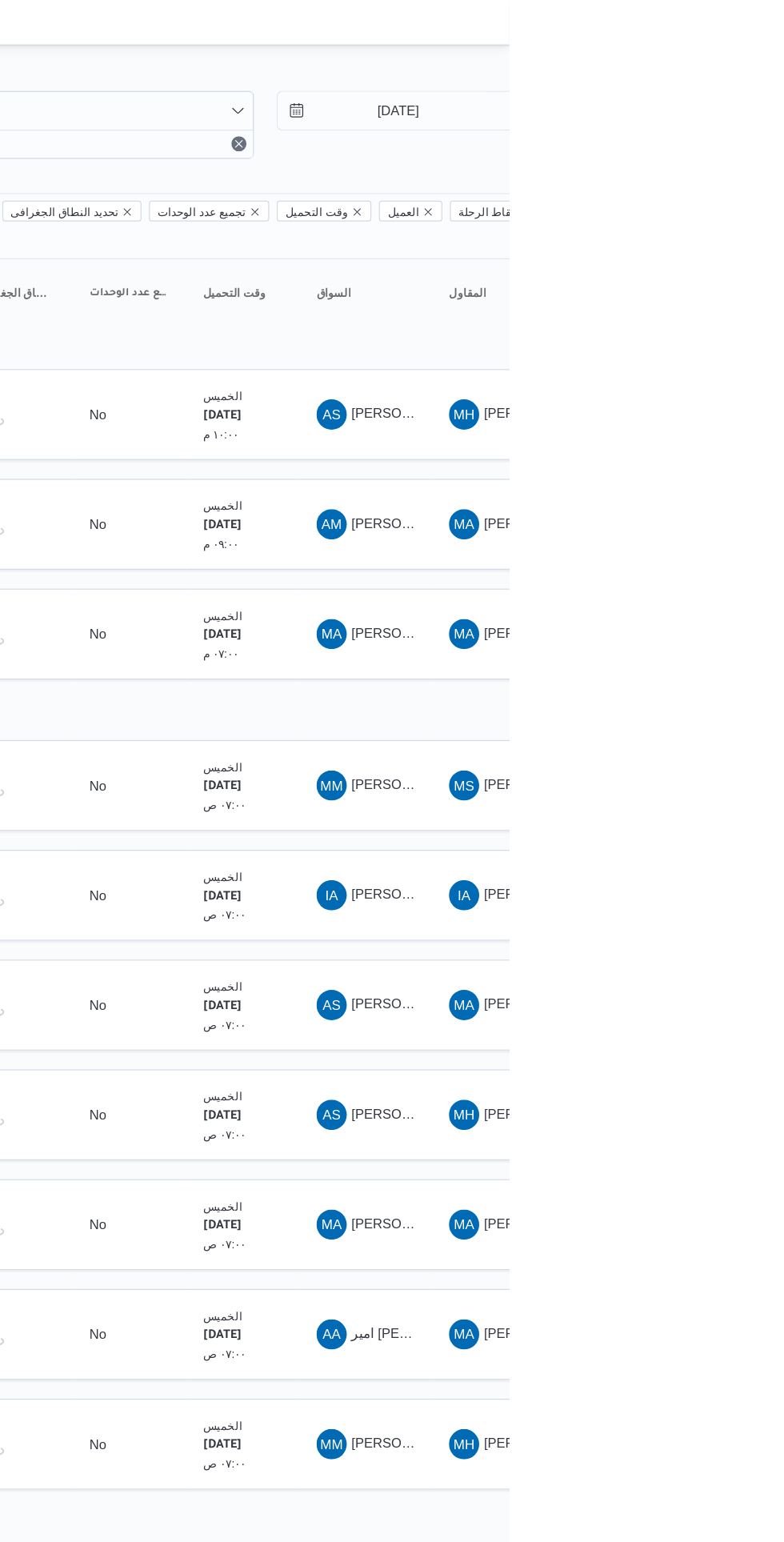
click at [682, 344] on span "[PERSON_NAME]" at bounding box center [696, 349] width 92 height 13
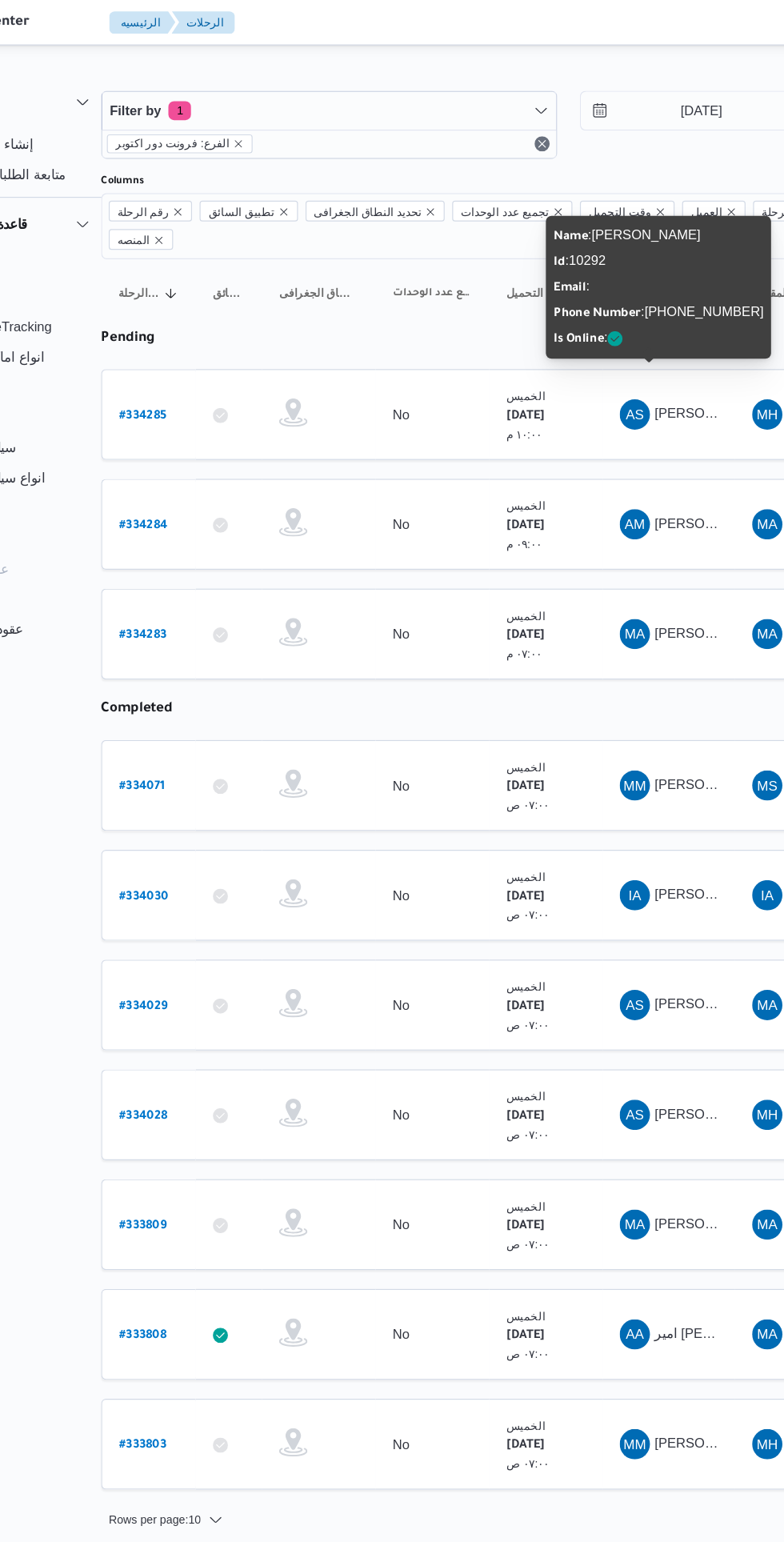
click at [235, 347] on b "# 334285" at bounding box center [217, 352] width 40 height 12
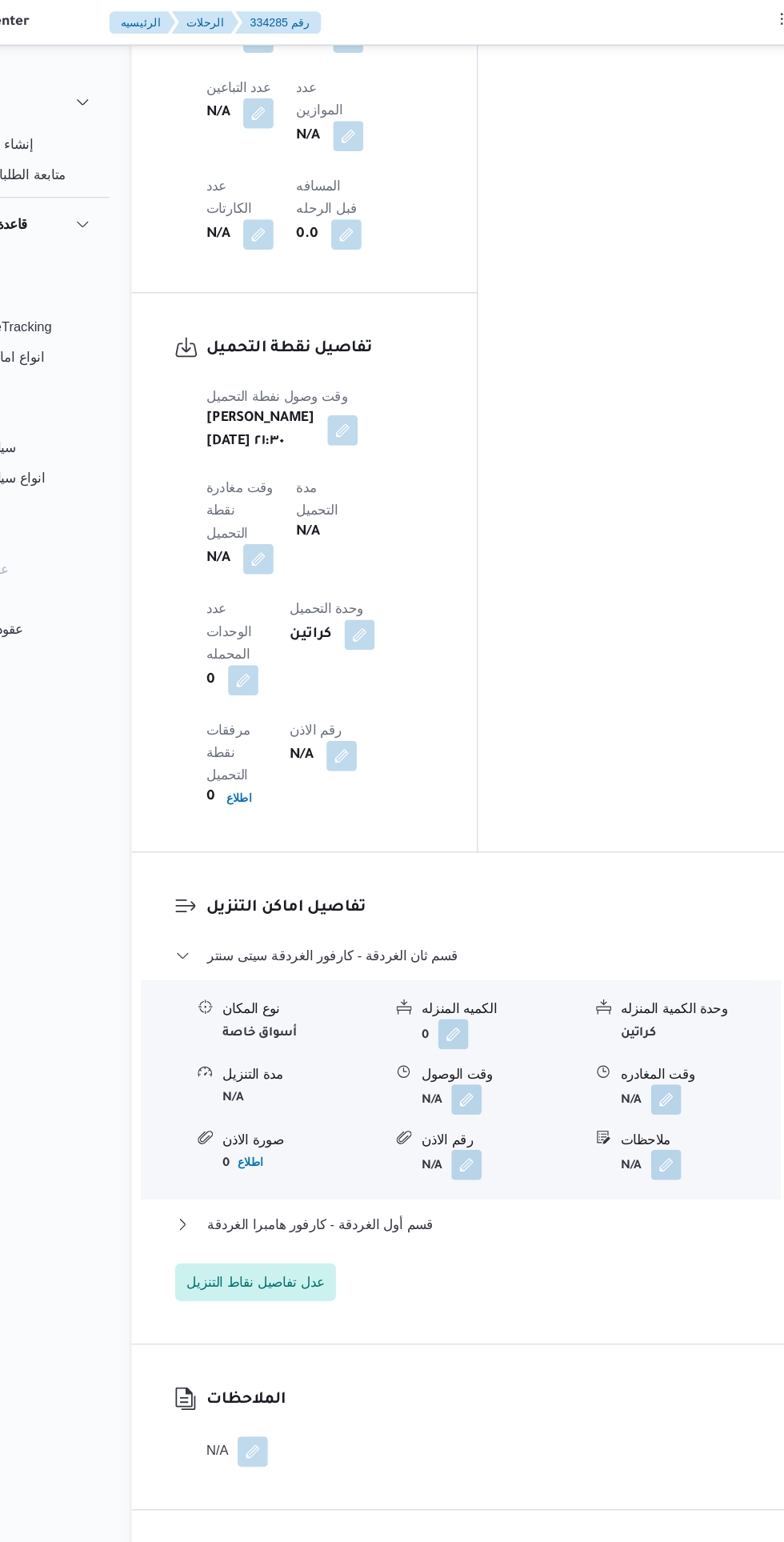
scroll to position [1457, 0]
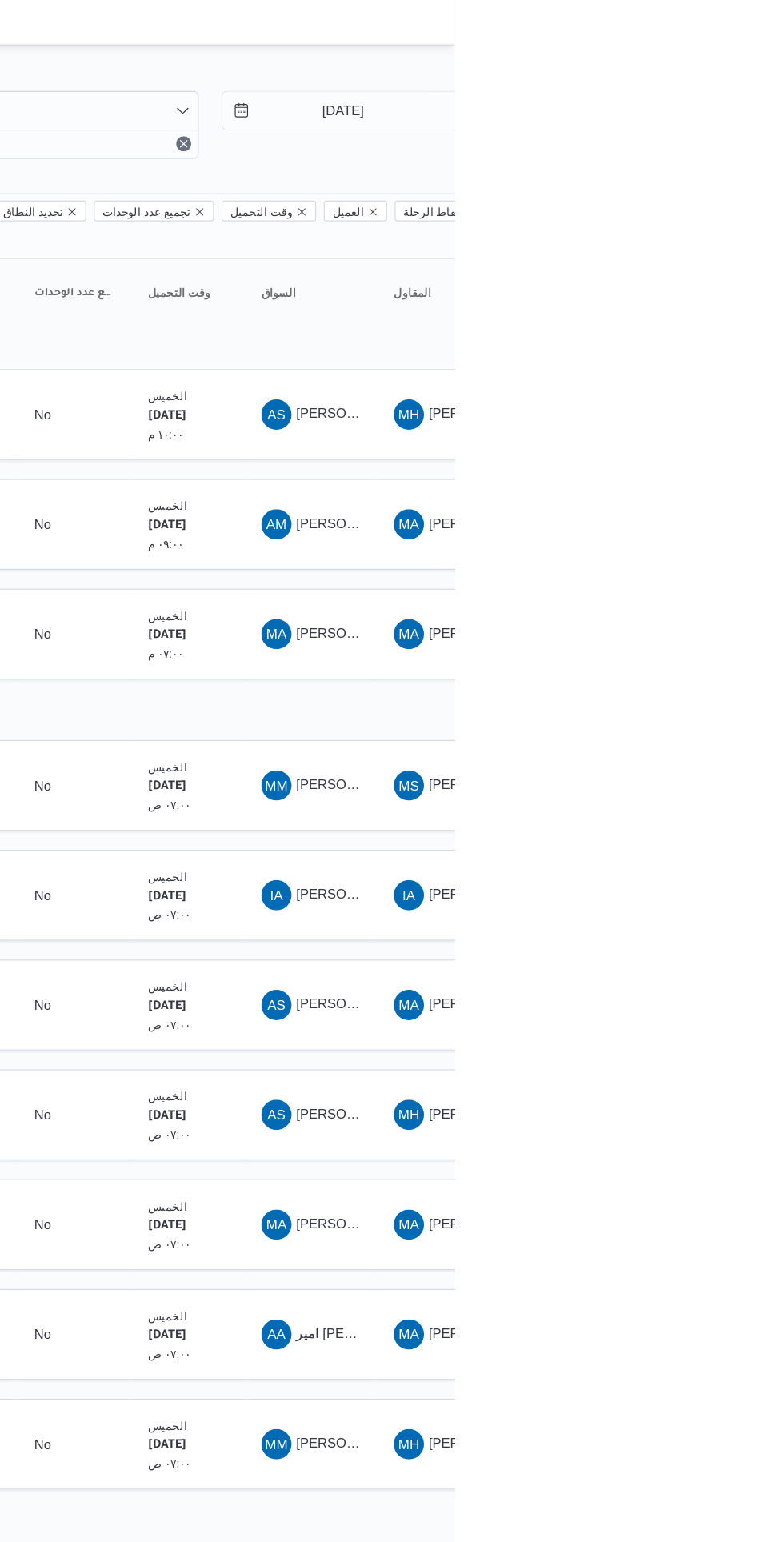
scroll to position [0, 26]
